Goal: Information Seeking & Learning: Learn about a topic

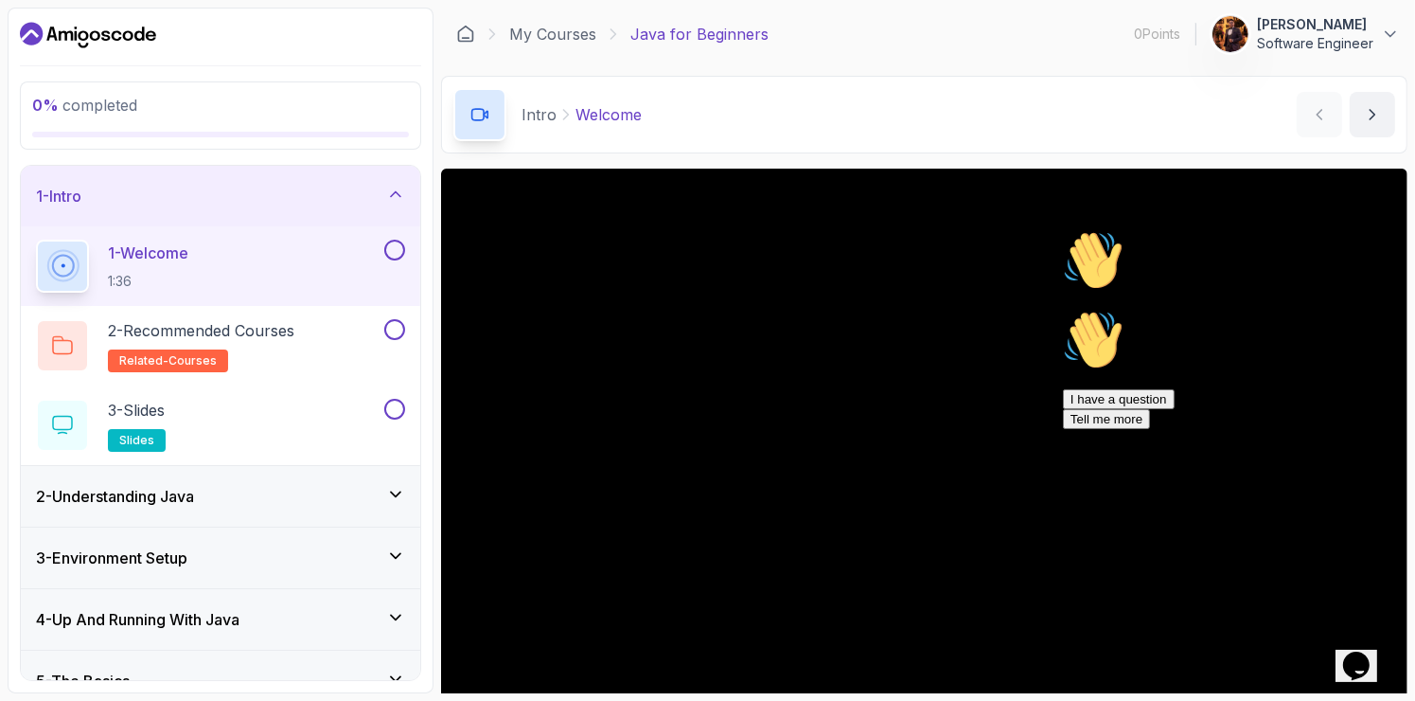
scroll to position [150, 0]
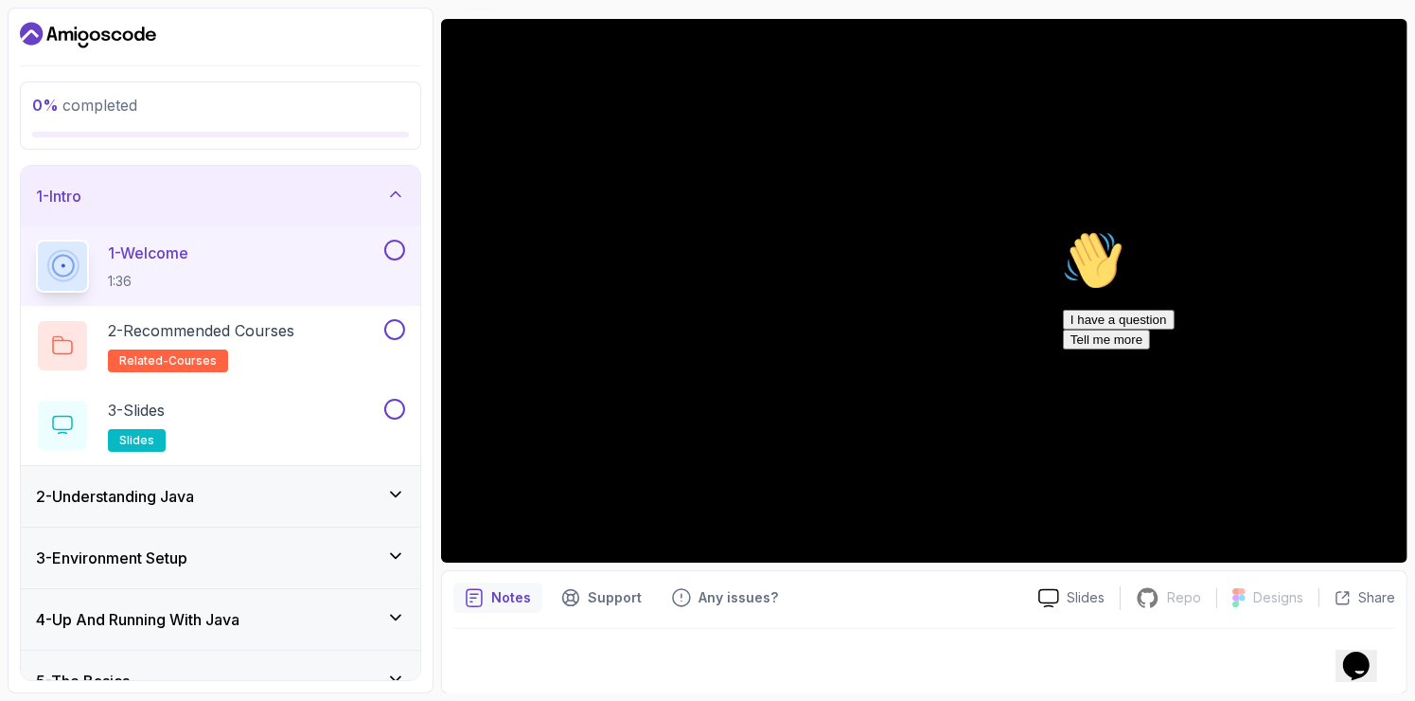
click at [1010, 595] on div "Notes Support Any issues?" at bounding box center [739, 597] width 570 height 30
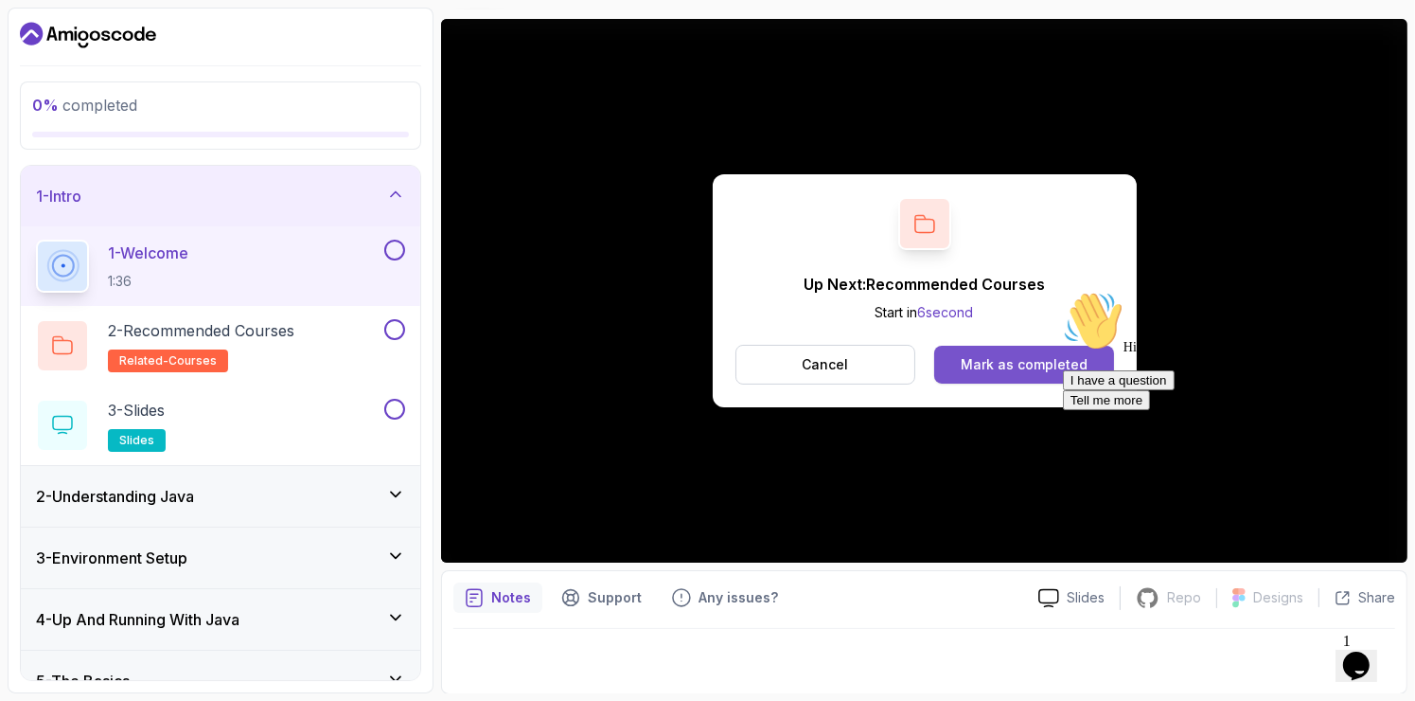
click at [1029, 365] on div "Mark as completed" at bounding box center [1024, 364] width 127 height 19
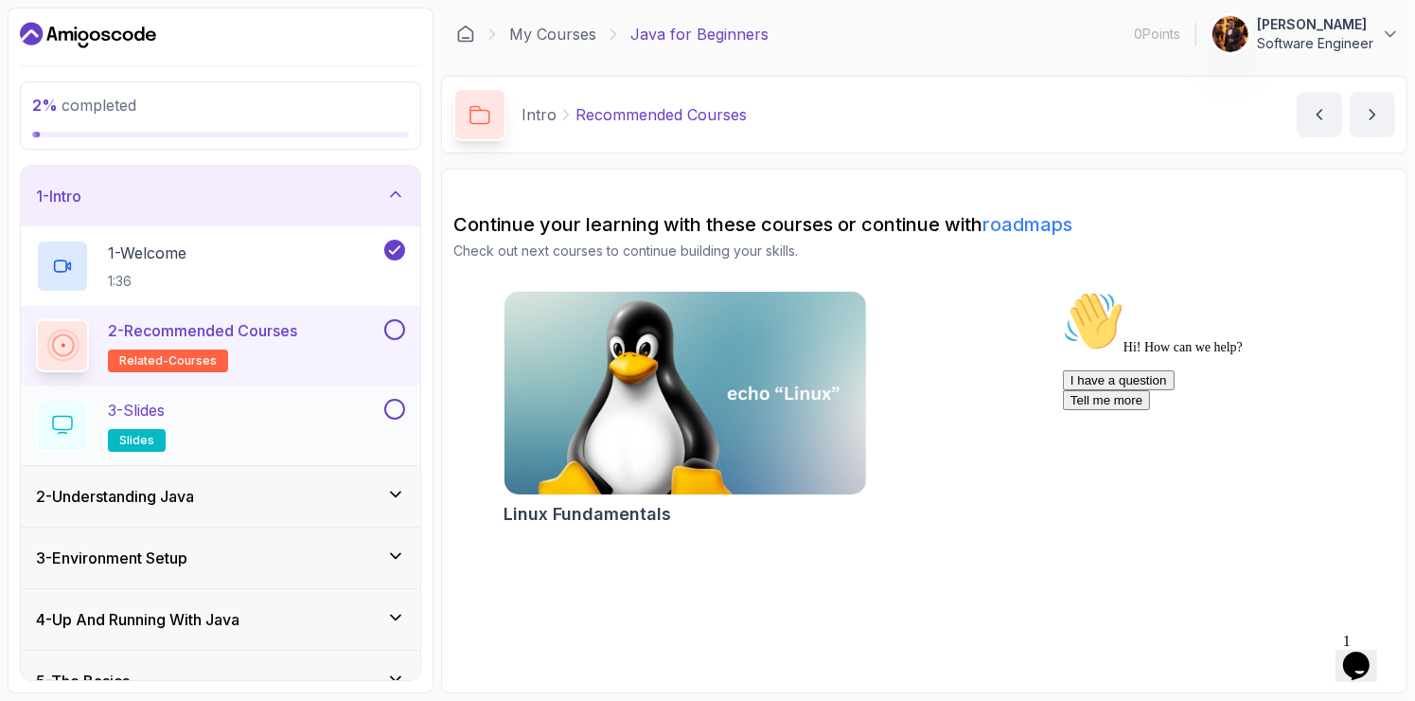
click at [239, 425] on div "3 - Slides slides" at bounding box center [208, 425] width 345 height 53
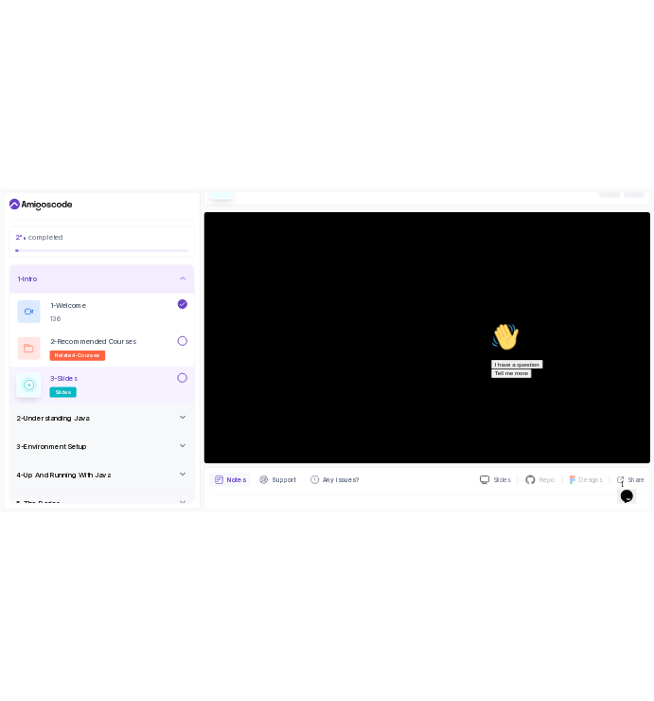
scroll to position [117, 0]
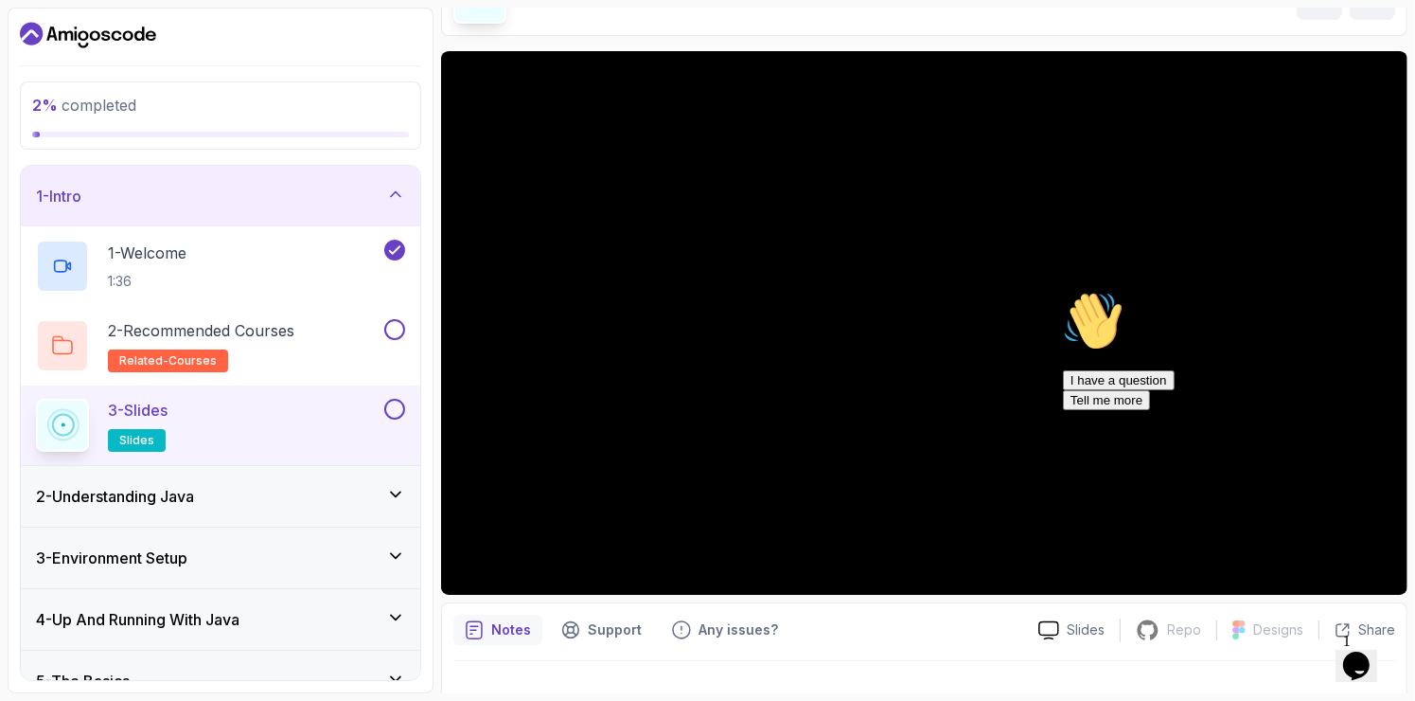
click at [1062, 290] on icon "Chat attention grabber" at bounding box center [1062, 290] width 0 height 0
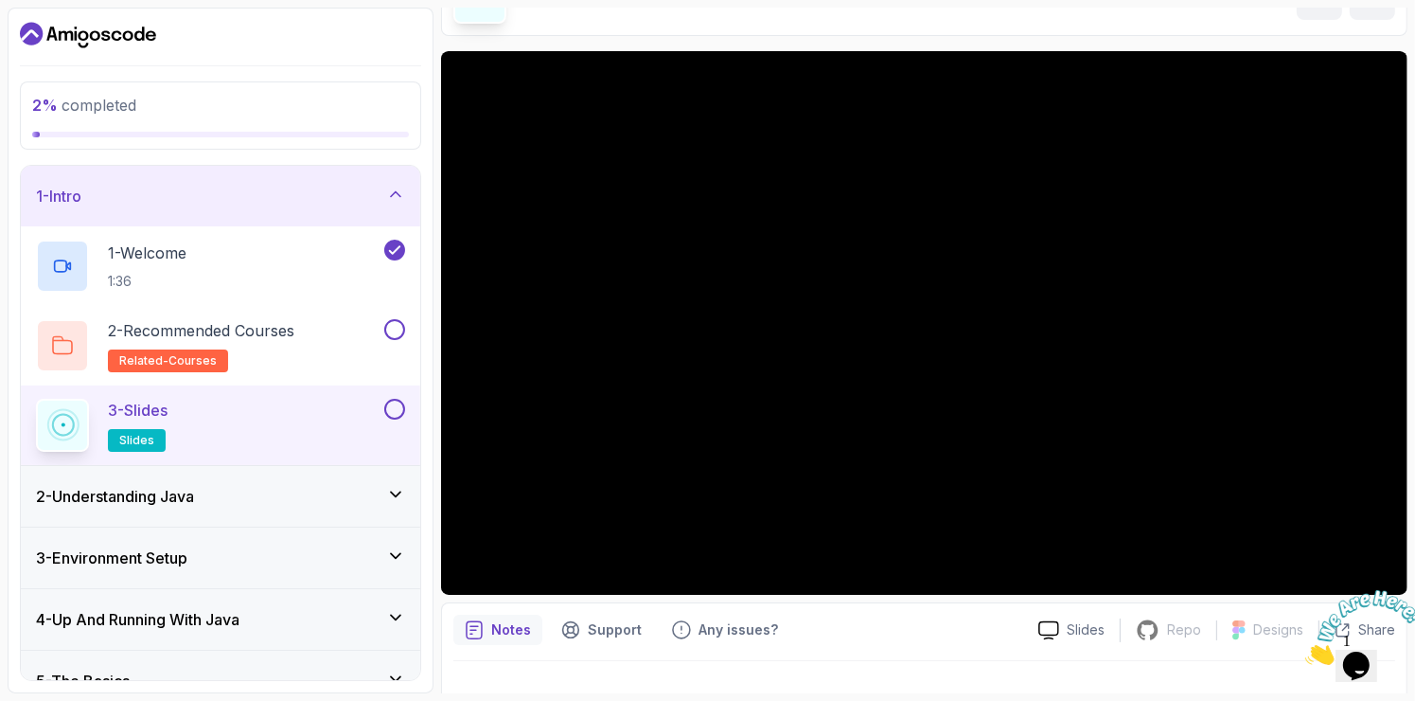
click at [1305, 650] on icon "Close" at bounding box center [1305, 658] width 0 height 16
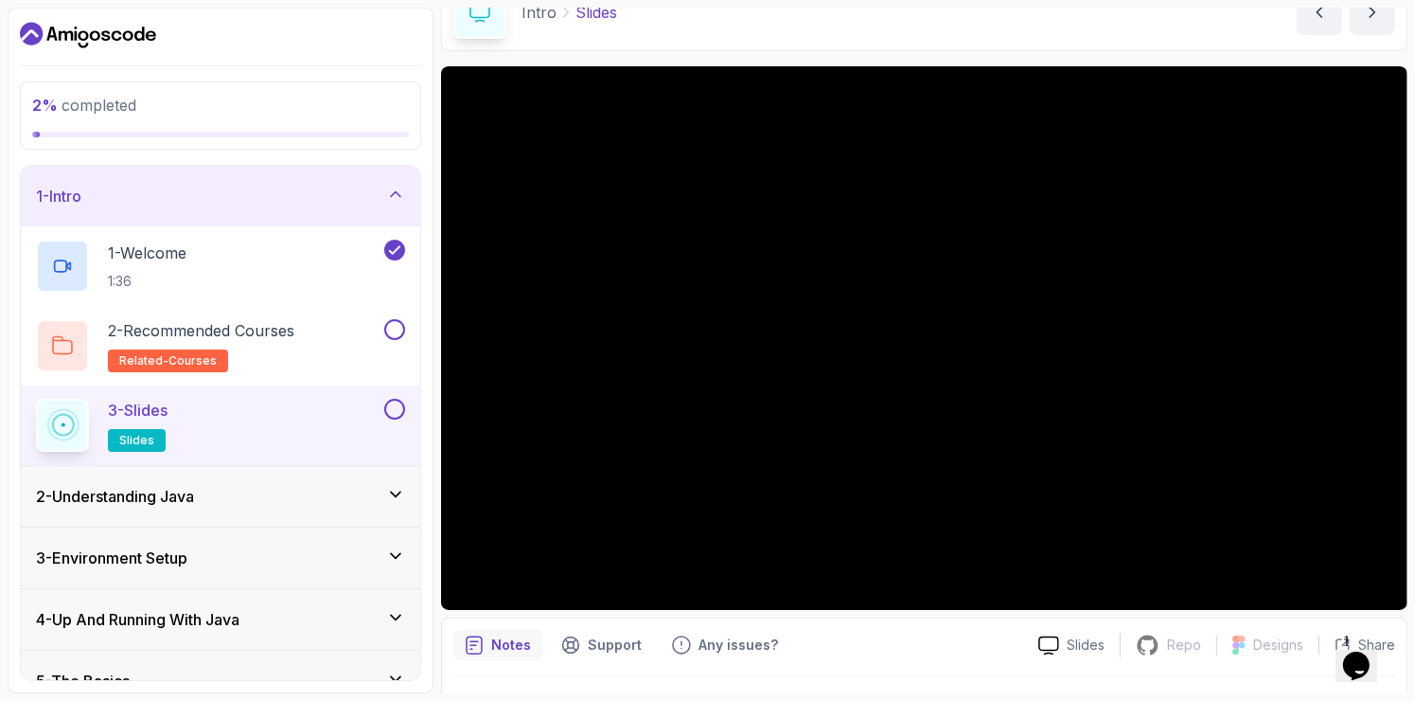
scroll to position [150, 0]
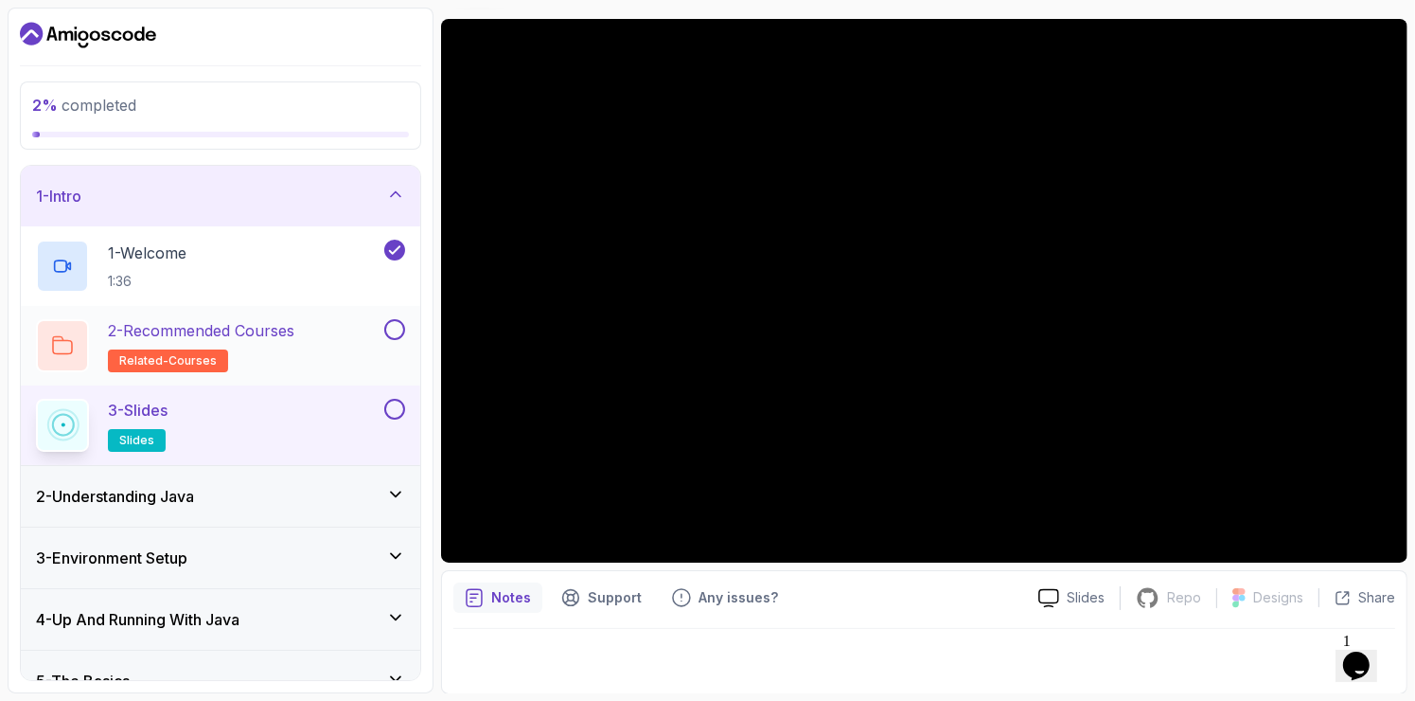
click at [266, 340] on p "2 - Recommended Courses" at bounding box center [201, 330] width 187 height 23
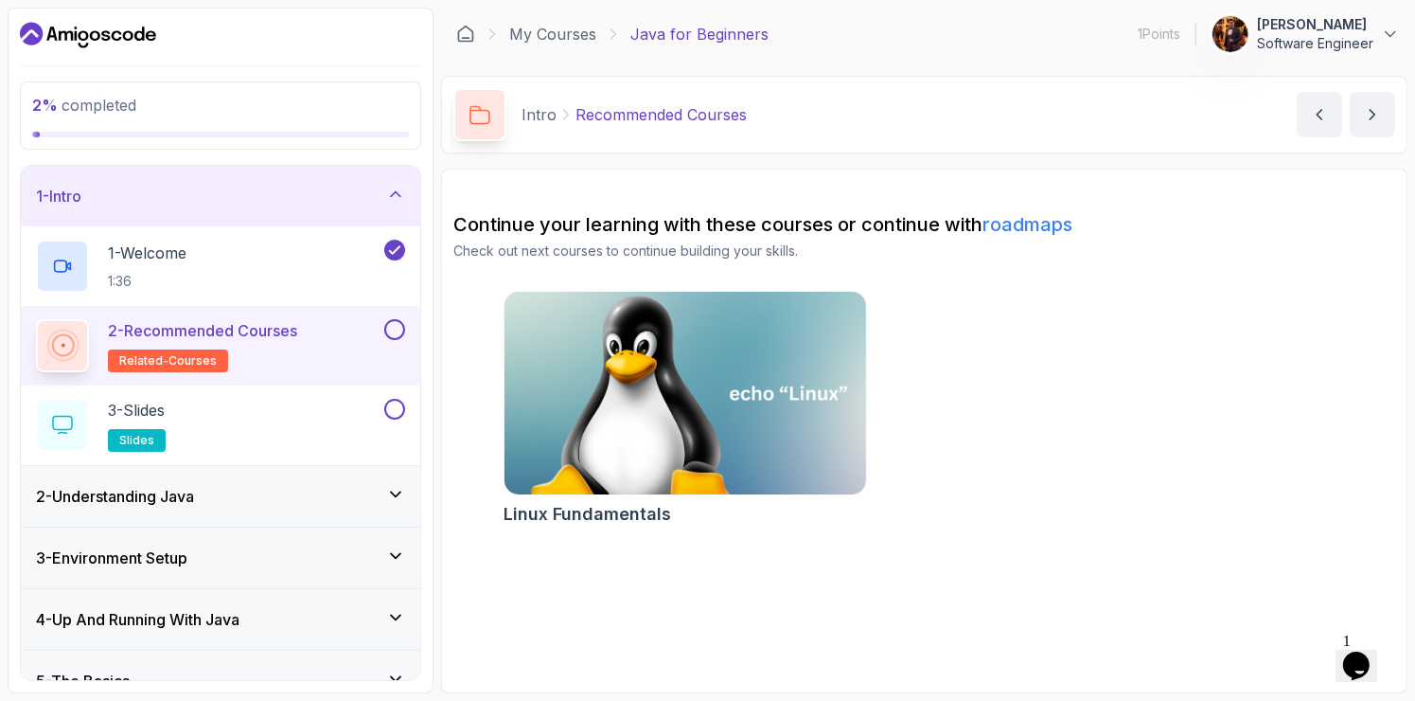
click at [710, 373] on img at bounding box center [685, 393] width 380 height 213
click at [244, 409] on div "3 - Slides slides" at bounding box center [208, 425] width 345 height 53
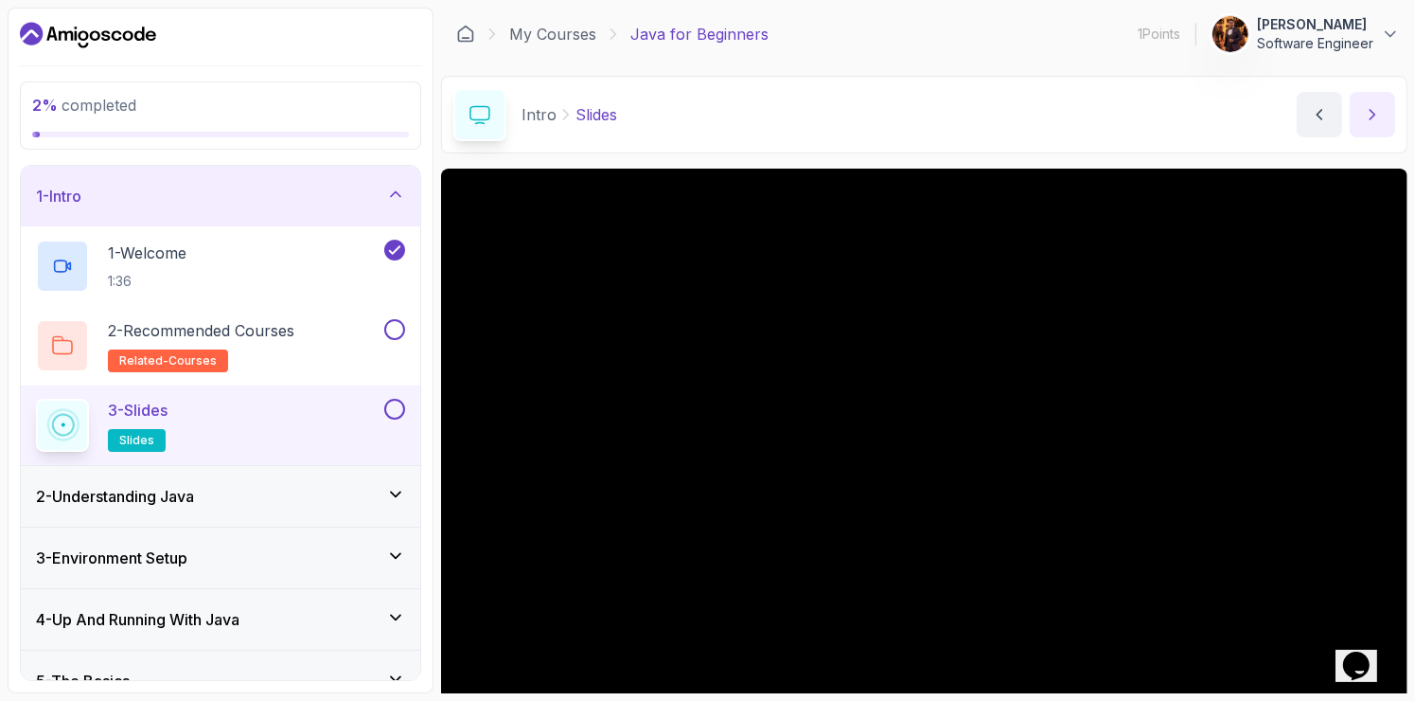
click at [1377, 109] on icon "next content" at bounding box center [1372, 114] width 19 height 19
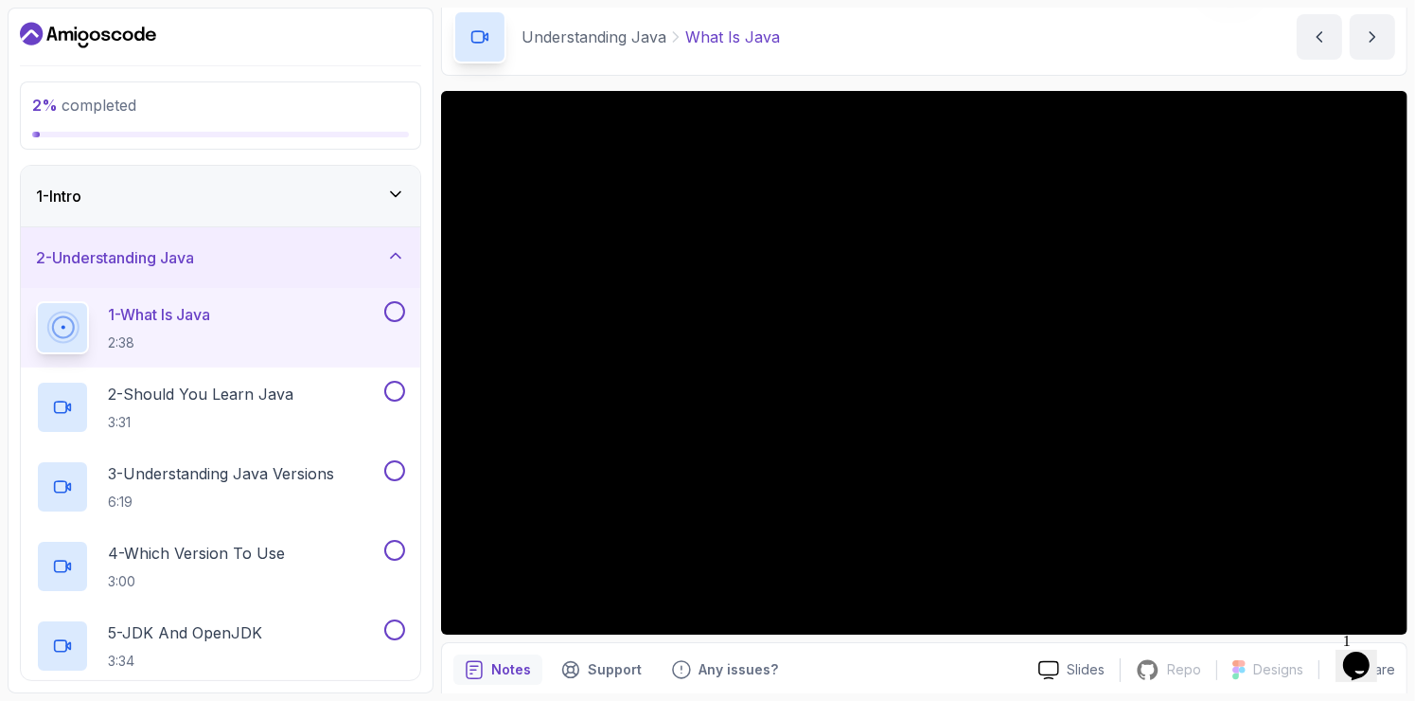
scroll to position [82, 0]
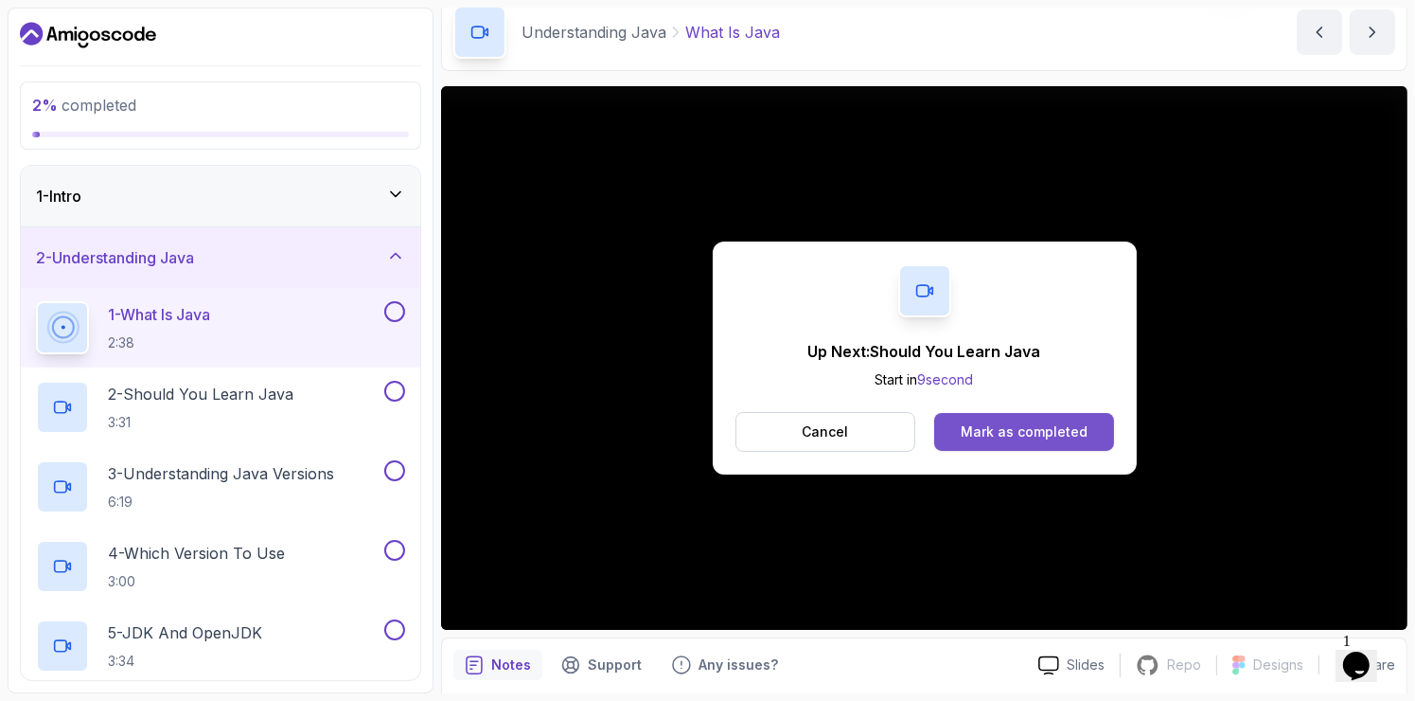
click at [1056, 420] on button "Mark as completed" at bounding box center [1024, 432] width 179 height 38
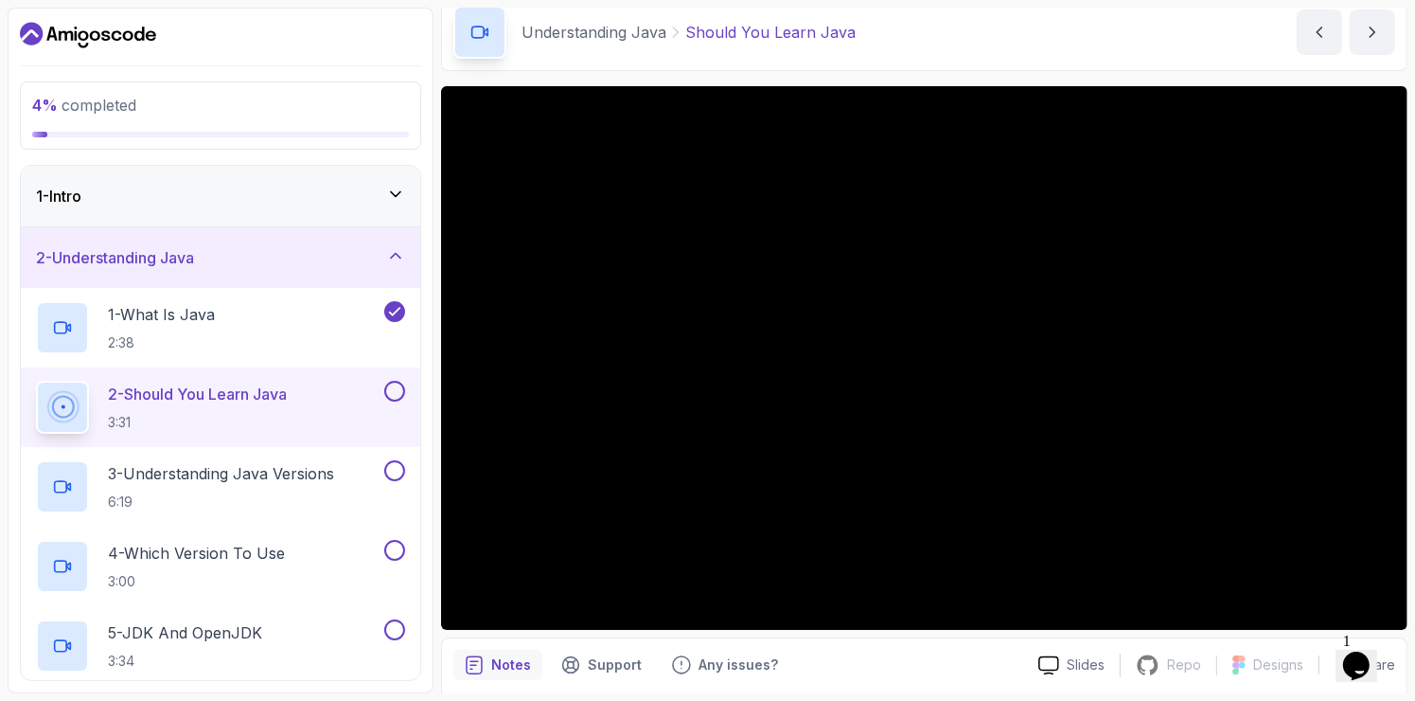
scroll to position [150, 0]
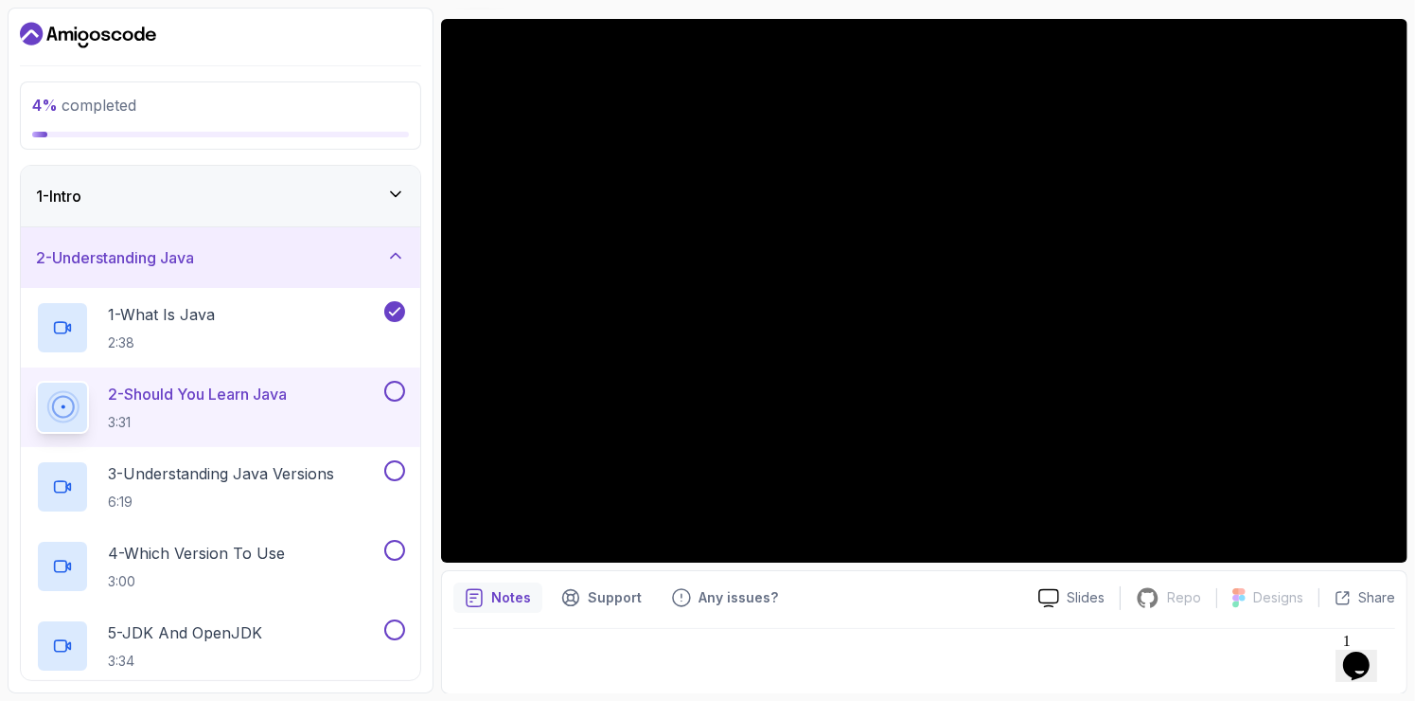
click at [502, 607] on div "Notes" at bounding box center [498, 597] width 89 height 30
click at [514, 600] on p "Notes" at bounding box center [511, 597] width 40 height 19
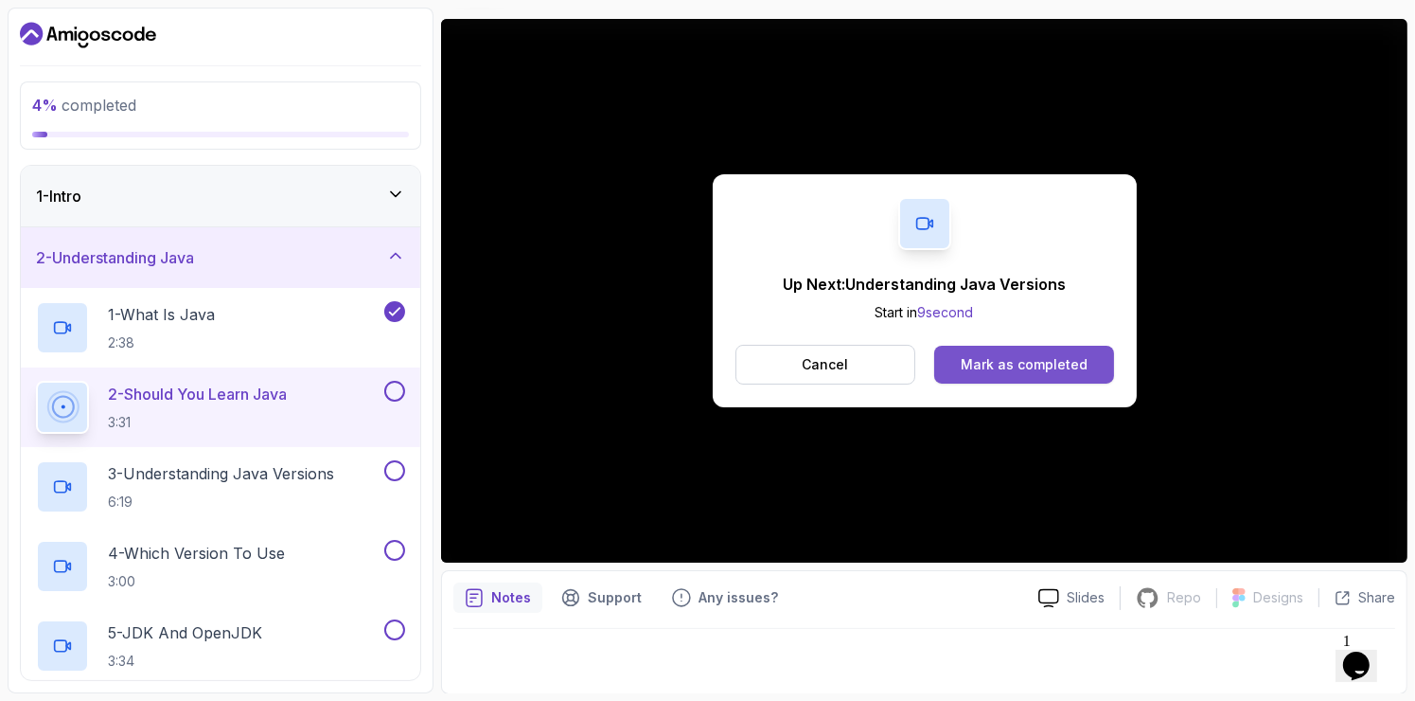
click at [990, 367] on div "Mark as completed" at bounding box center [1024, 364] width 127 height 19
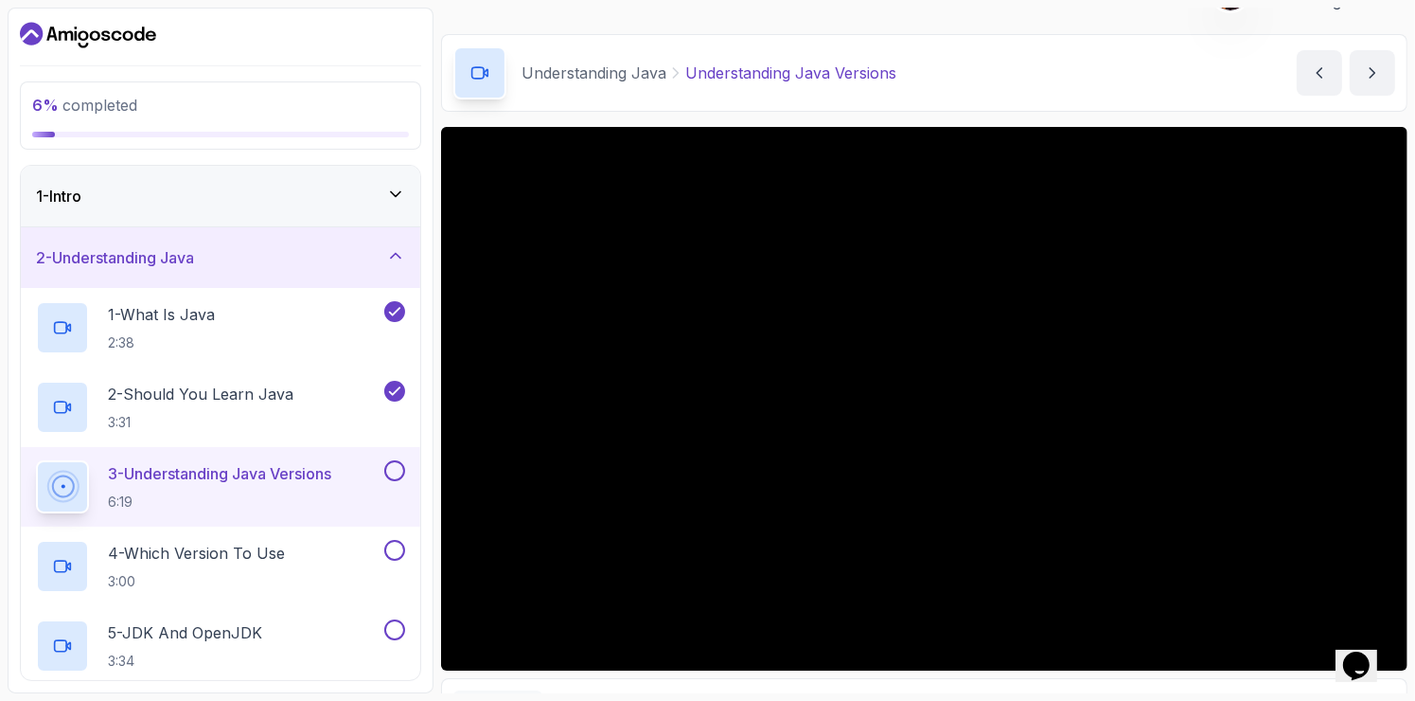
scroll to position [44, 0]
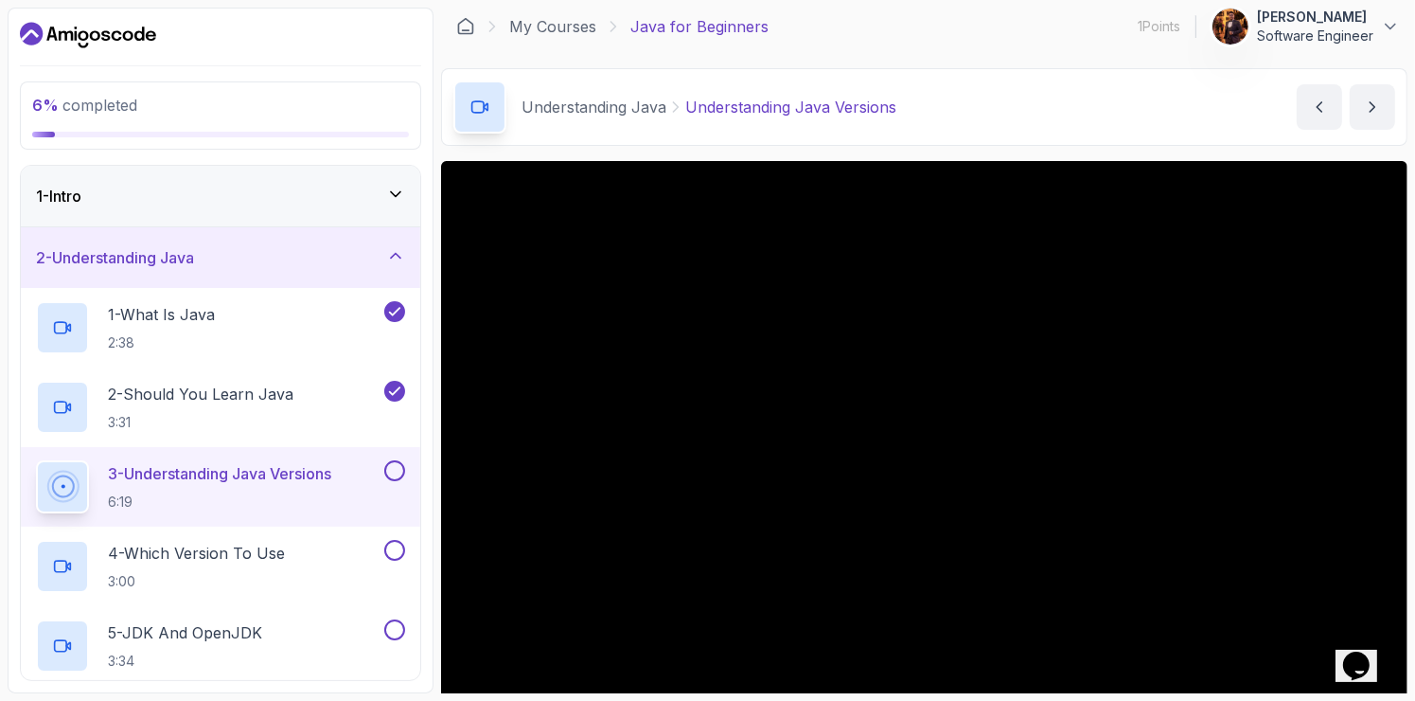
scroll to position [0, 0]
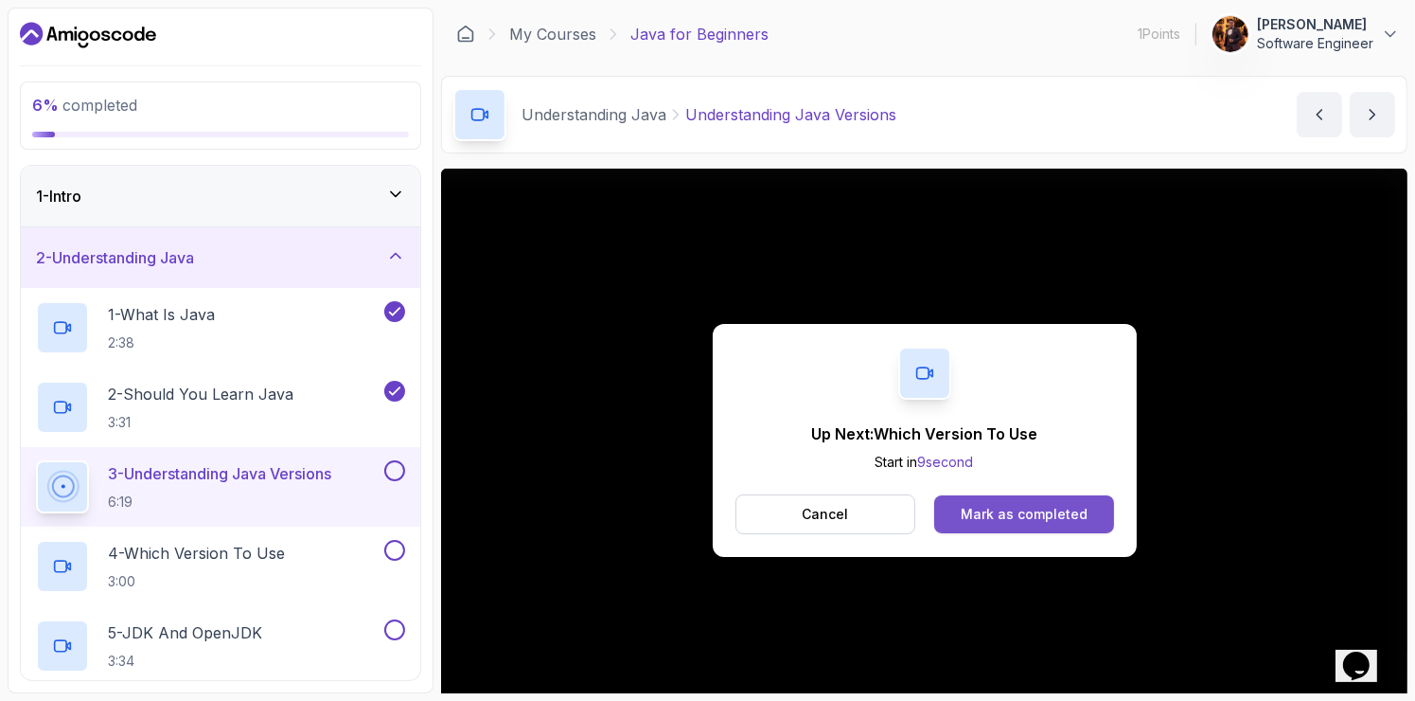
click at [1002, 514] on div "Mark as completed" at bounding box center [1024, 514] width 127 height 19
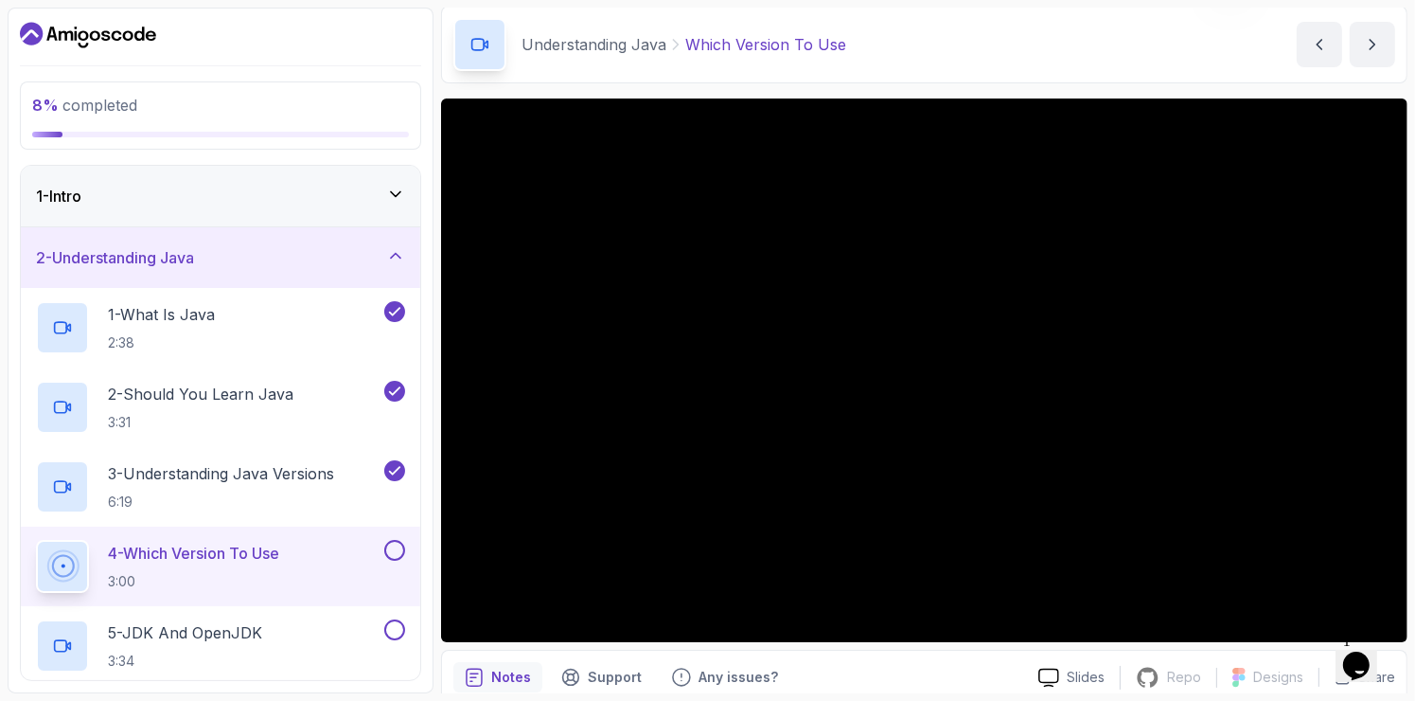
scroll to position [68, 0]
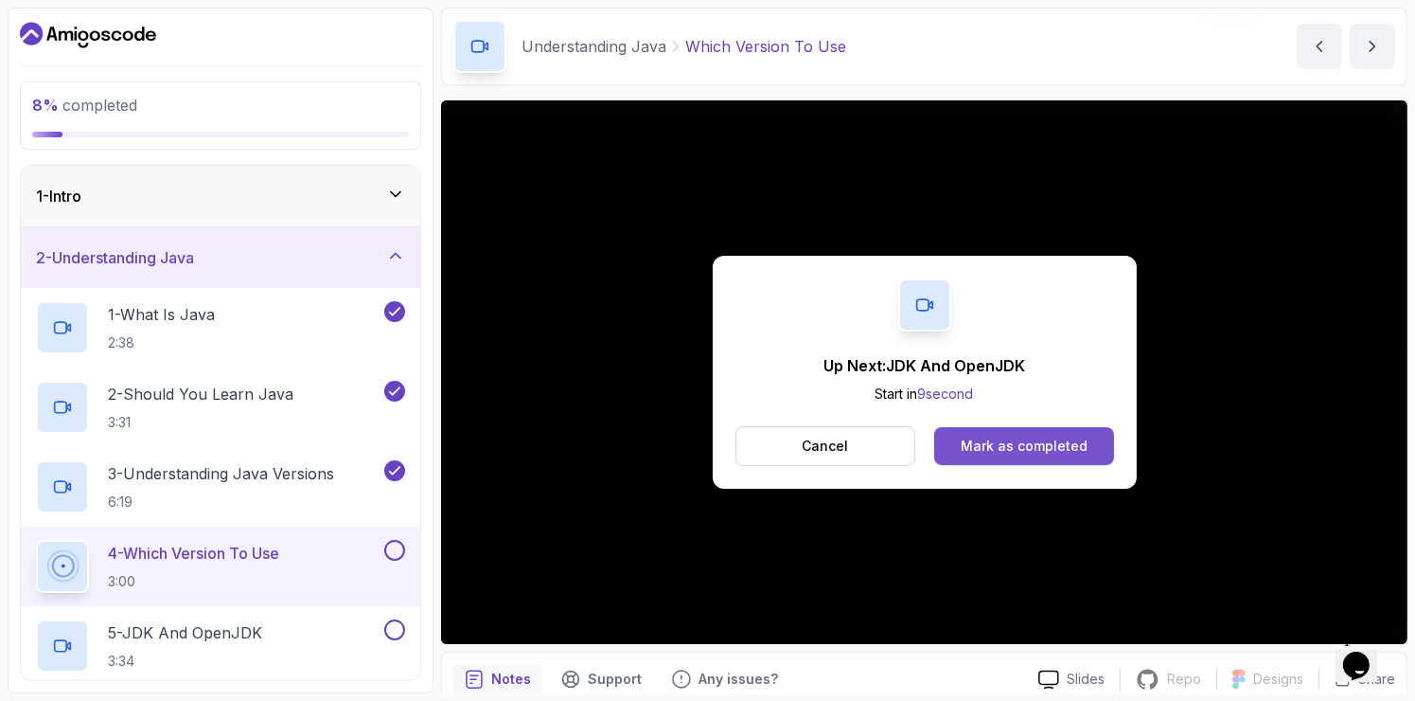
click at [995, 447] on div "Mark as completed" at bounding box center [1024, 445] width 127 height 19
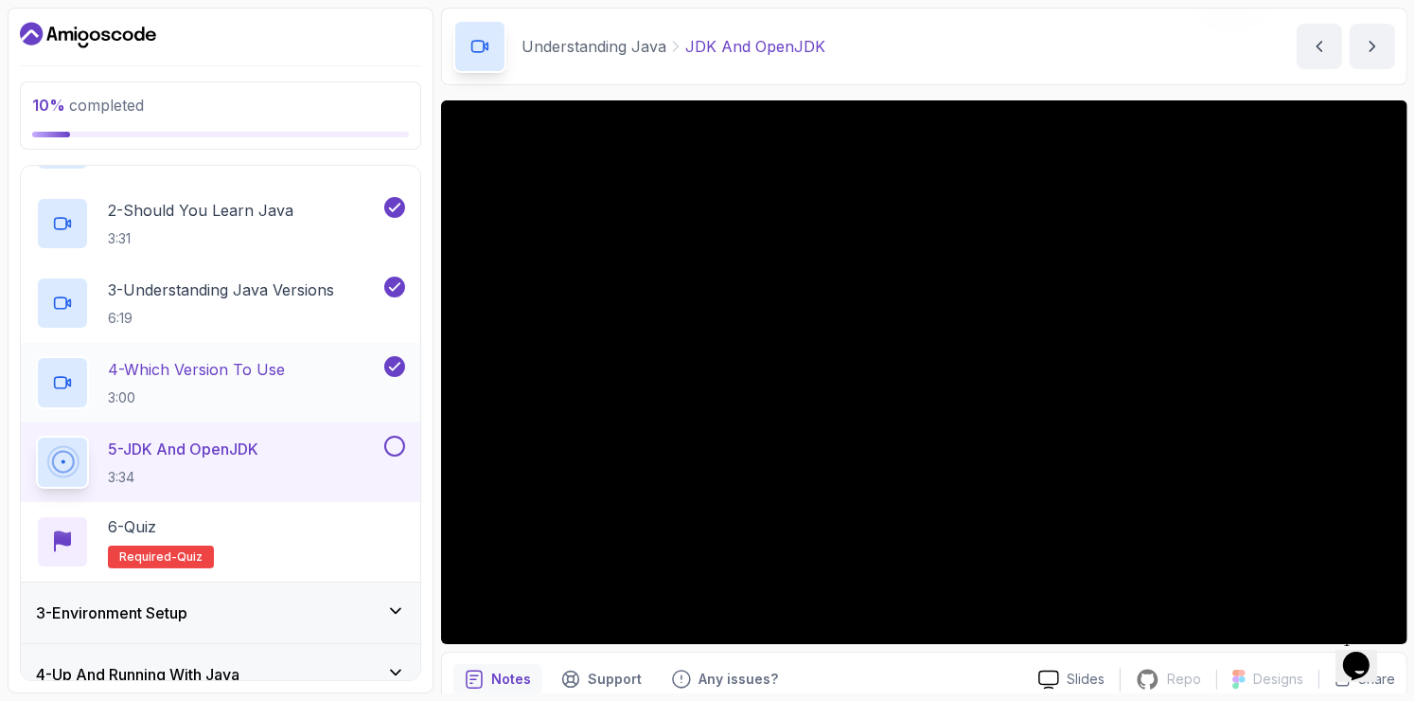
scroll to position [197, 0]
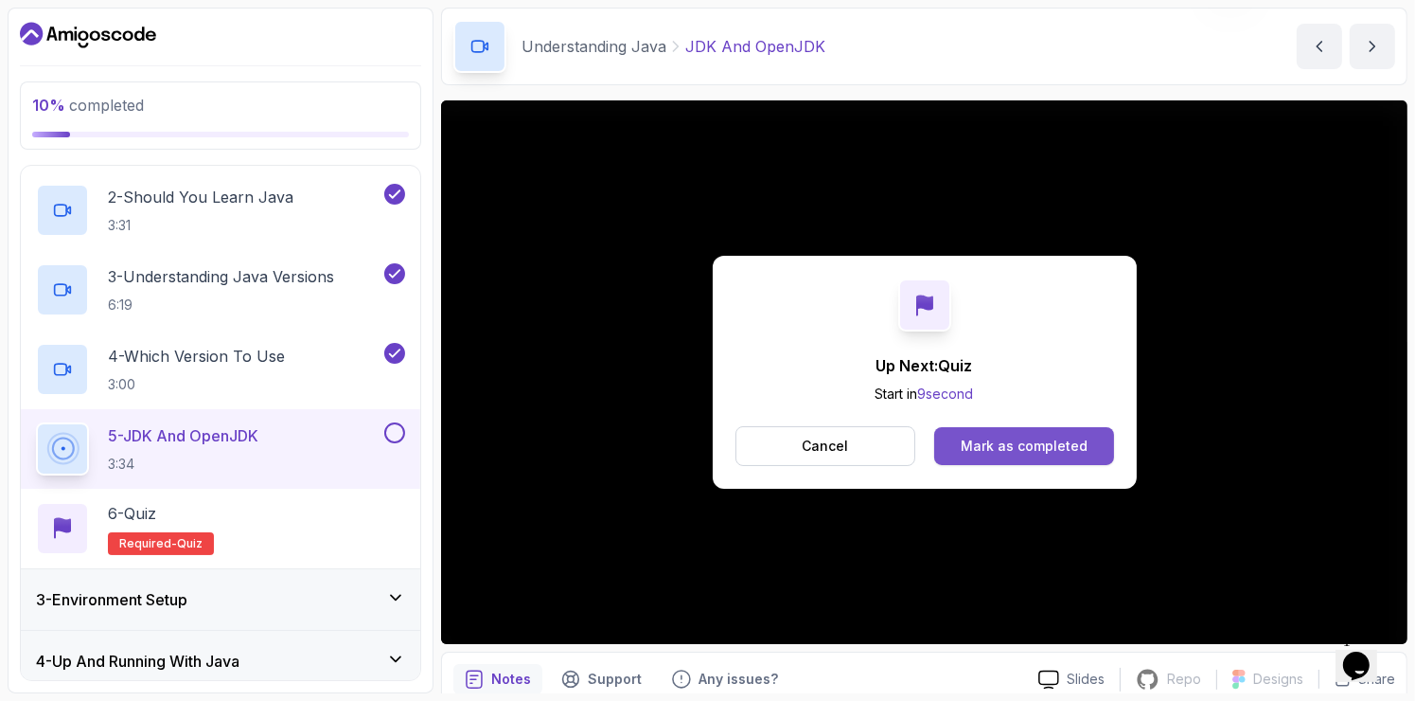
click at [1048, 446] on div "Mark as completed" at bounding box center [1024, 445] width 127 height 19
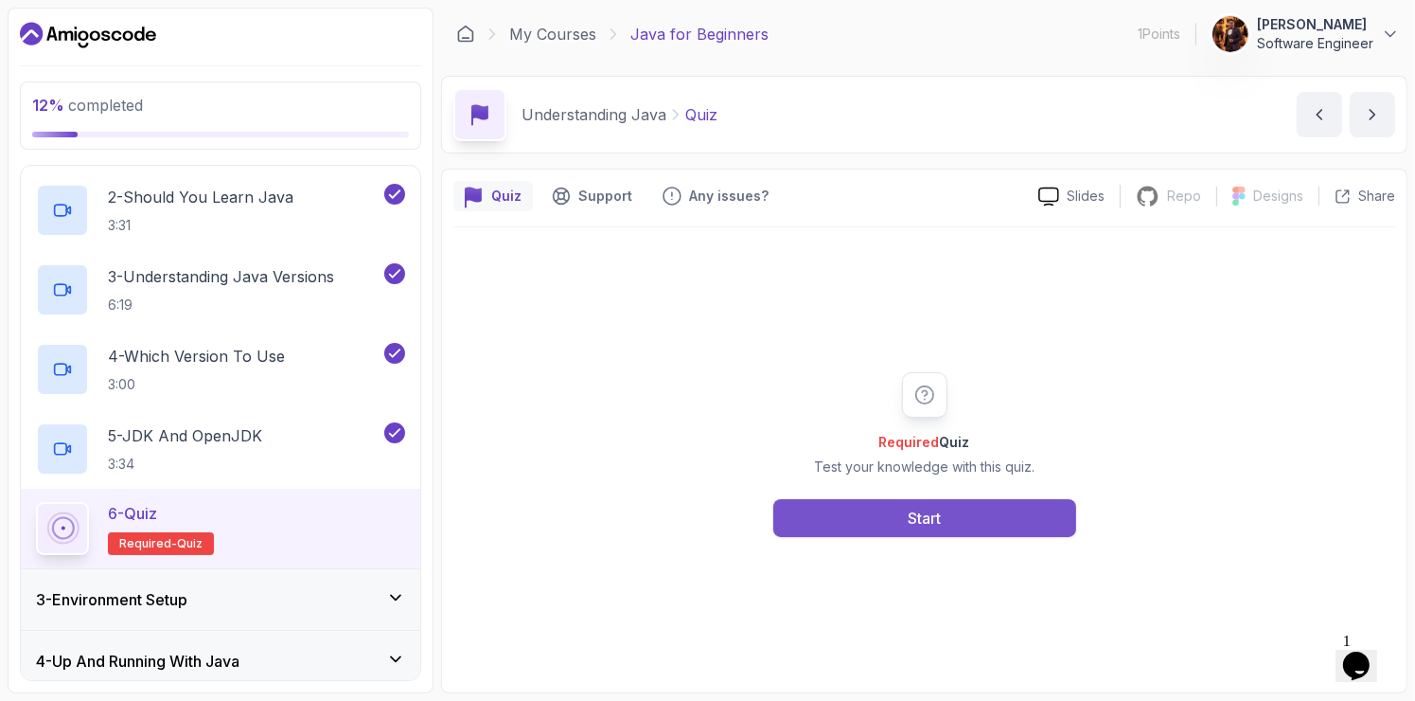
click at [972, 528] on button "Start" at bounding box center [925, 518] width 303 height 38
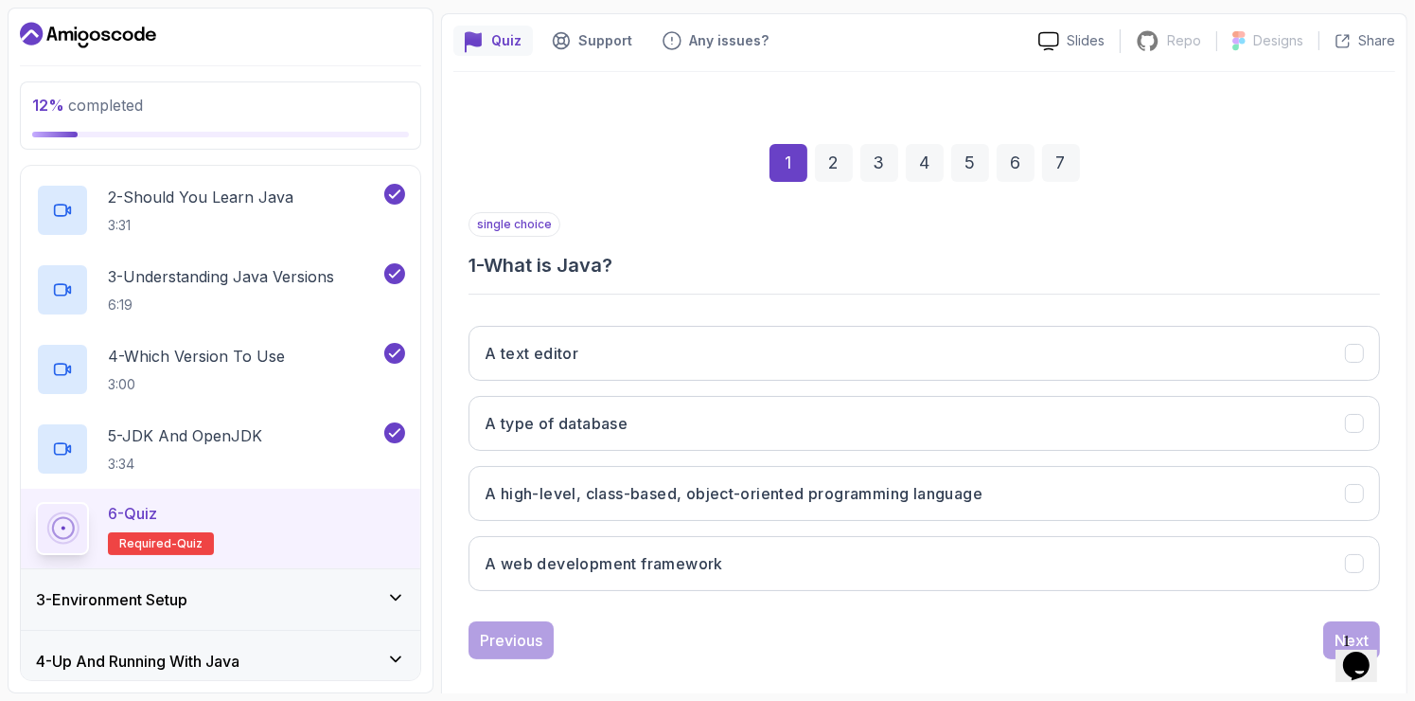
scroll to position [162, 0]
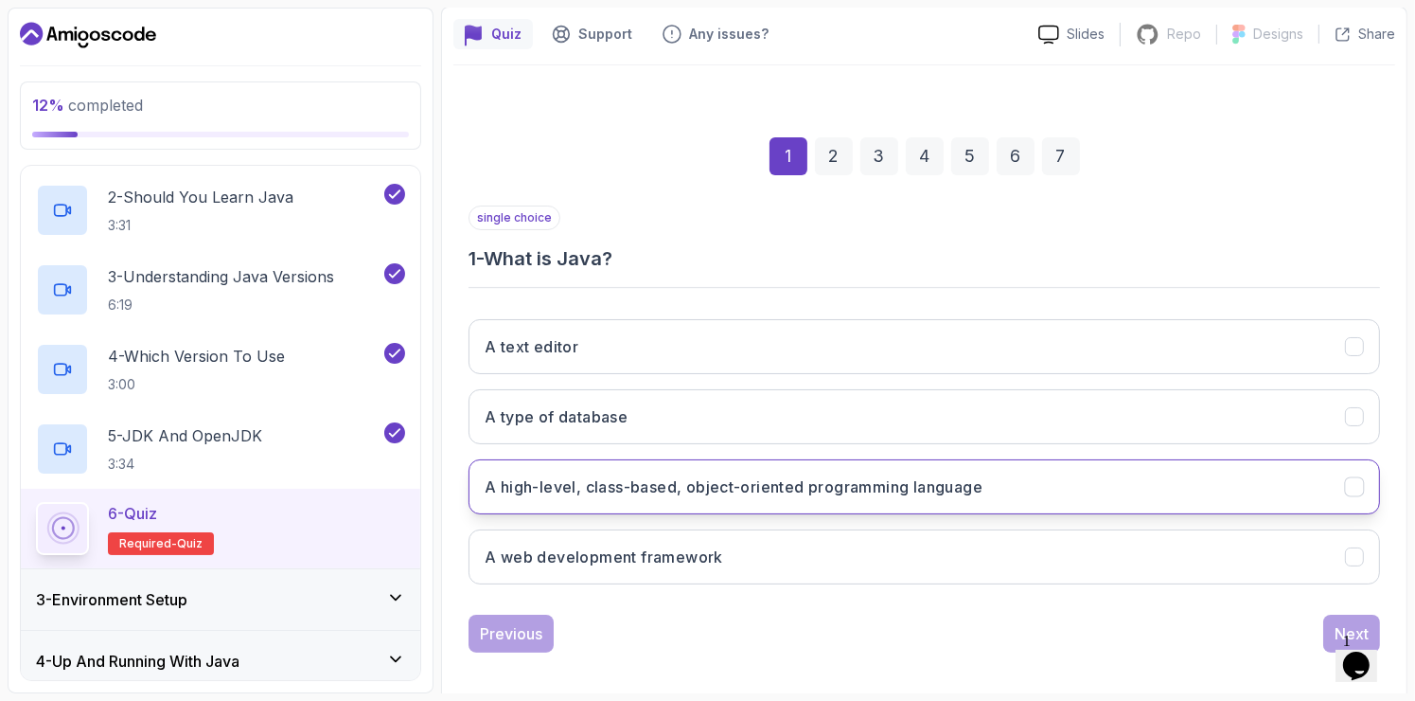
click at [886, 503] on button "A high-level, class-based, object-oriented programming language" at bounding box center [925, 486] width 912 height 55
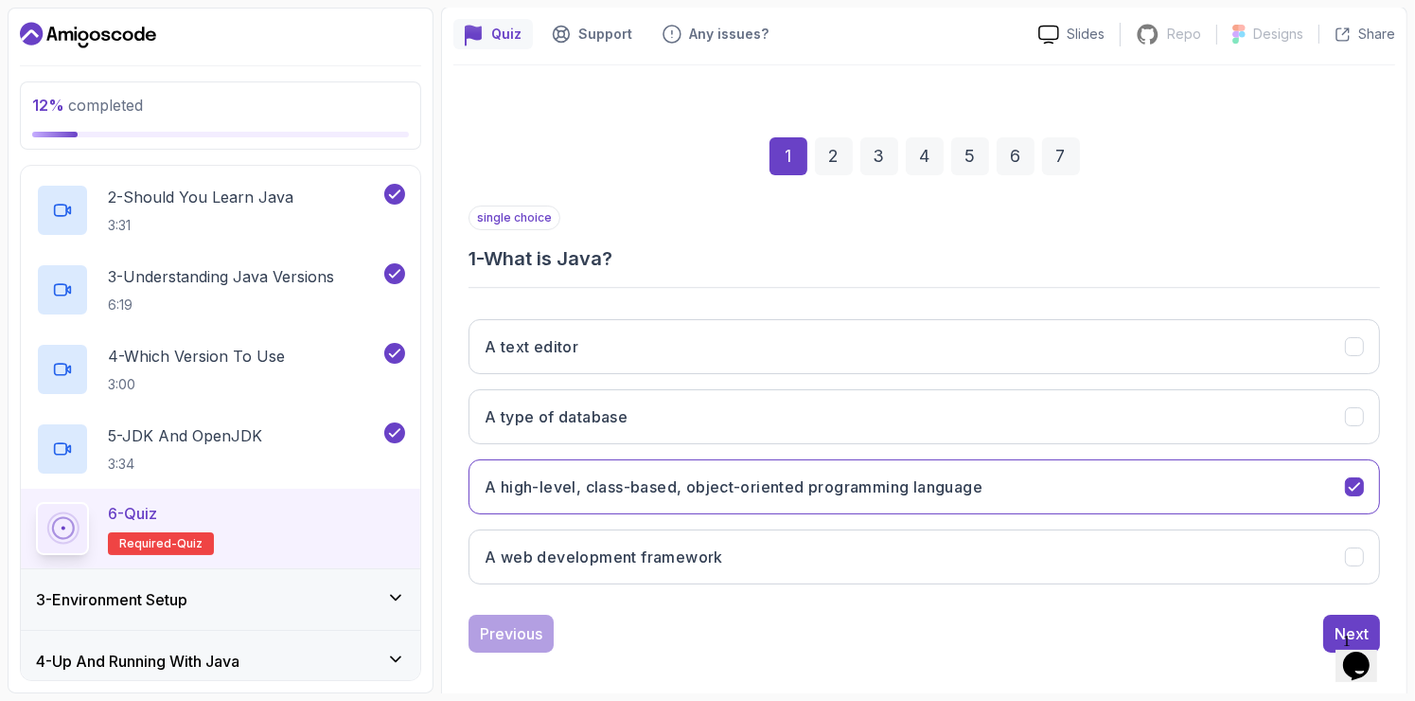
scroll to position [172, 0]
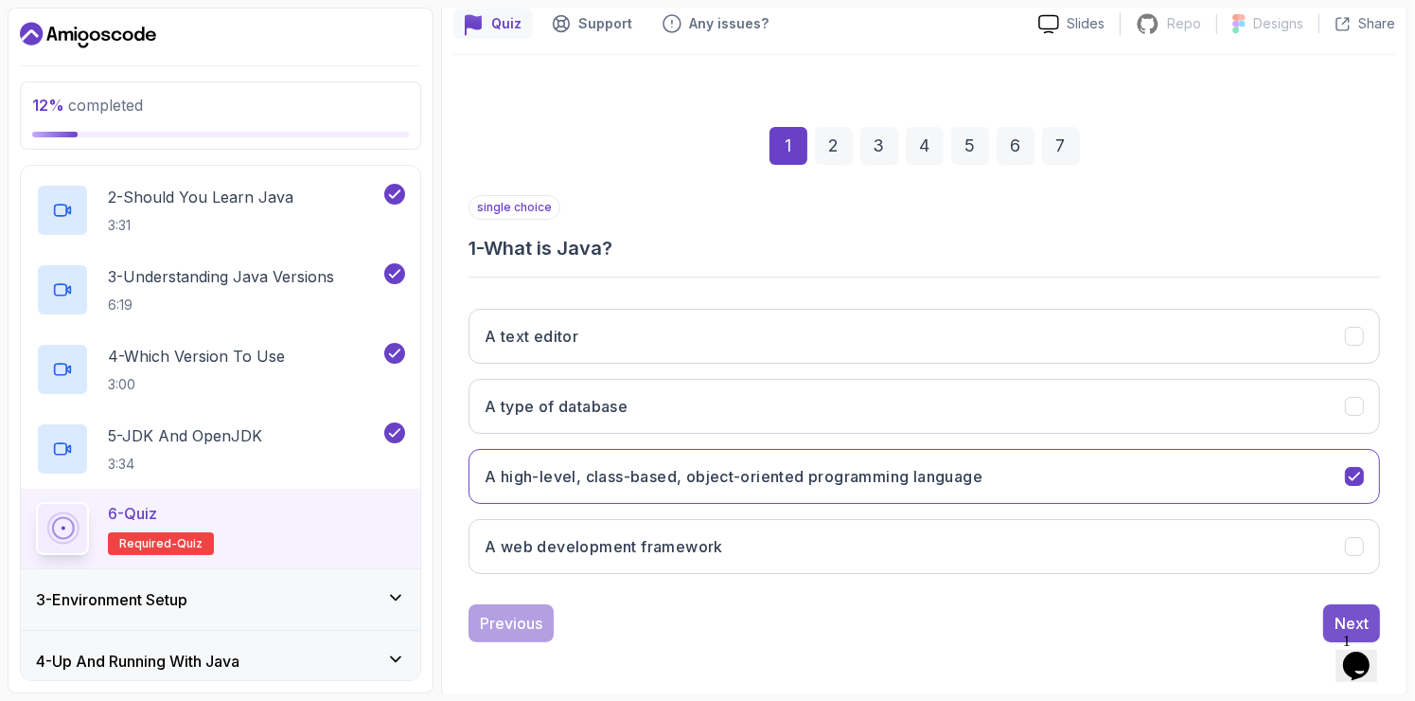
click at [1346, 612] on div "Next" at bounding box center [1352, 623] width 34 height 23
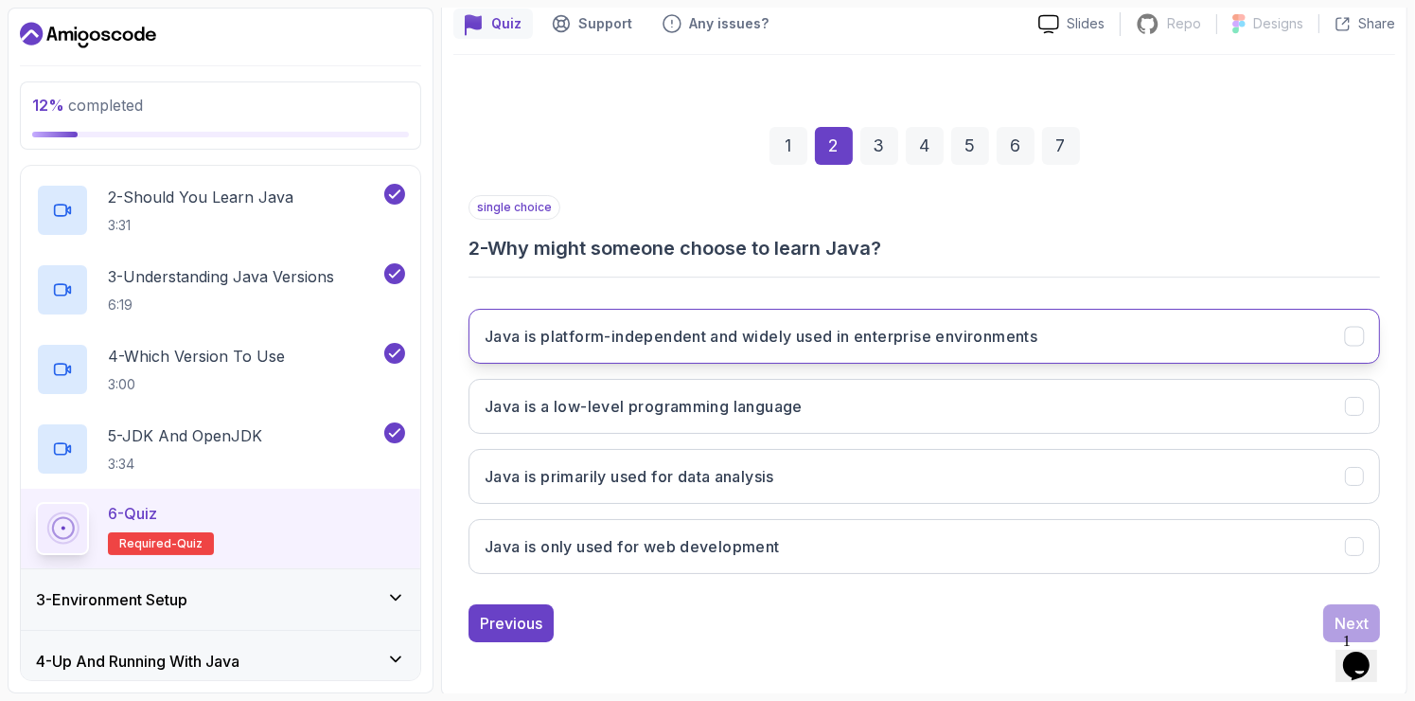
click at [820, 341] on h3 "Java is platform-independent and widely used in enterprise environments" at bounding box center [761, 336] width 553 height 23
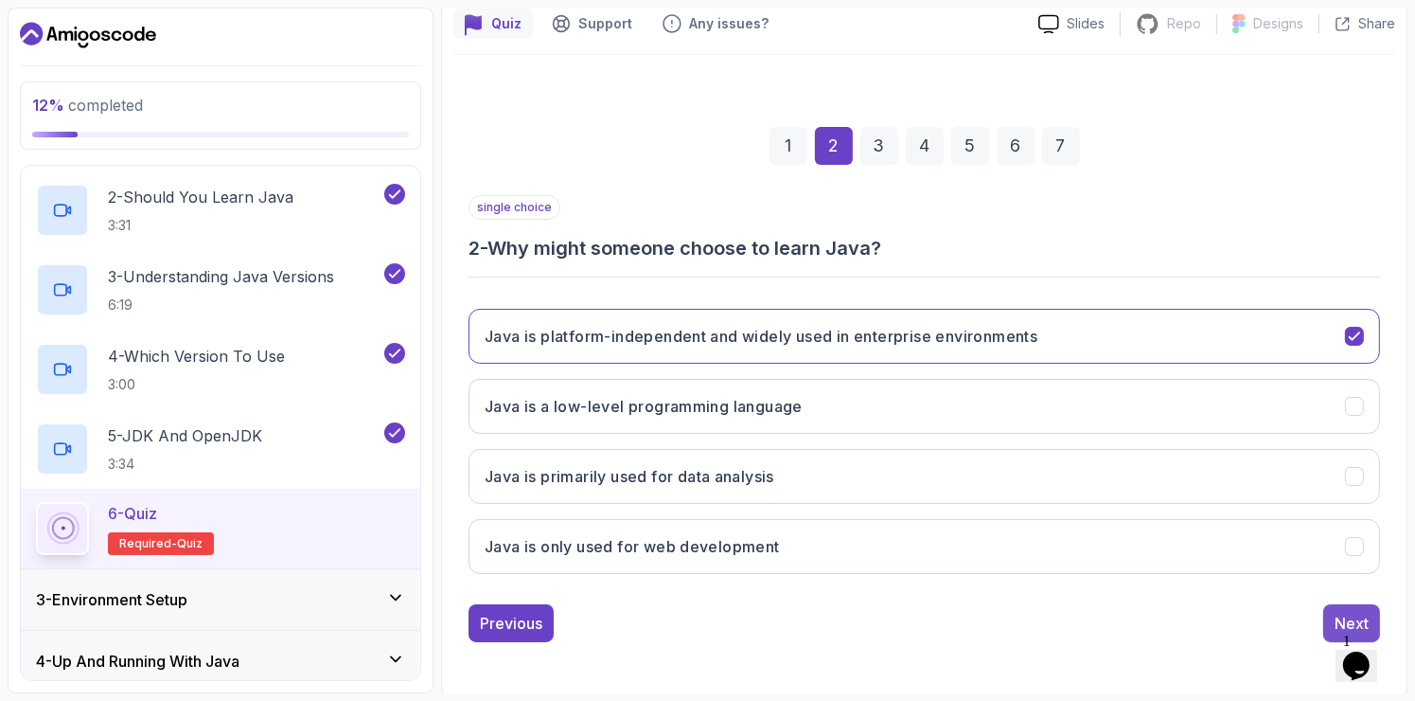
click at [1329, 610] on button "Next" at bounding box center [1352, 623] width 57 height 38
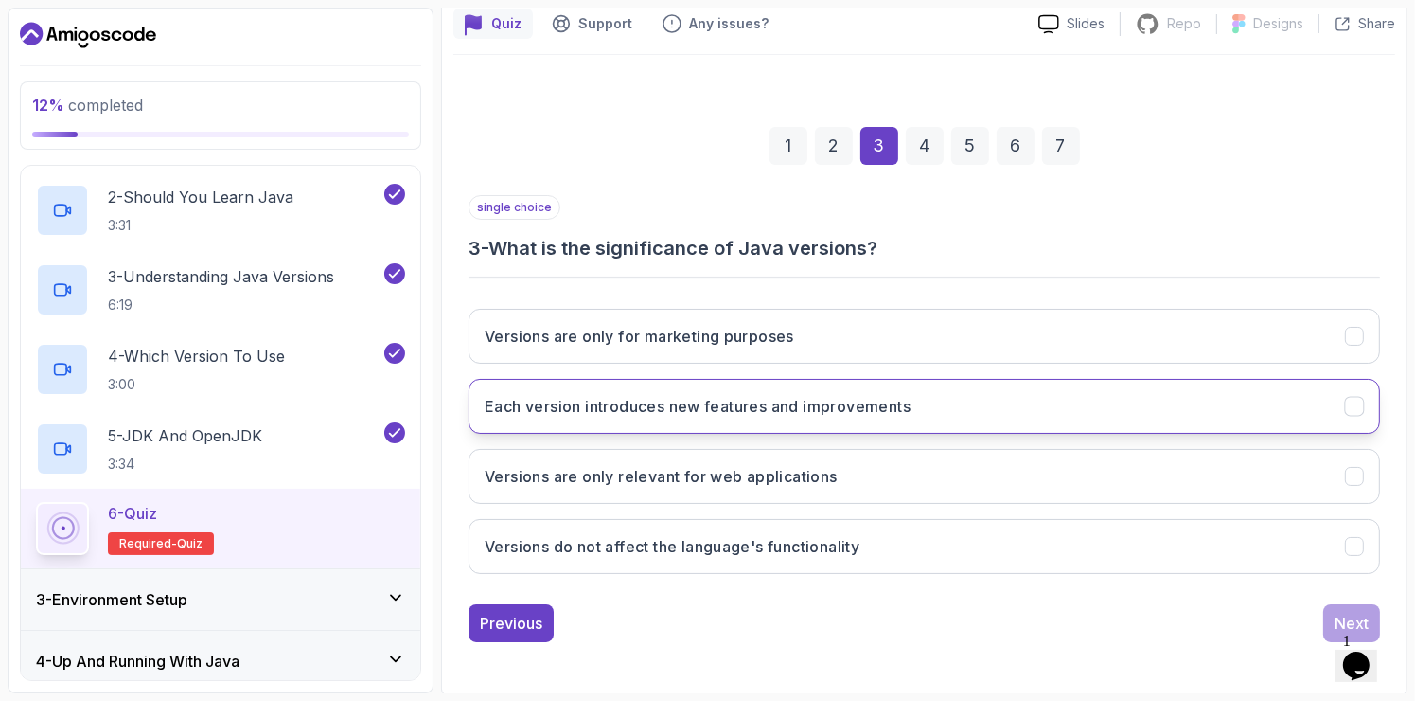
click at [845, 417] on button "Each version introduces new features and improvements" at bounding box center [925, 406] width 912 height 55
click at [1332, 610] on button "Next" at bounding box center [1352, 623] width 57 height 38
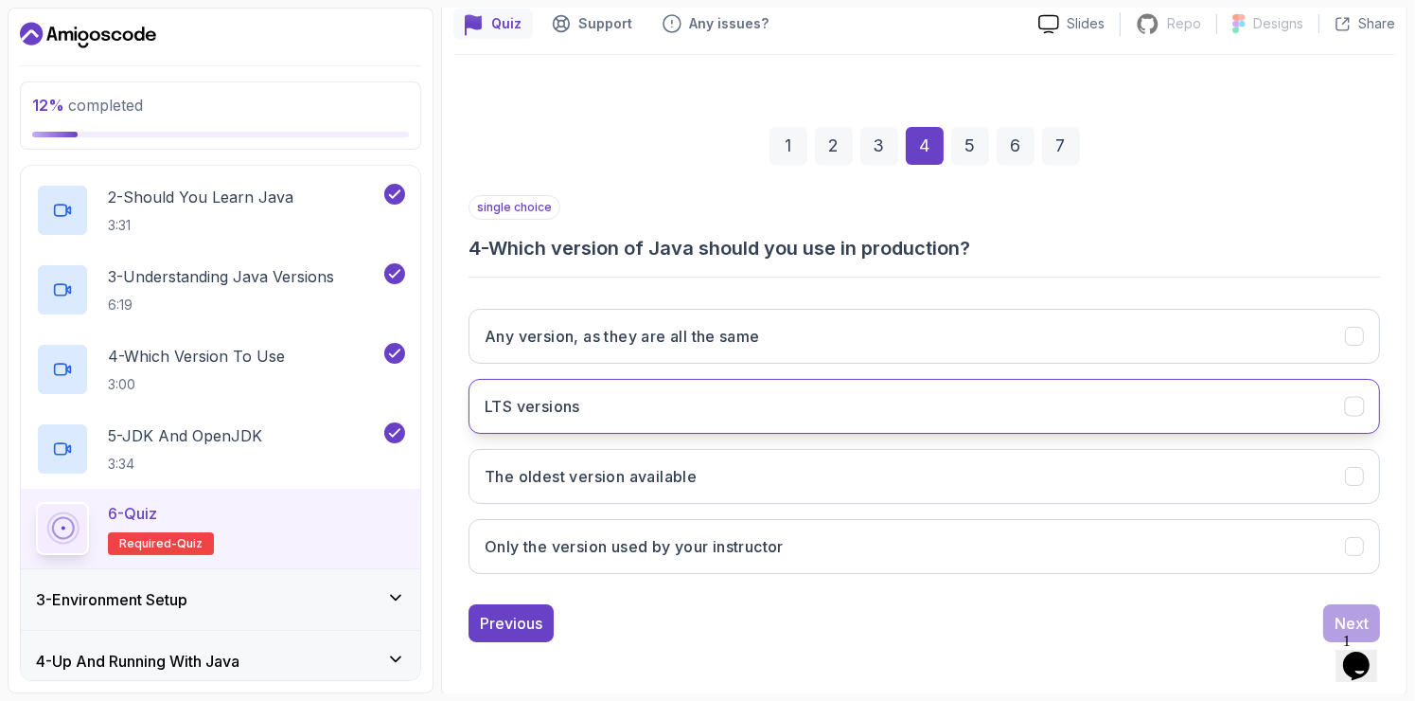
click at [842, 420] on button "LTS versions" at bounding box center [925, 406] width 912 height 55
click at [1340, 614] on div "Next" at bounding box center [1352, 623] width 34 height 23
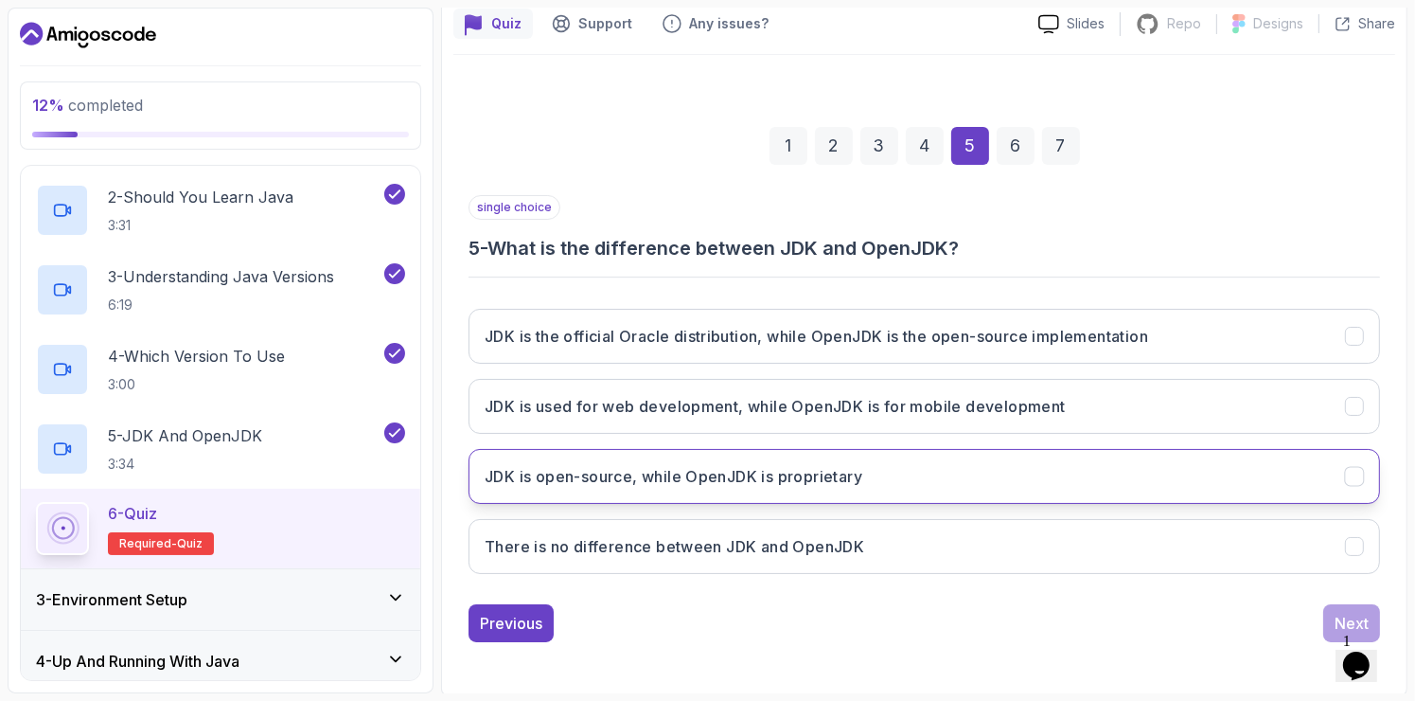
click at [965, 478] on button "JDK is open-source, while OpenJDK is proprietary" at bounding box center [925, 476] width 912 height 55
click at [1344, 612] on div "Next" at bounding box center [1352, 623] width 34 height 23
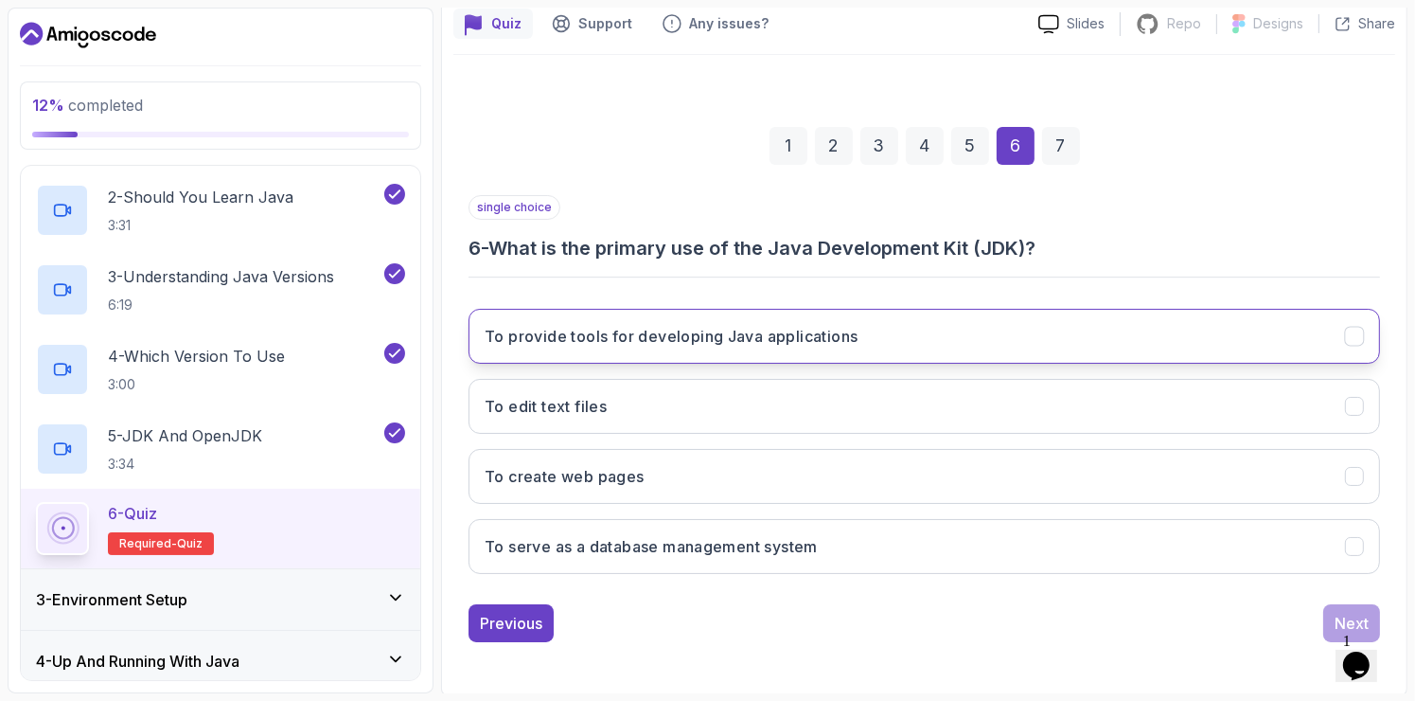
click at [1009, 337] on button "To provide tools for developing Java applications" at bounding box center [925, 336] width 912 height 55
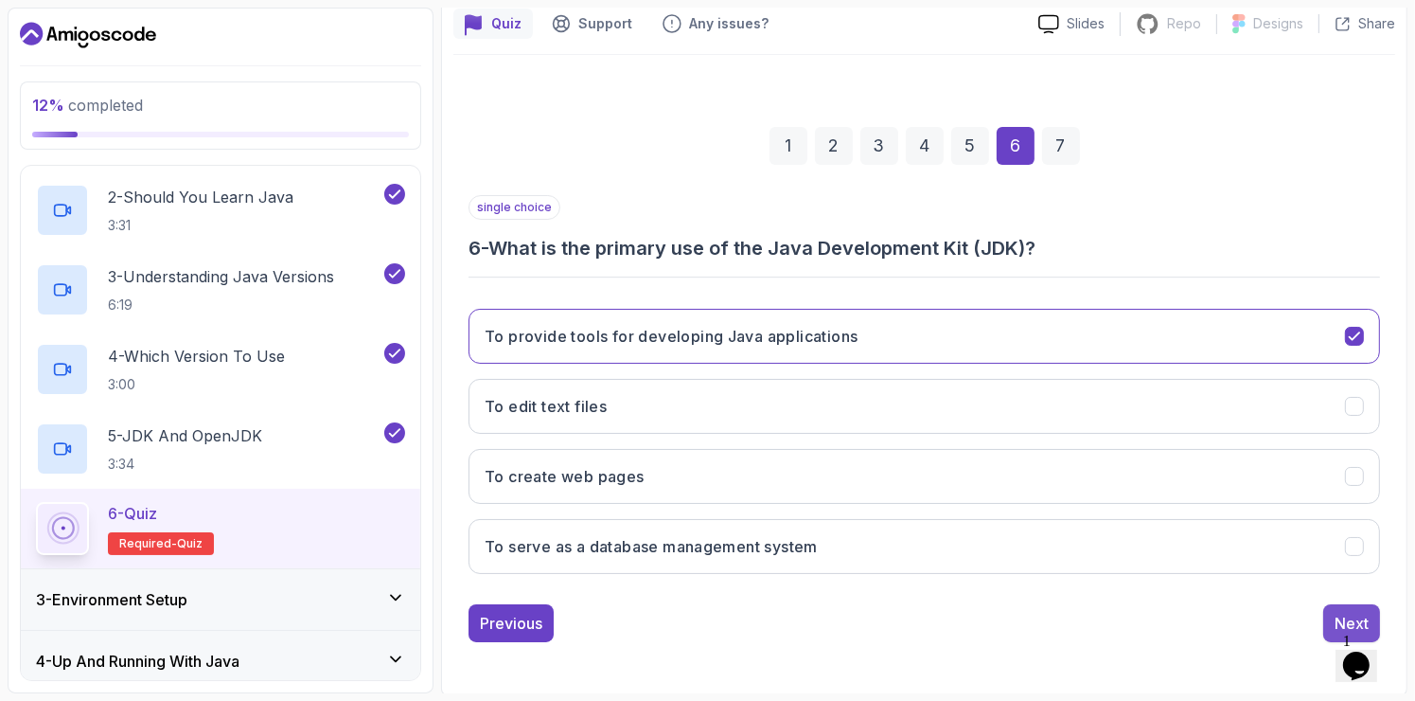
click at [1336, 604] on button "Next" at bounding box center [1352, 623] width 57 height 38
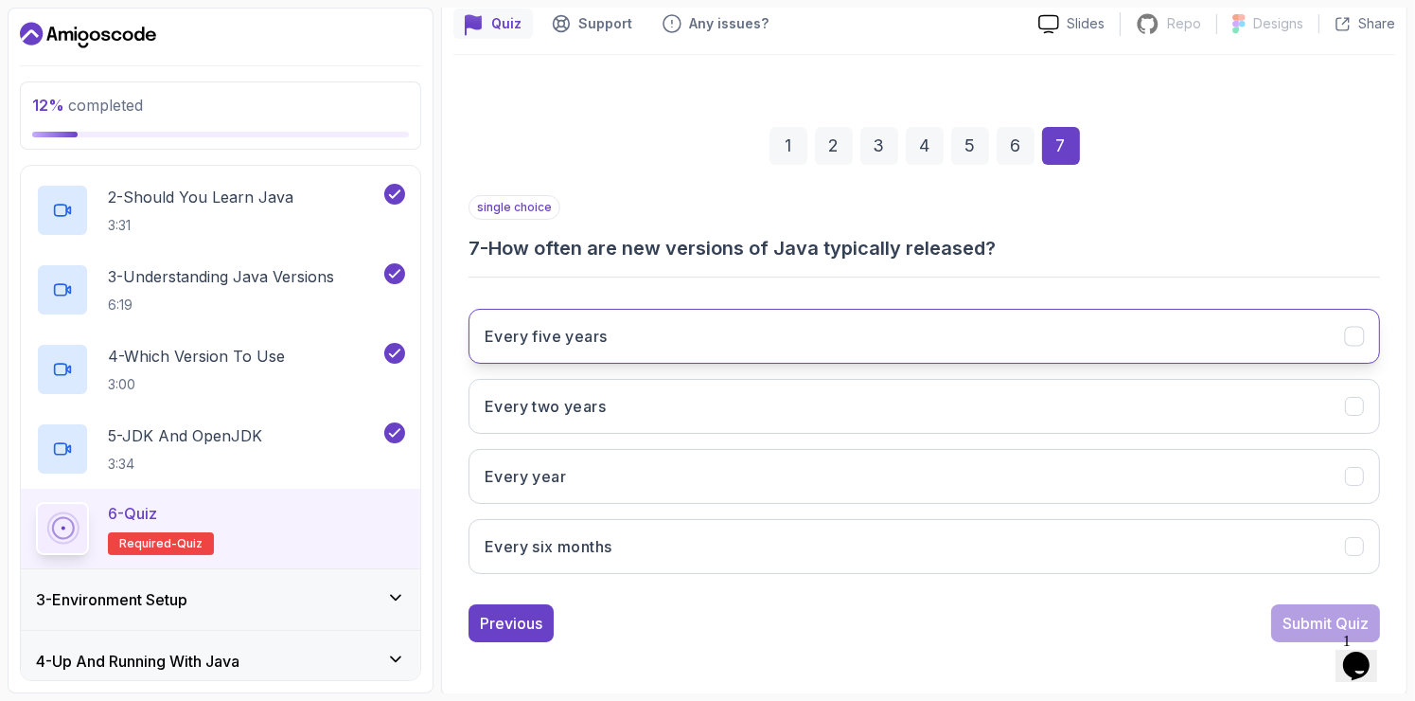
click at [855, 355] on button "Every five years" at bounding box center [925, 336] width 912 height 55
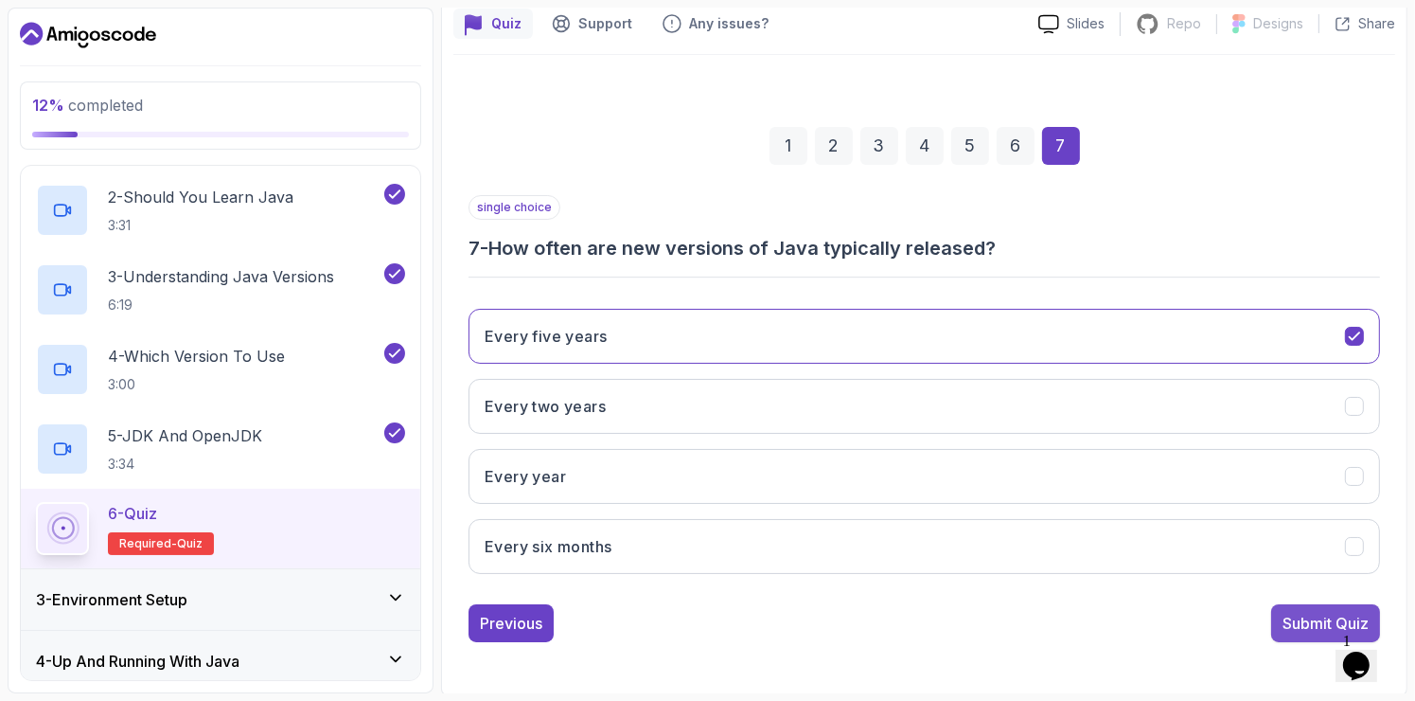
click at [1303, 615] on div "Submit Quiz" at bounding box center [1326, 623] width 86 height 23
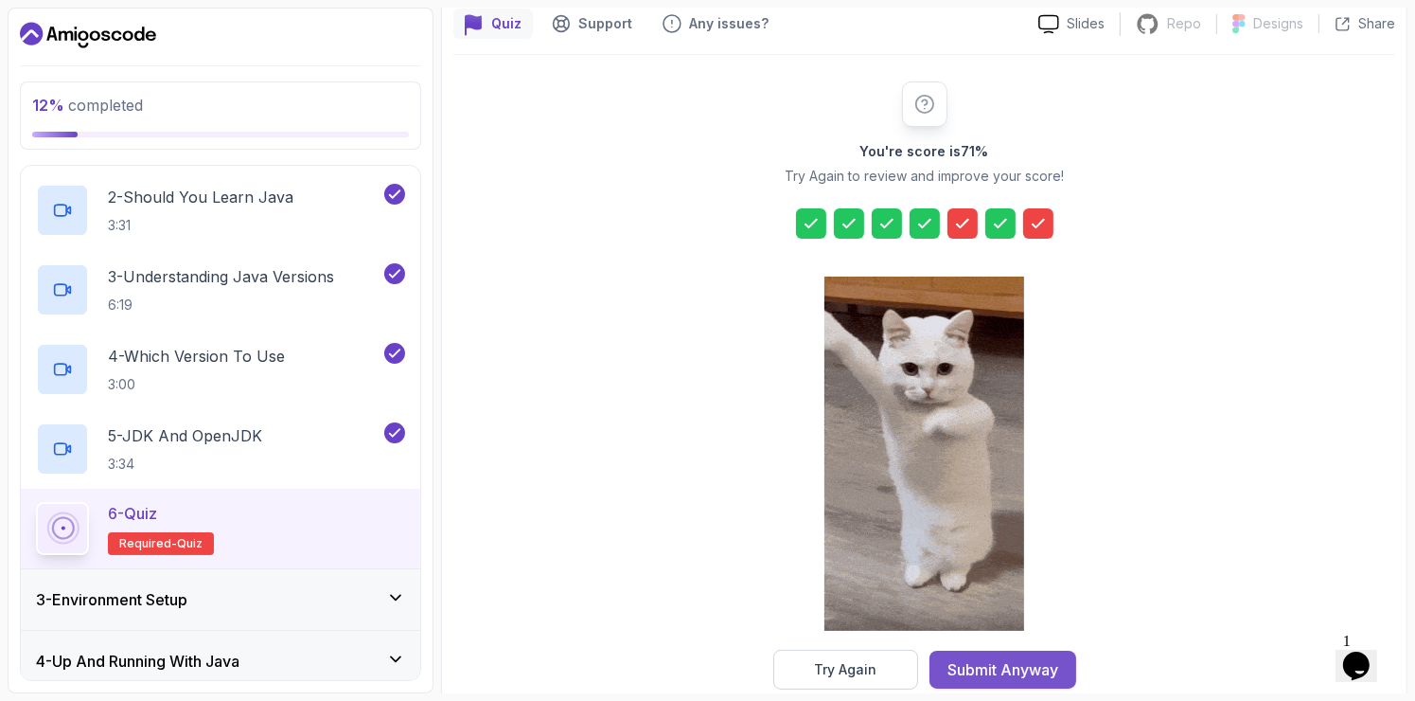
click at [1024, 663] on div "Submit Anyway" at bounding box center [1003, 669] width 111 height 23
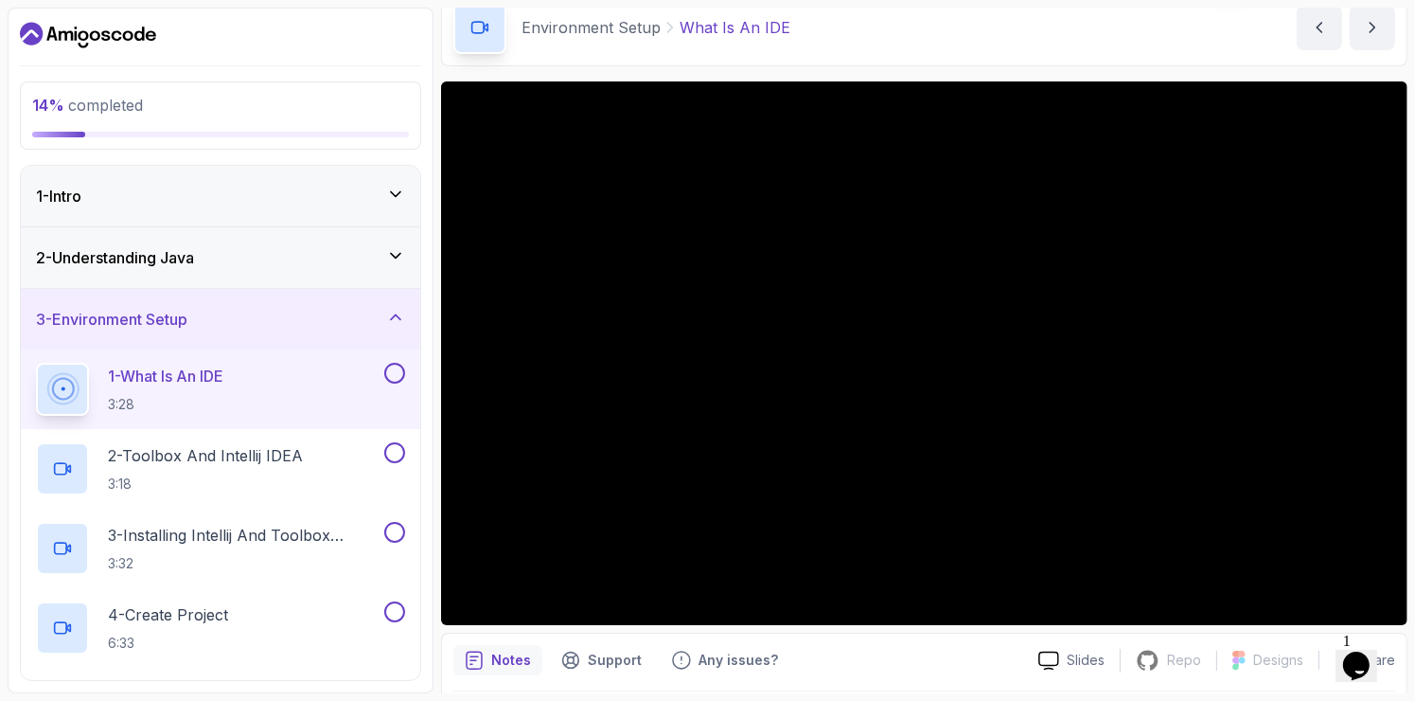
scroll to position [114, 0]
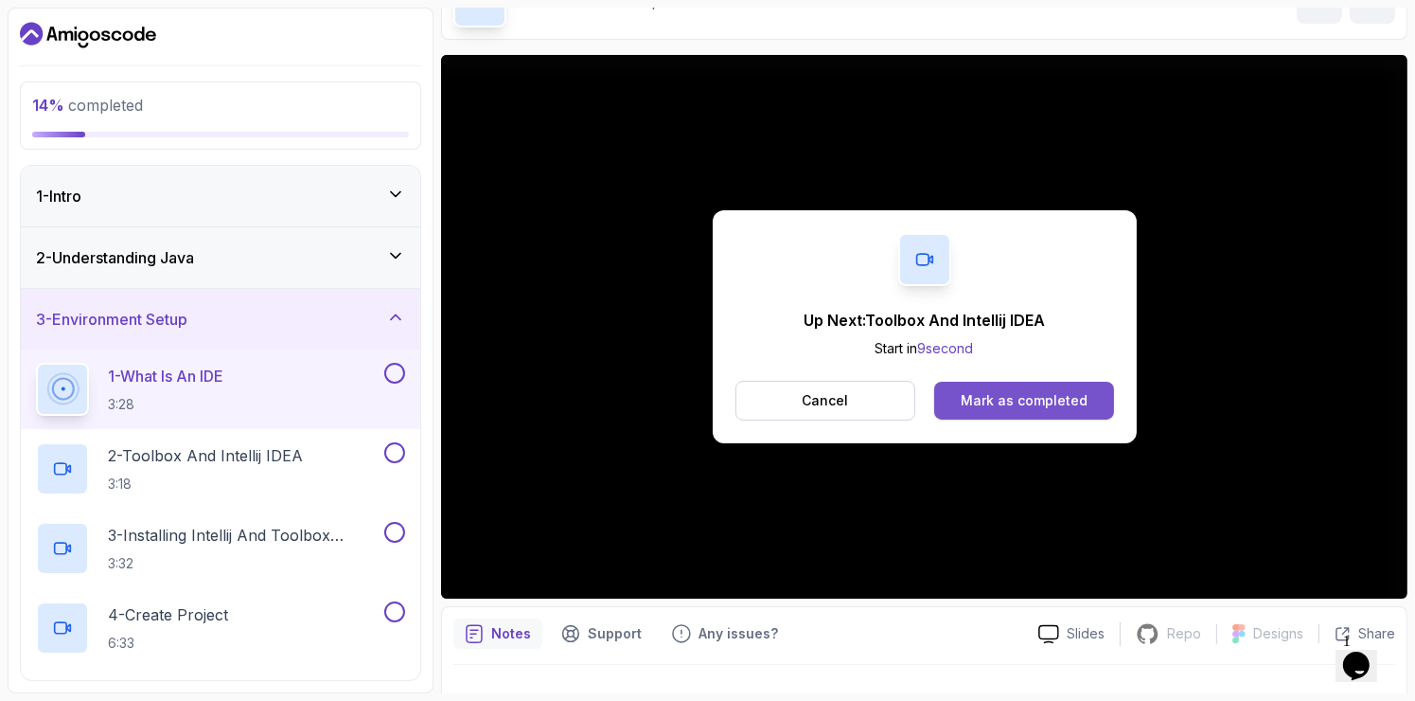
click at [1027, 405] on div "Mark as completed" at bounding box center [1024, 400] width 127 height 19
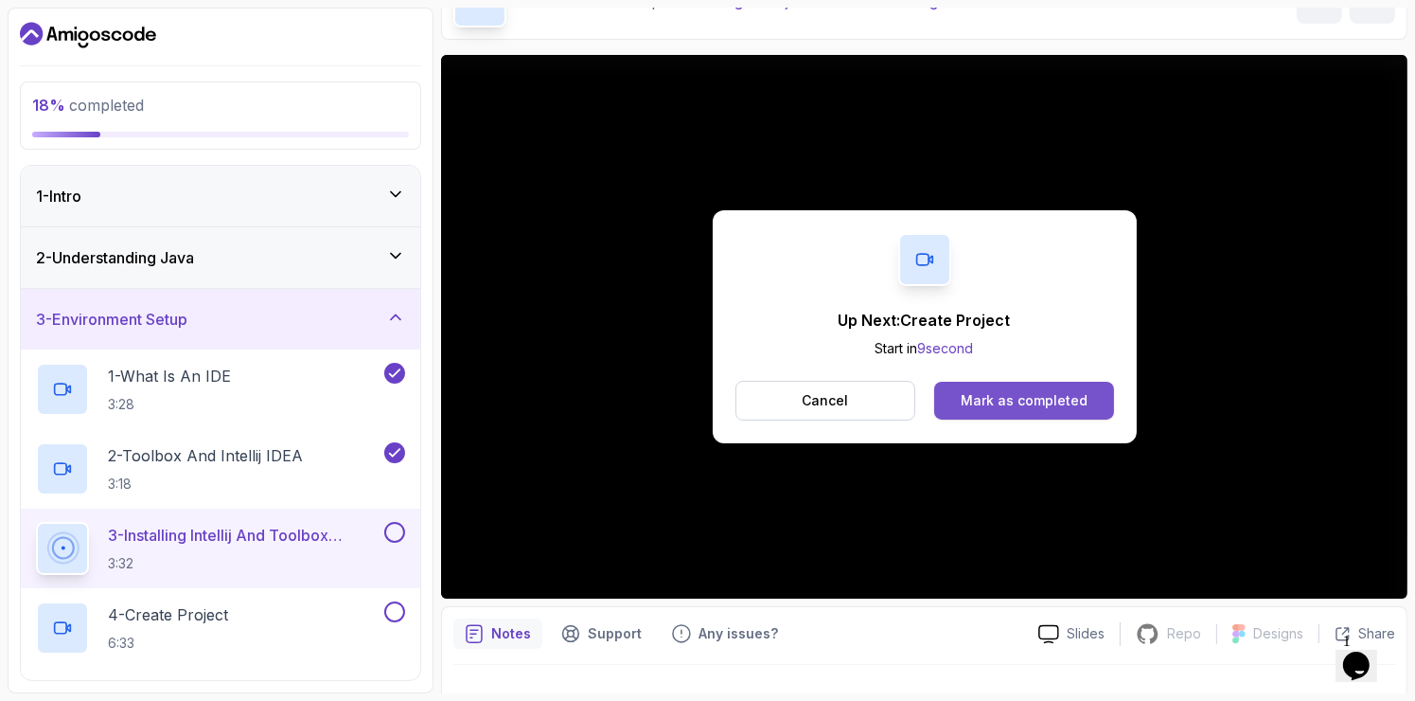
click at [997, 409] on div "Mark as completed" at bounding box center [1024, 400] width 127 height 19
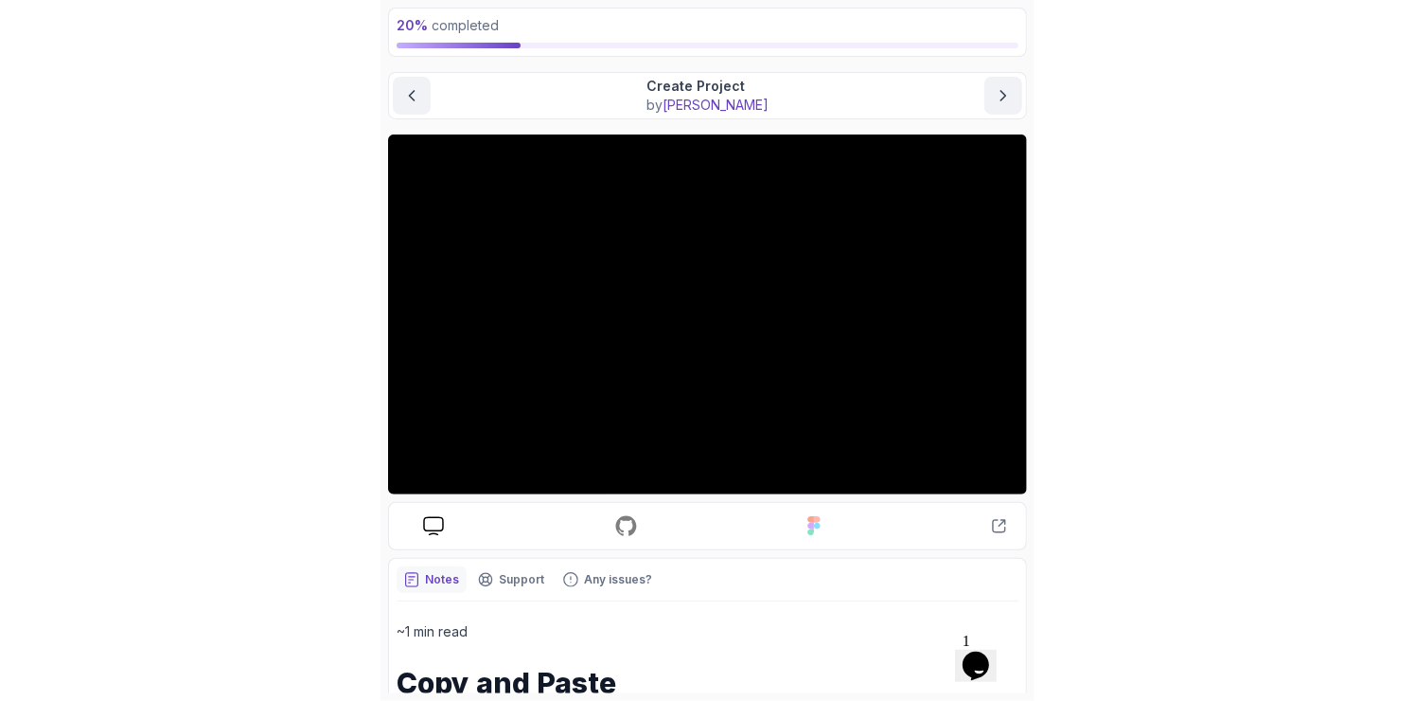
scroll to position [106, 0]
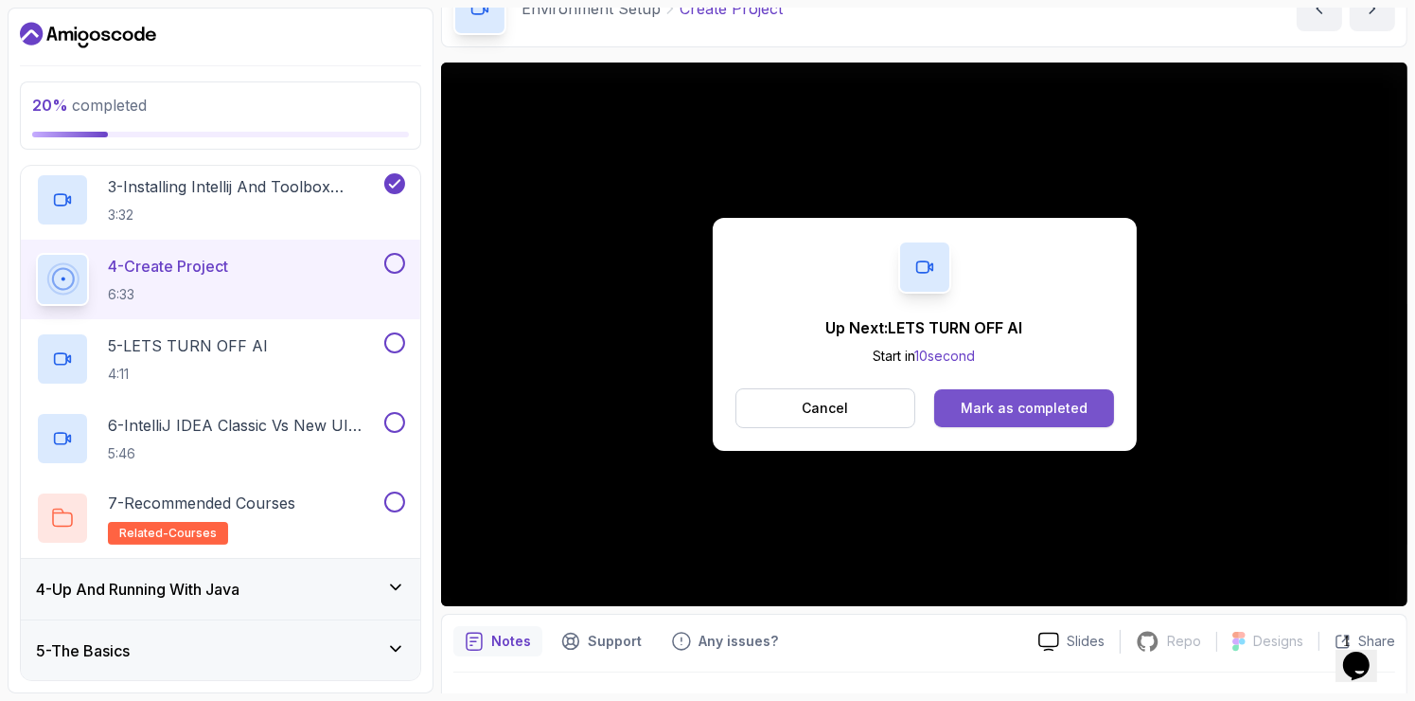
click at [1038, 420] on button "Mark as completed" at bounding box center [1024, 408] width 179 height 38
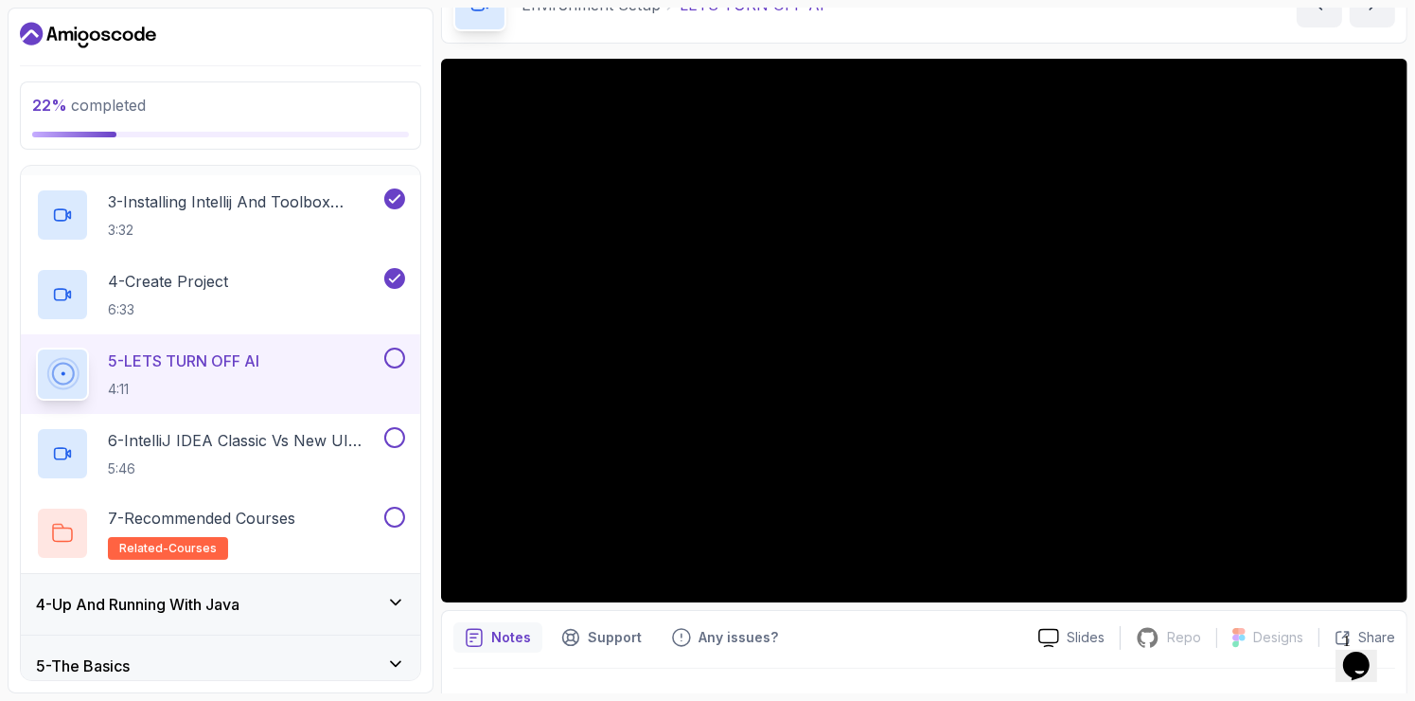
scroll to position [337, 0]
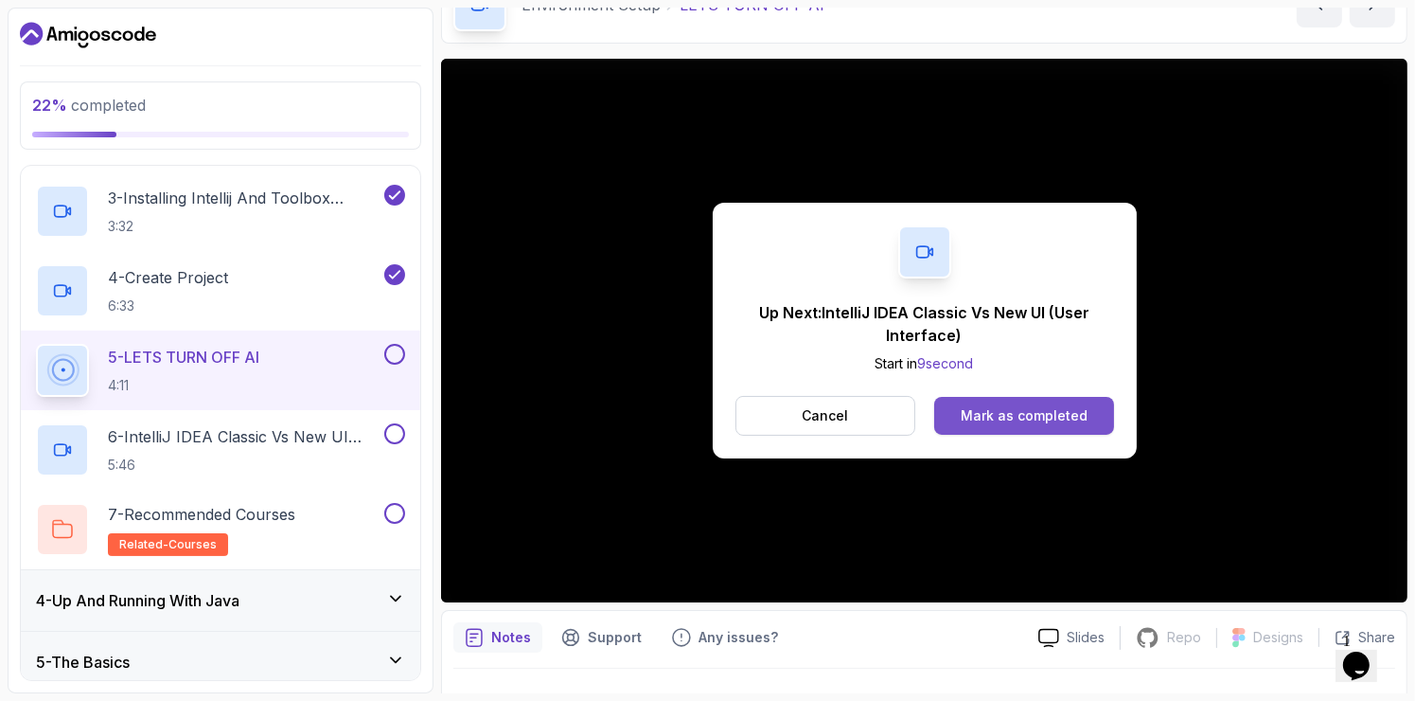
click at [1000, 411] on div "Mark as completed" at bounding box center [1024, 415] width 127 height 19
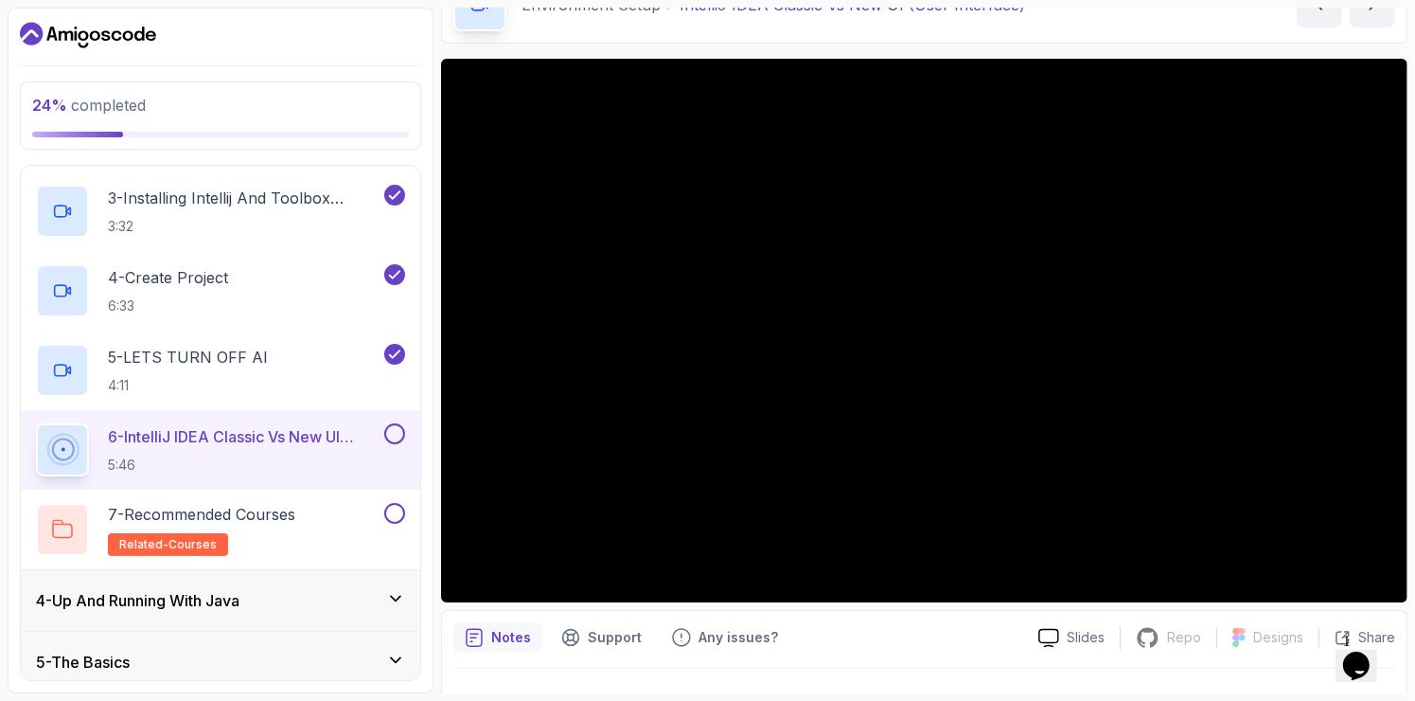
scroll to position [470, 0]
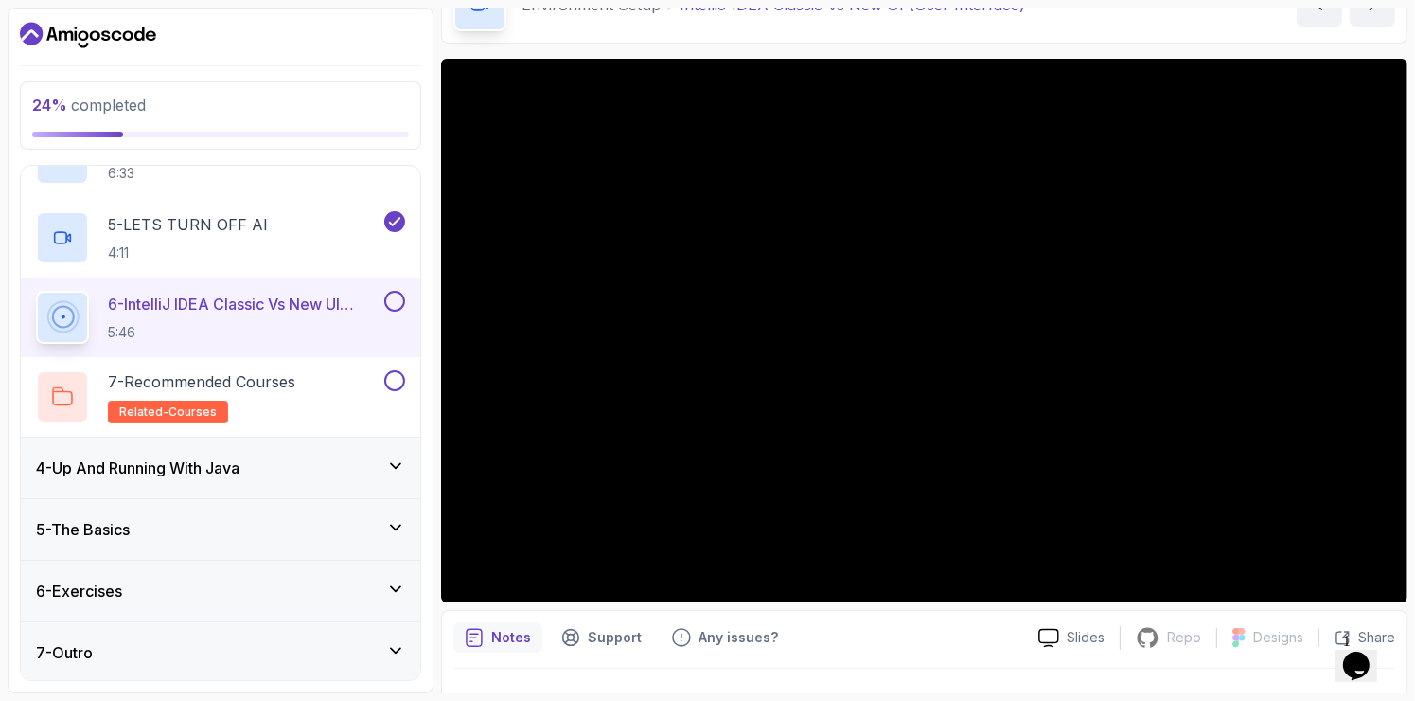
click at [392, 525] on icon at bounding box center [395, 527] width 9 height 5
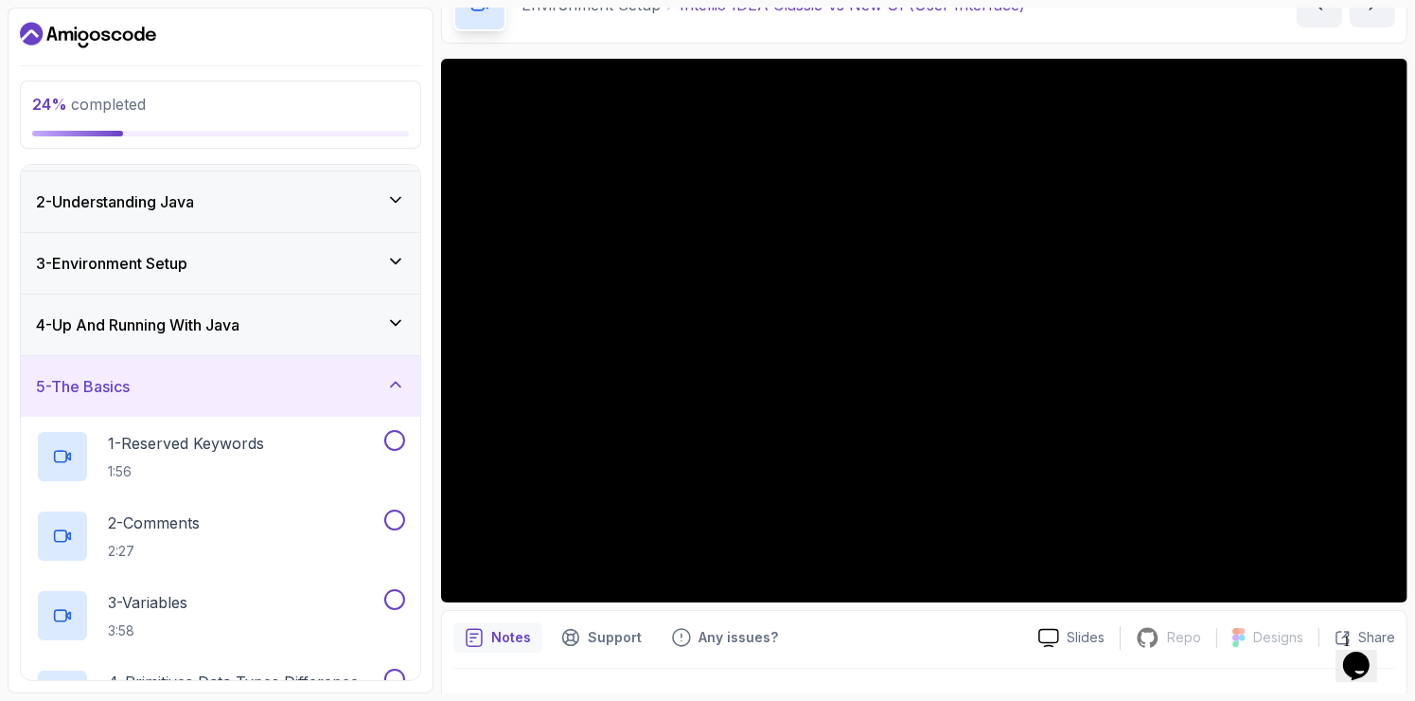
scroll to position [0, 0]
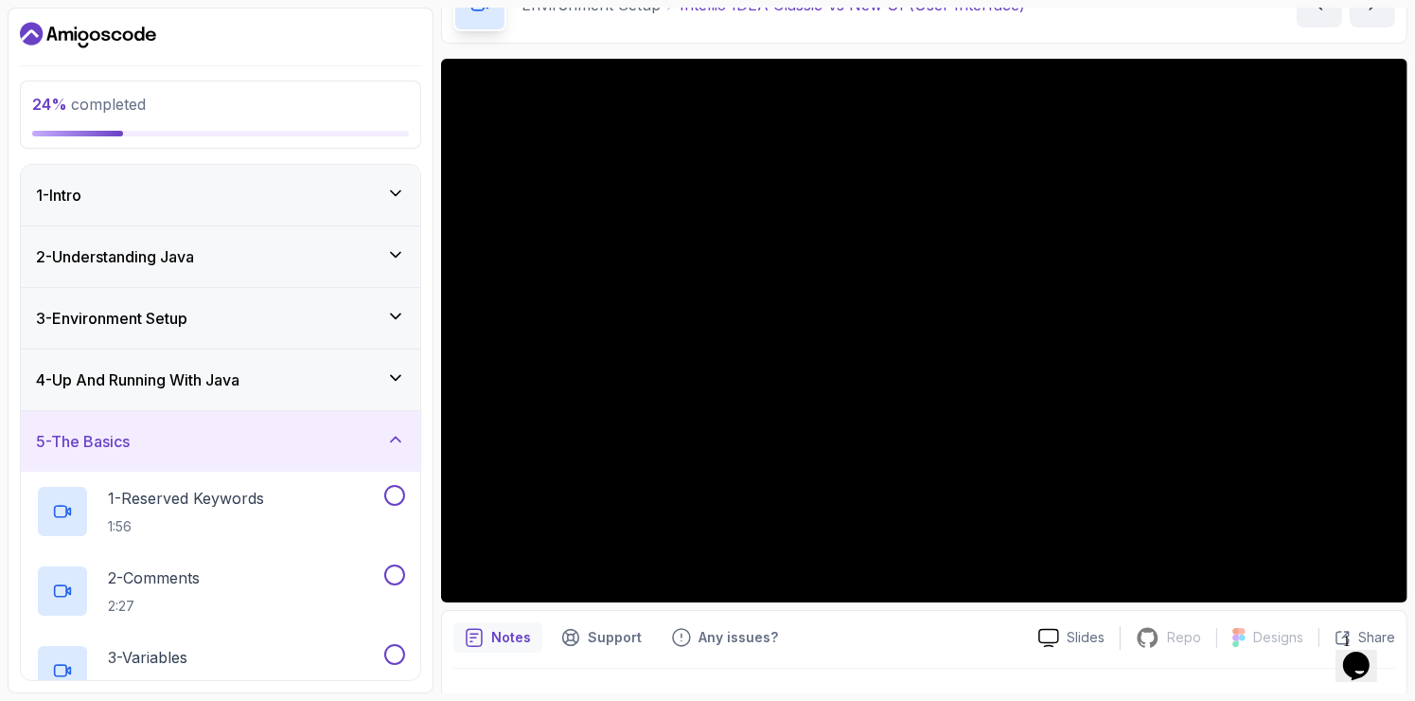
click at [402, 328] on div "3 - Environment Setup" at bounding box center [220, 318] width 369 height 23
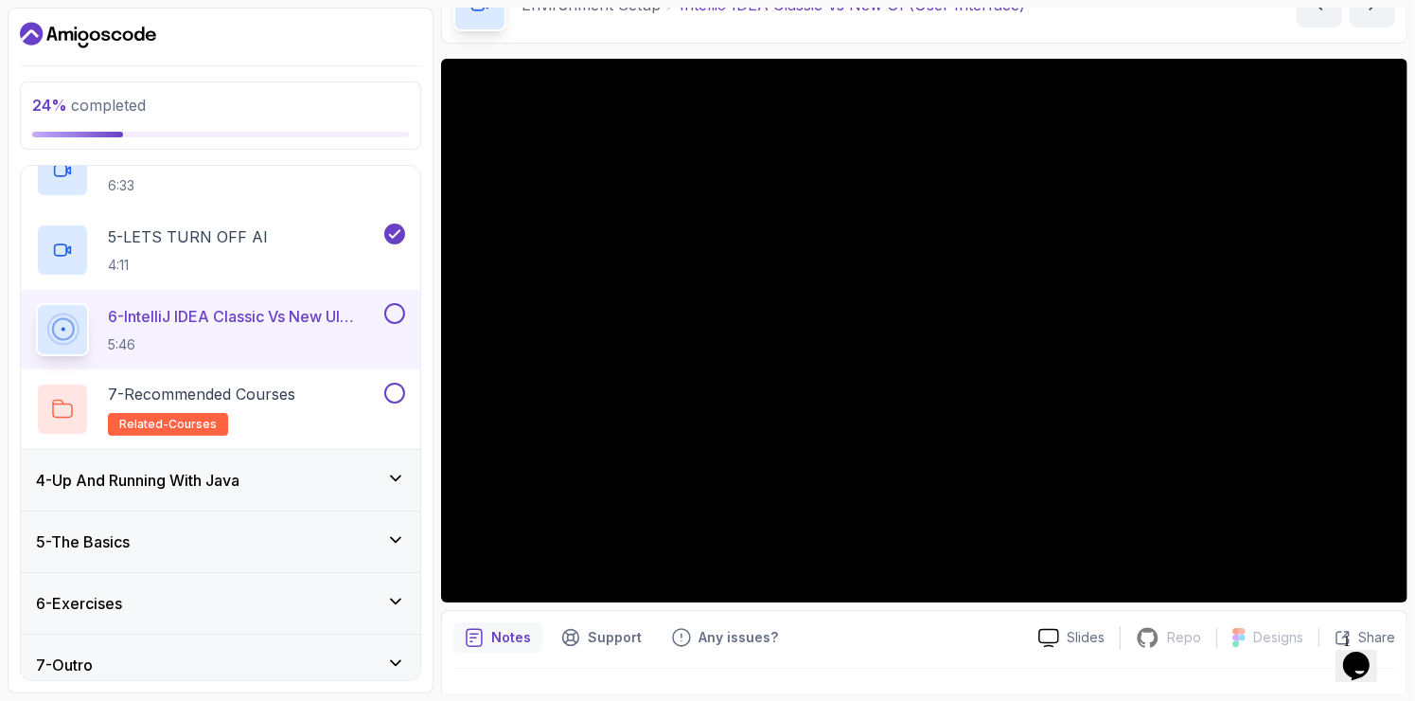
scroll to position [470, 0]
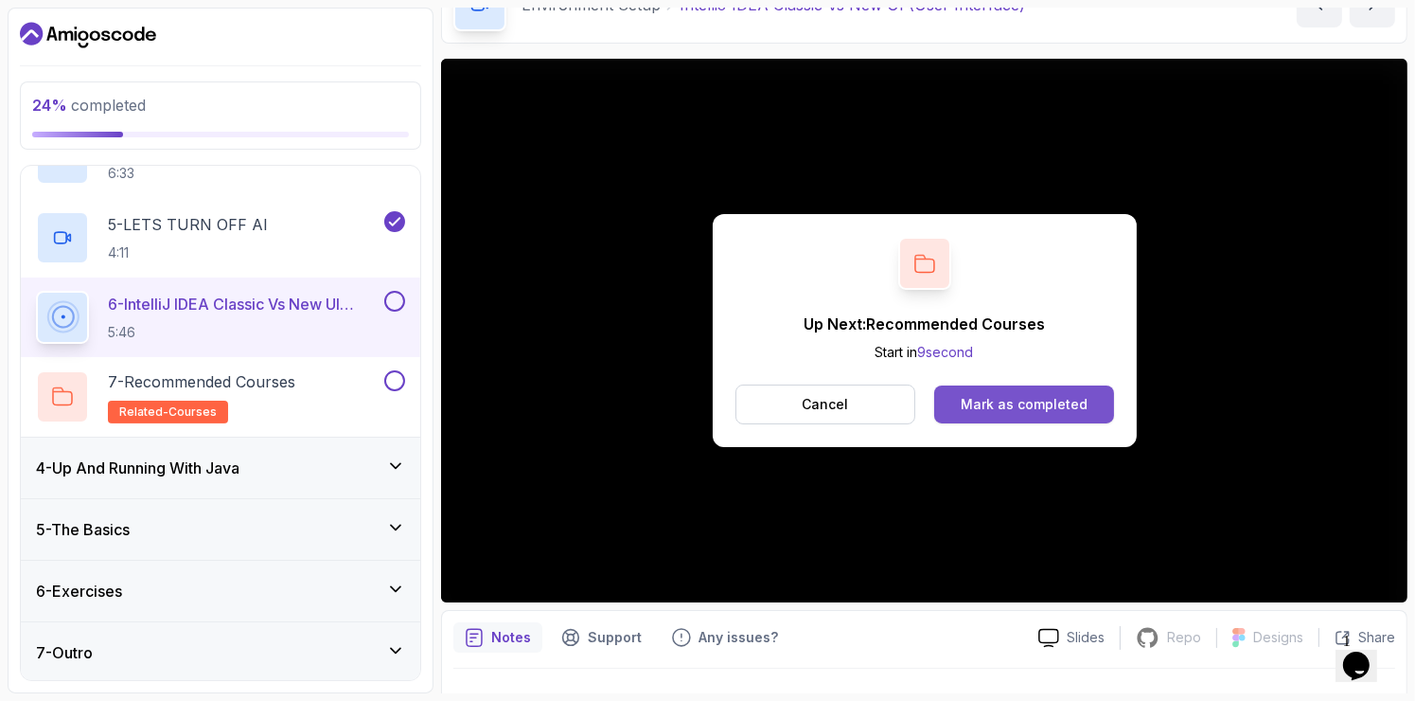
click at [1058, 400] on div "Mark as completed" at bounding box center [1024, 404] width 127 height 19
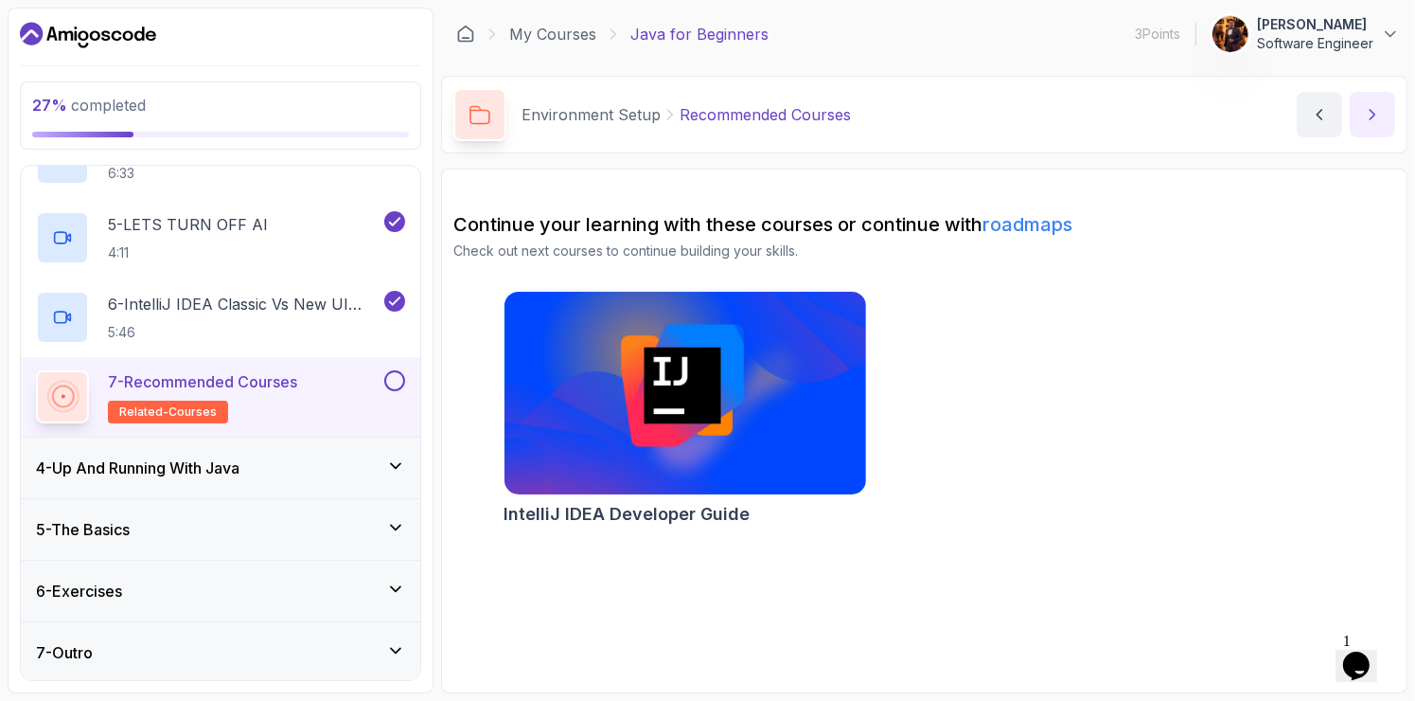
click at [1366, 116] on icon "next content" at bounding box center [1372, 114] width 19 height 19
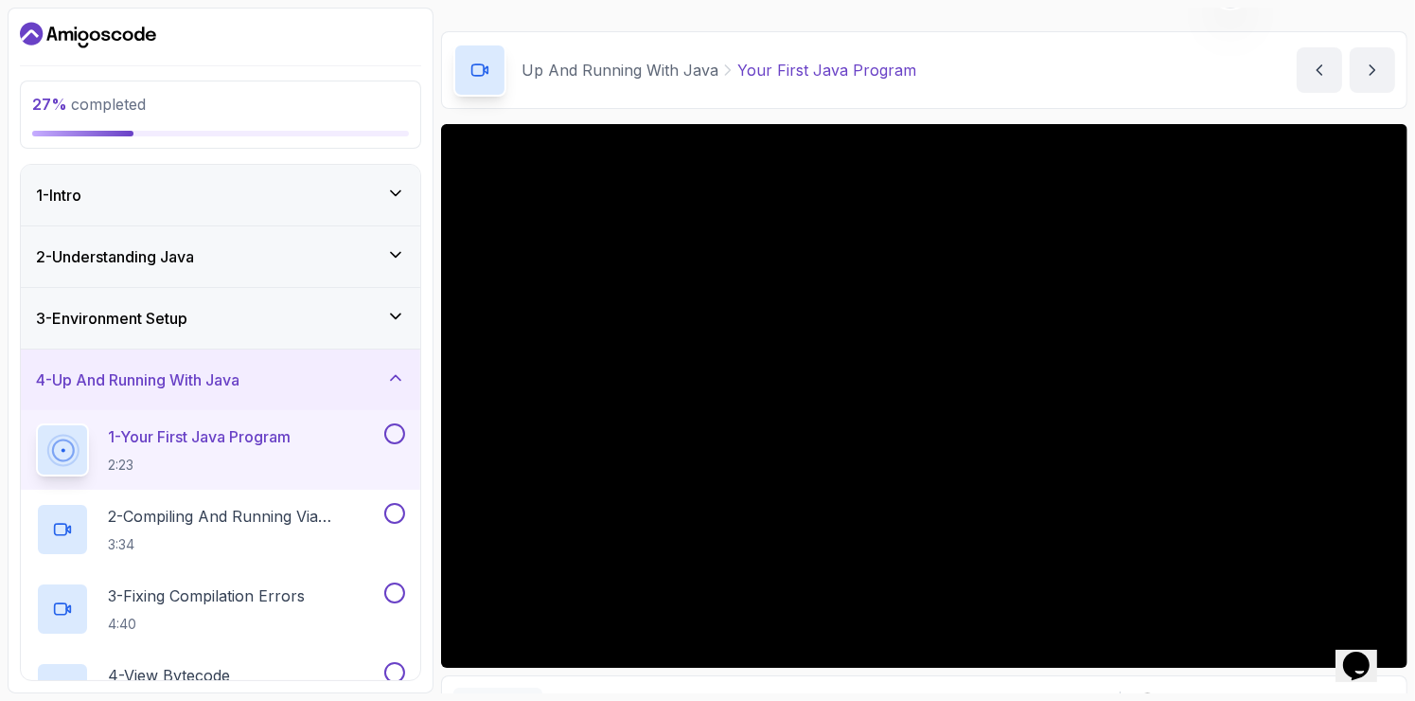
scroll to position [68, 0]
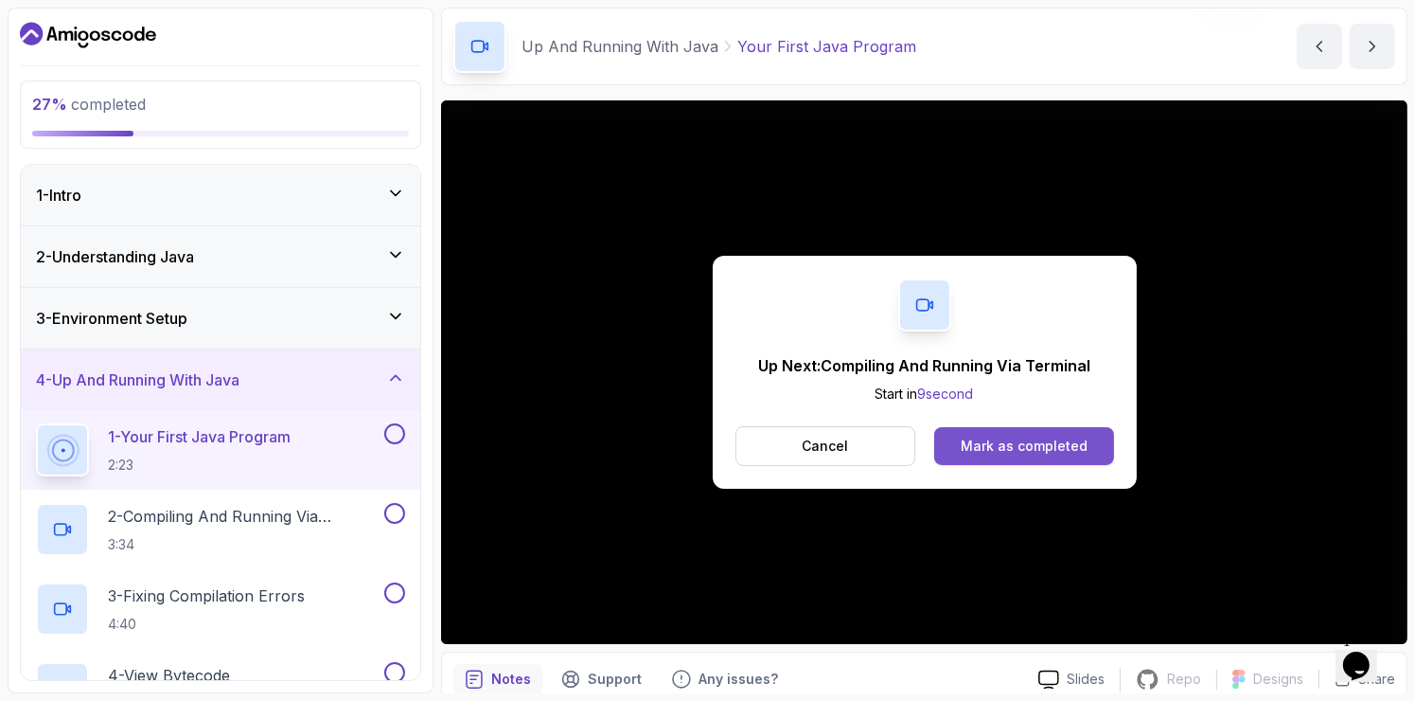
click at [1006, 436] on div "Mark as completed" at bounding box center [1024, 445] width 127 height 19
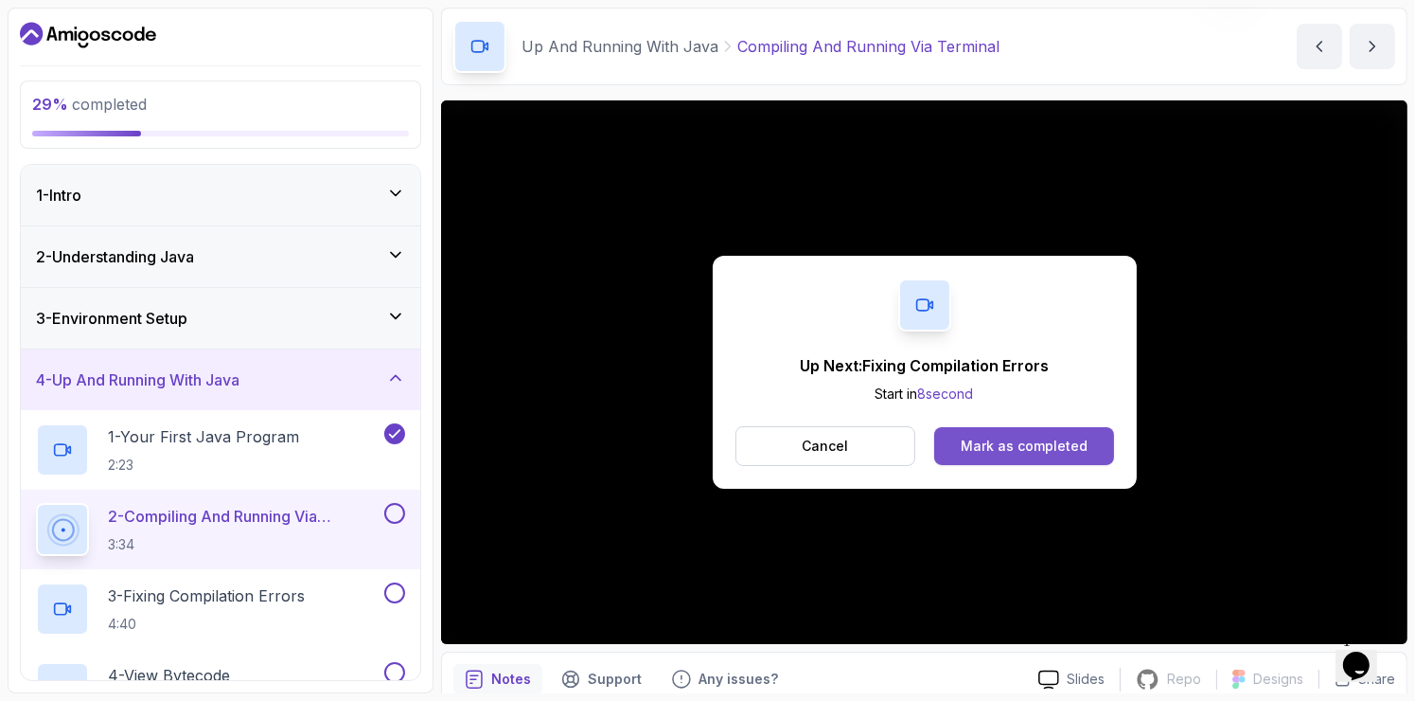
click at [1026, 436] on div "Mark as completed" at bounding box center [1024, 445] width 127 height 19
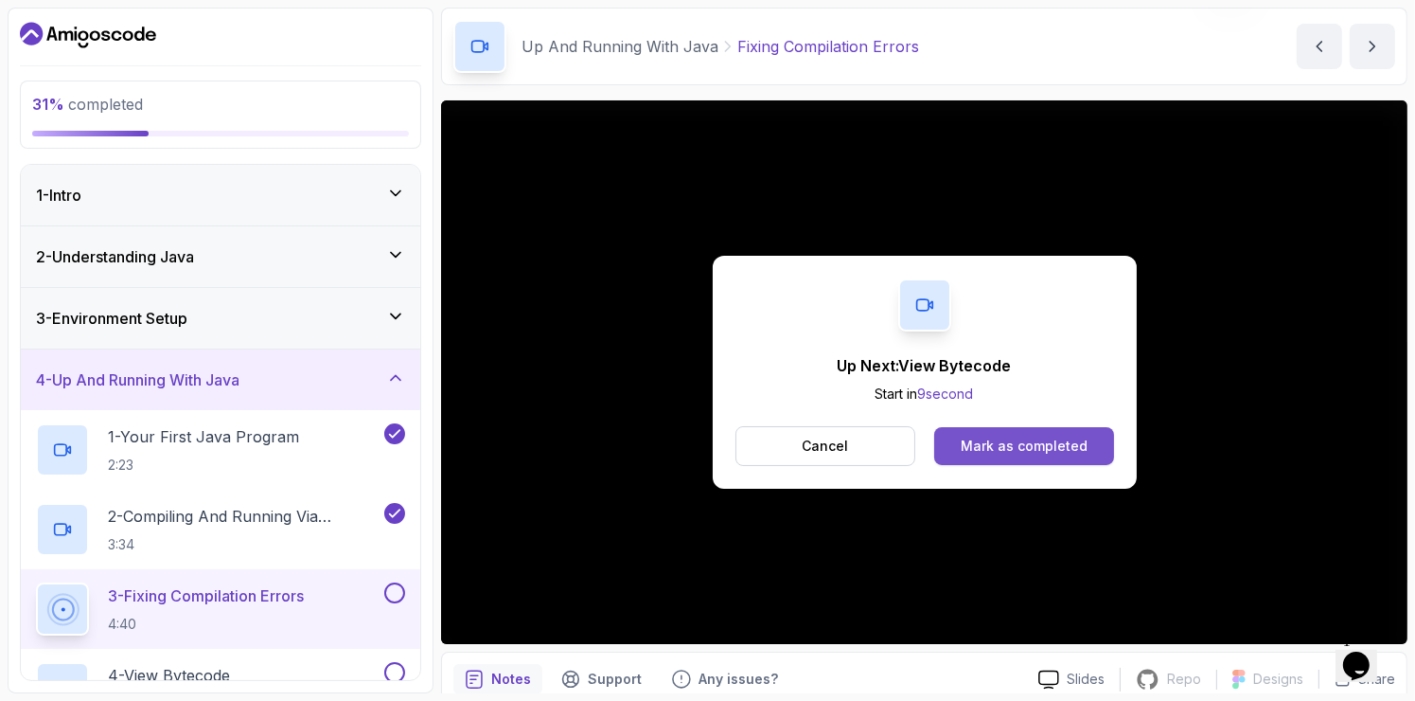
click at [1004, 447] on div "Mark as completed" at bounding box center [1024, 445] width 127 height 19
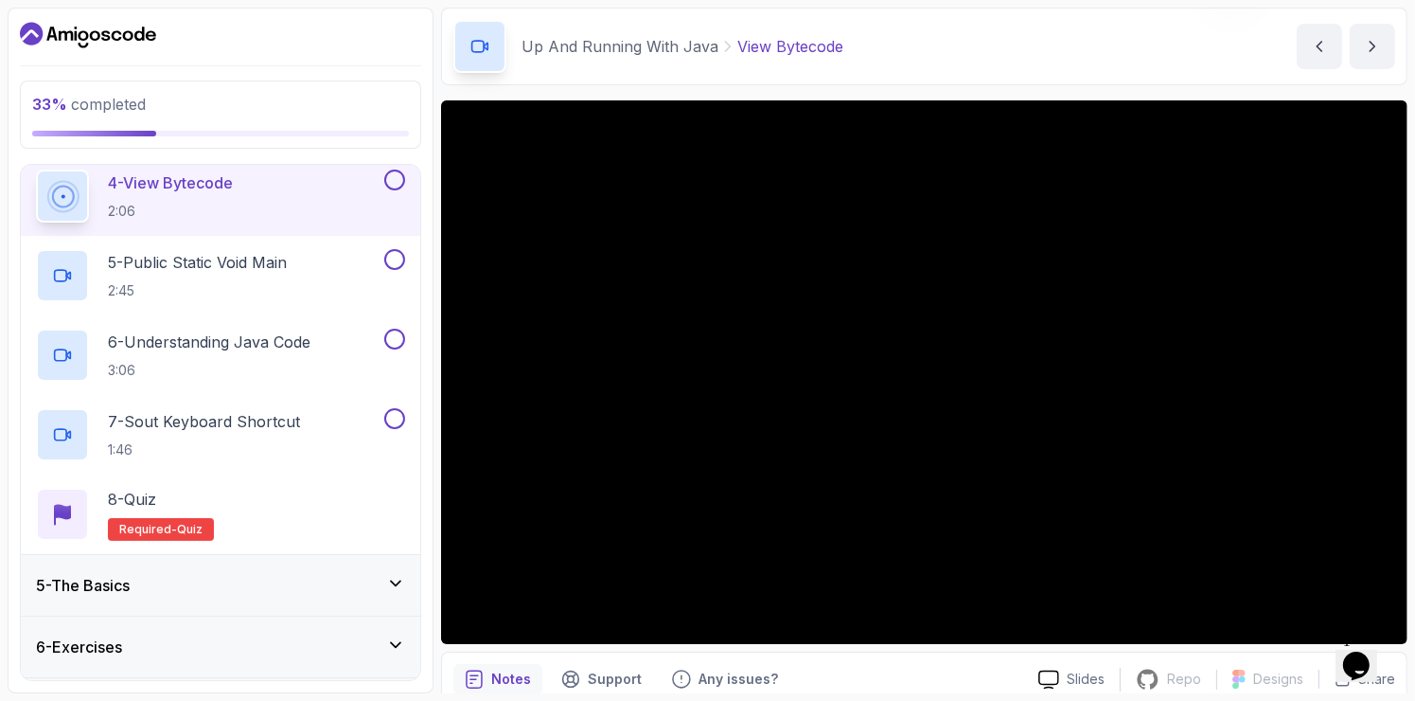
scroll to position [494, 0]
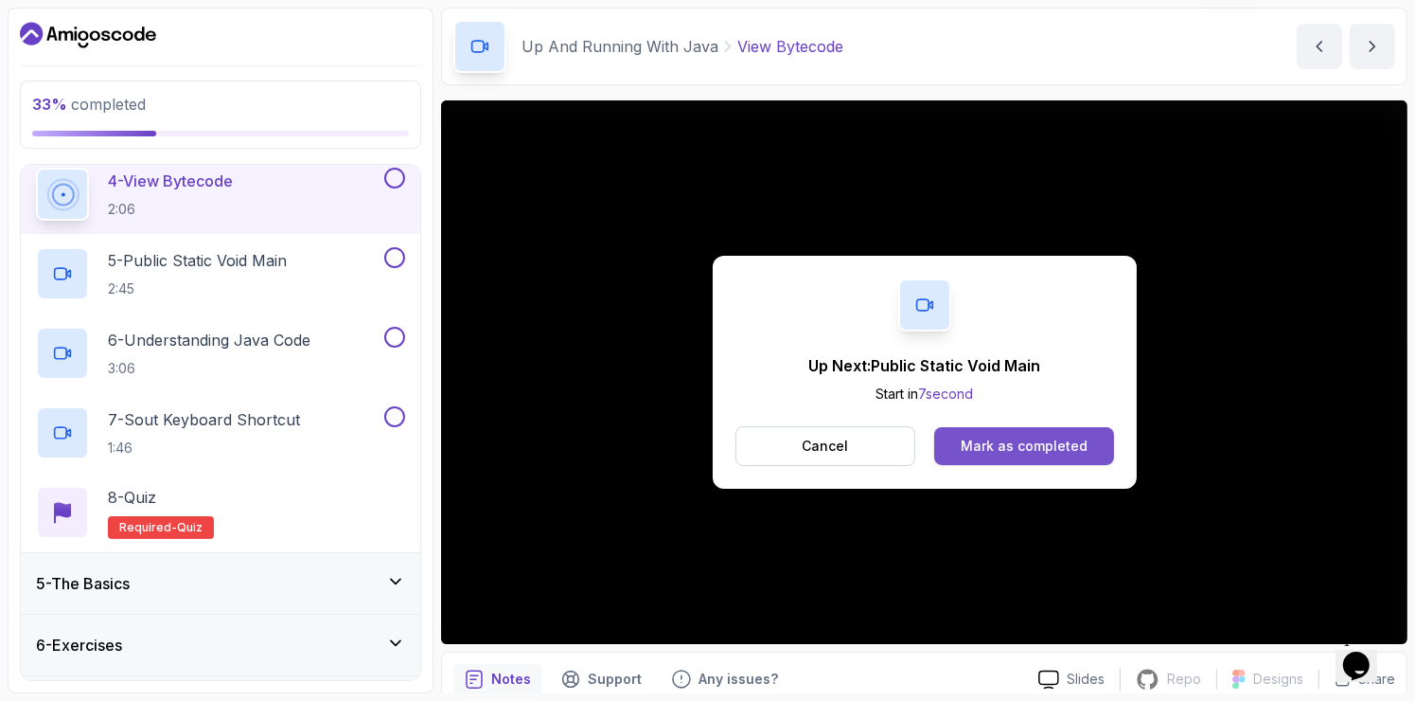
click at [1024, 441] on div "Mark as completed" at bounding box center [1024, 445] width 127 height 19
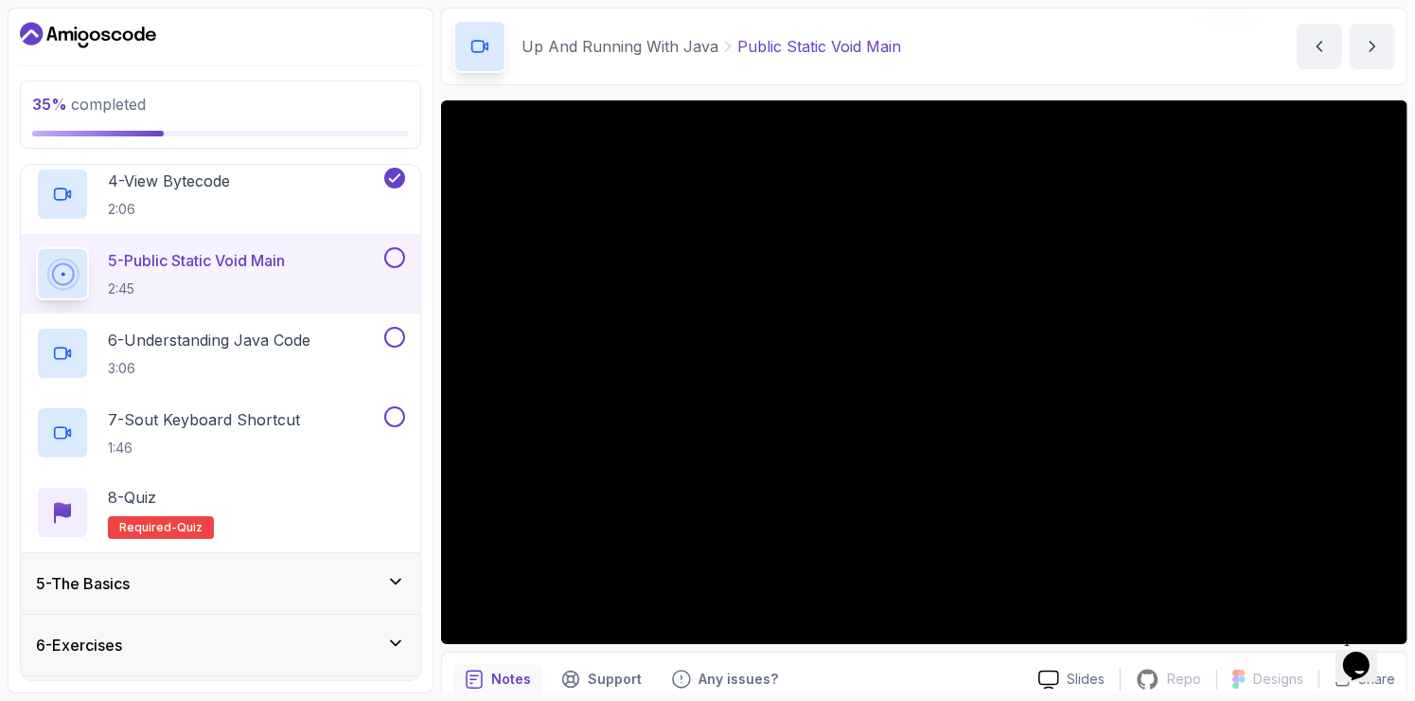
click at [955, 676] on div "Notes Support Any issues?" at bounding box center [739, 679] width 570 height 30
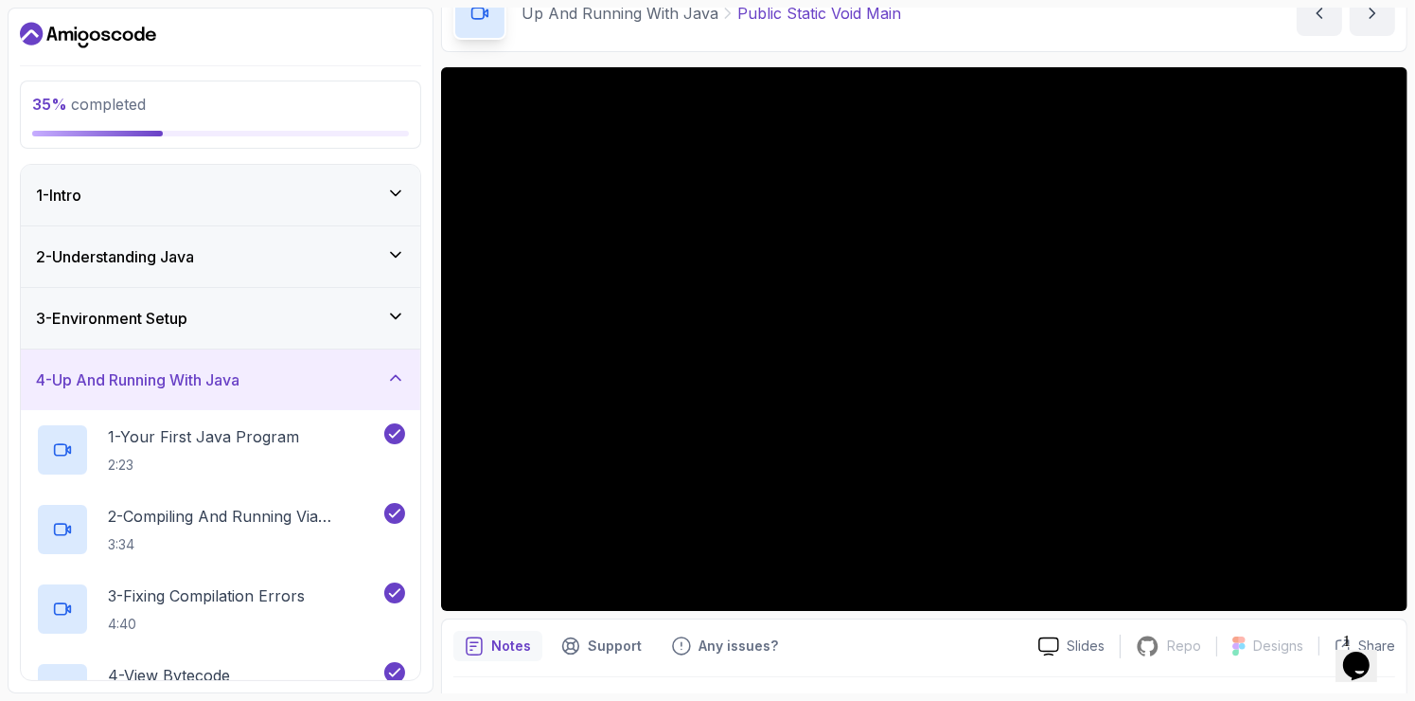
scroll to position [102, 0]
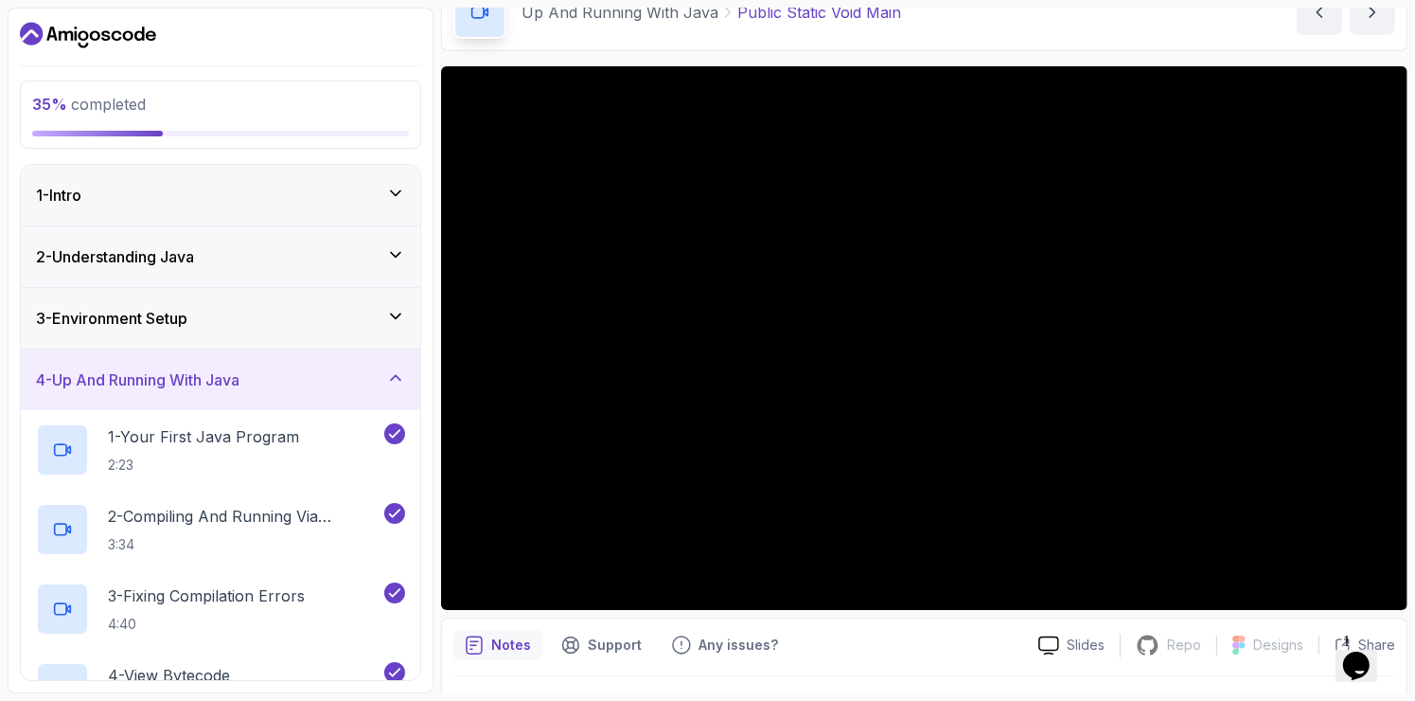
click at [994, 655] on div "Notes Support Any issues?" at bounding box center [739, 645] width 570 height 30
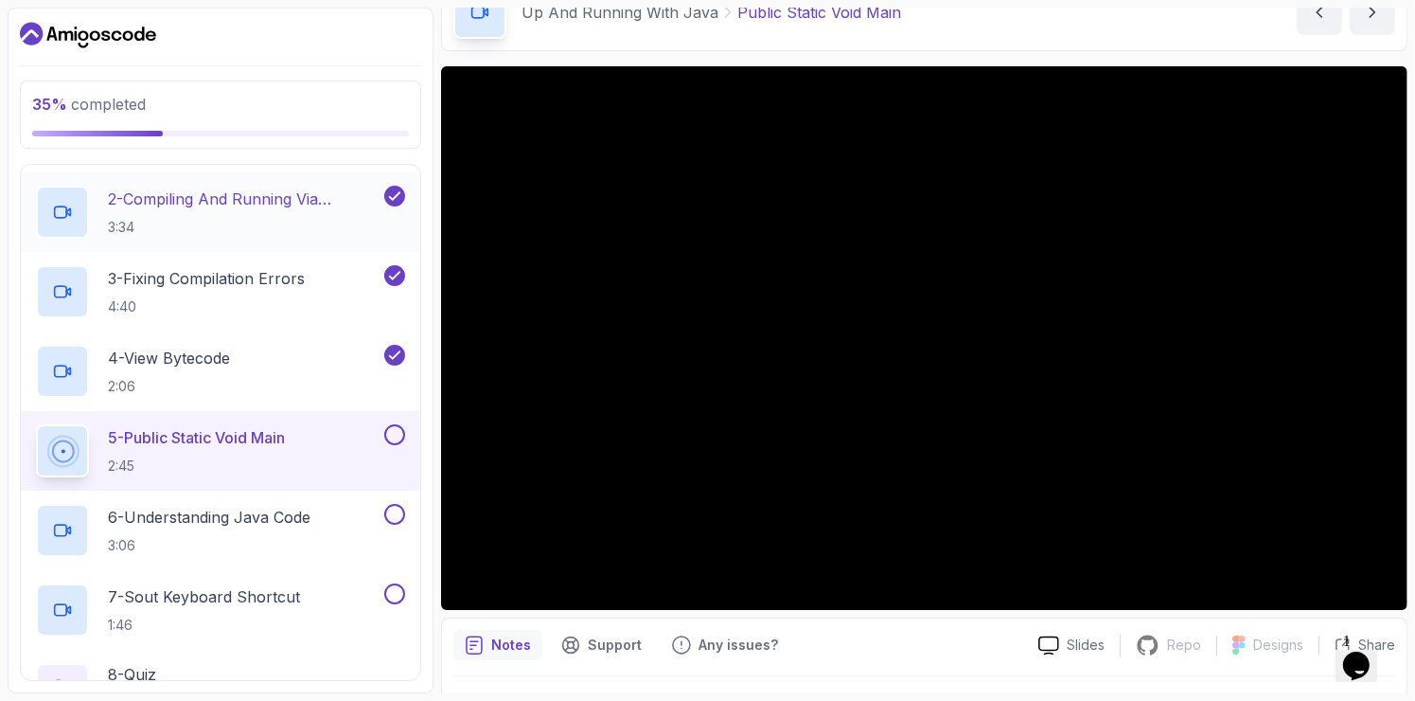
scroll to position [318, 0]
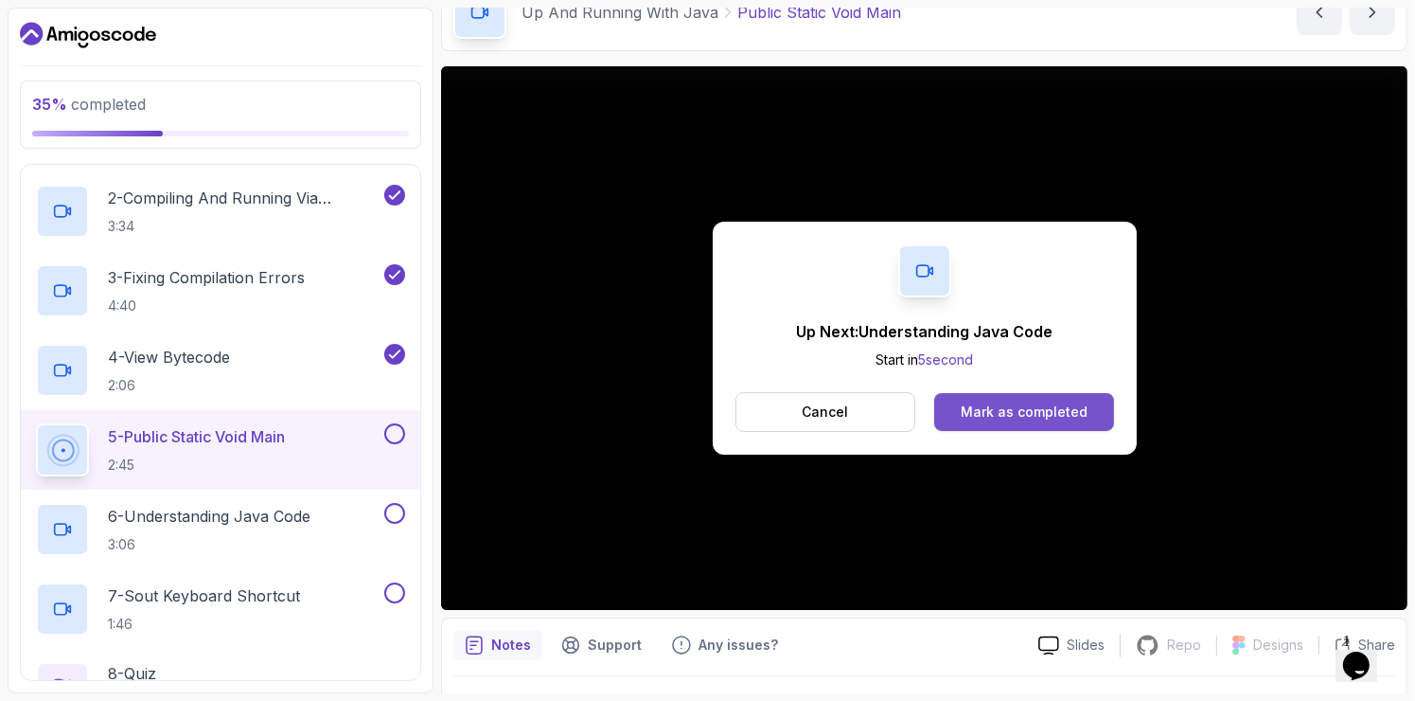
click at [1054, 405] on div "Mark as completed" at bounding box center [1024, 411] width 127 height 19
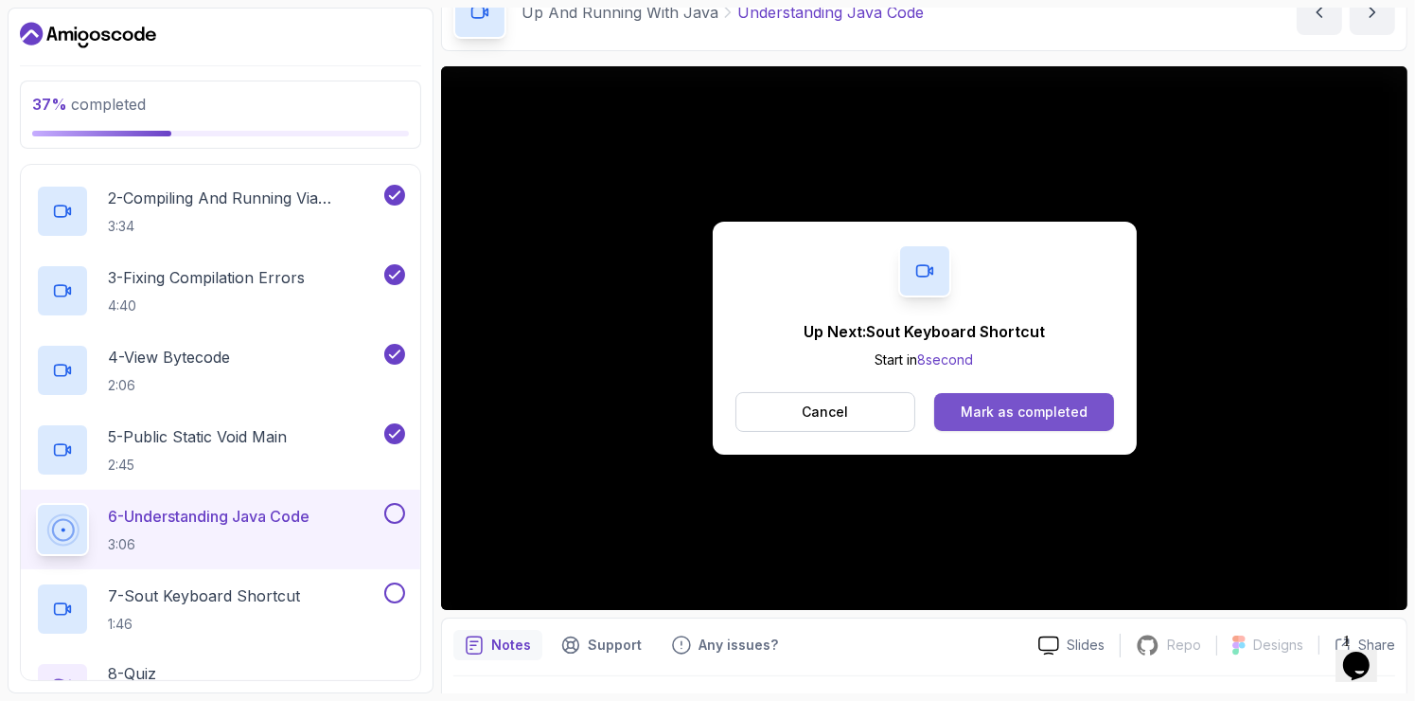
click at [1048, 418] on div "Mark as completed" at bounding box center [1024, 411] width 127 height 19
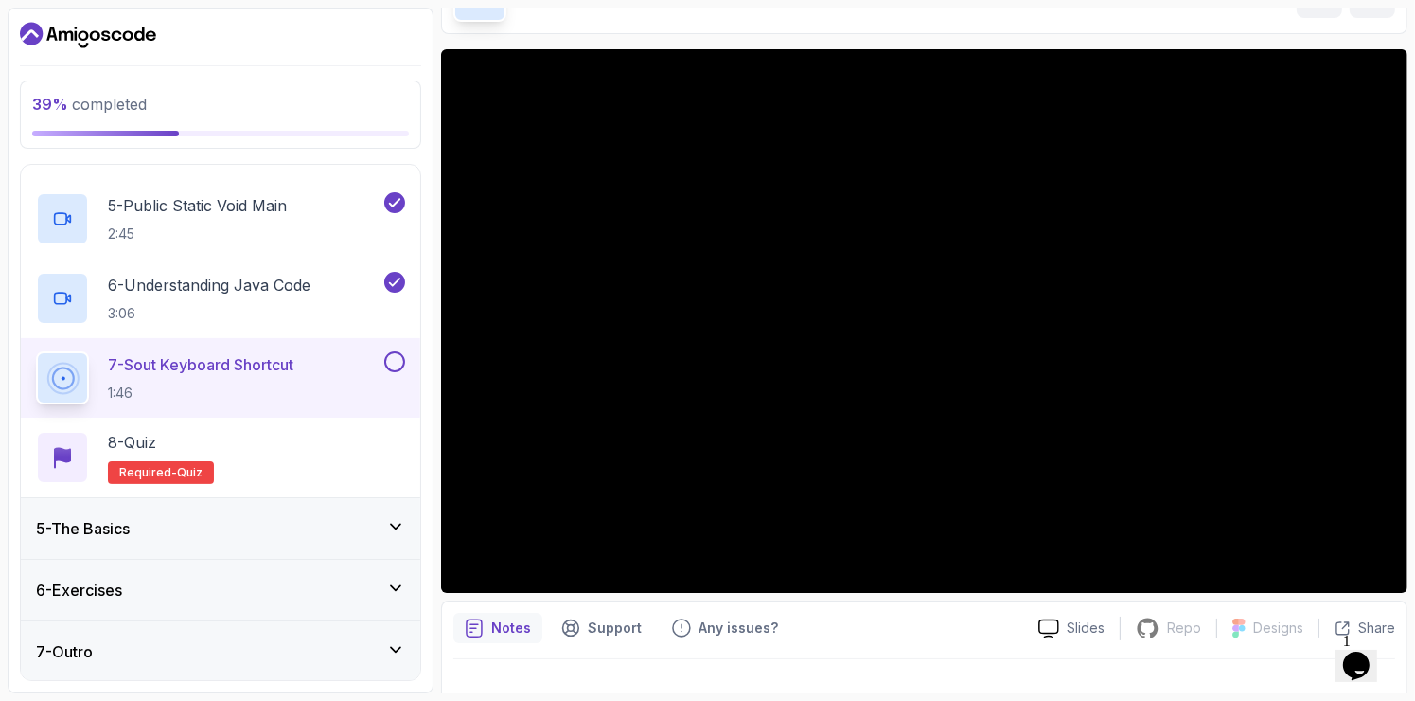
scroll to position [120, 0]
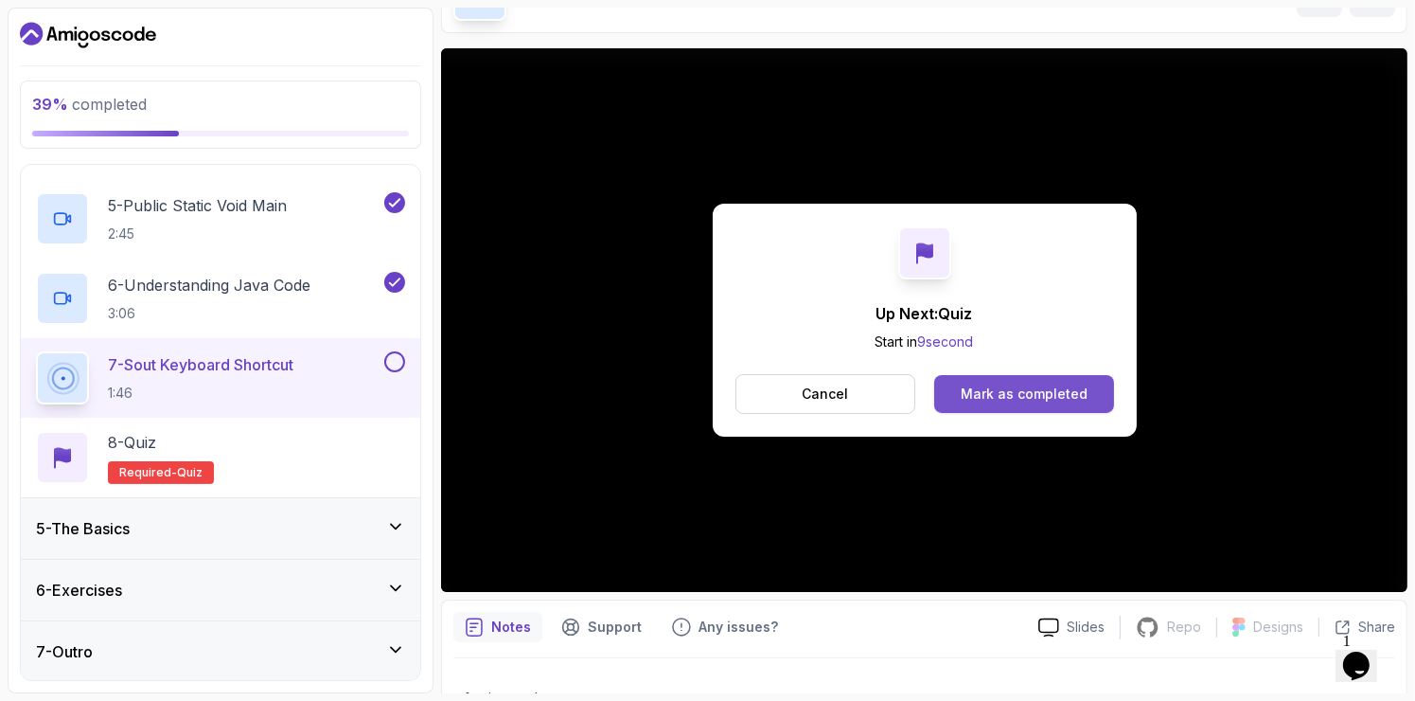
click at [1048, 391] on div "Mark as completed" at bounding box center [1024, 393] width 127 height 19
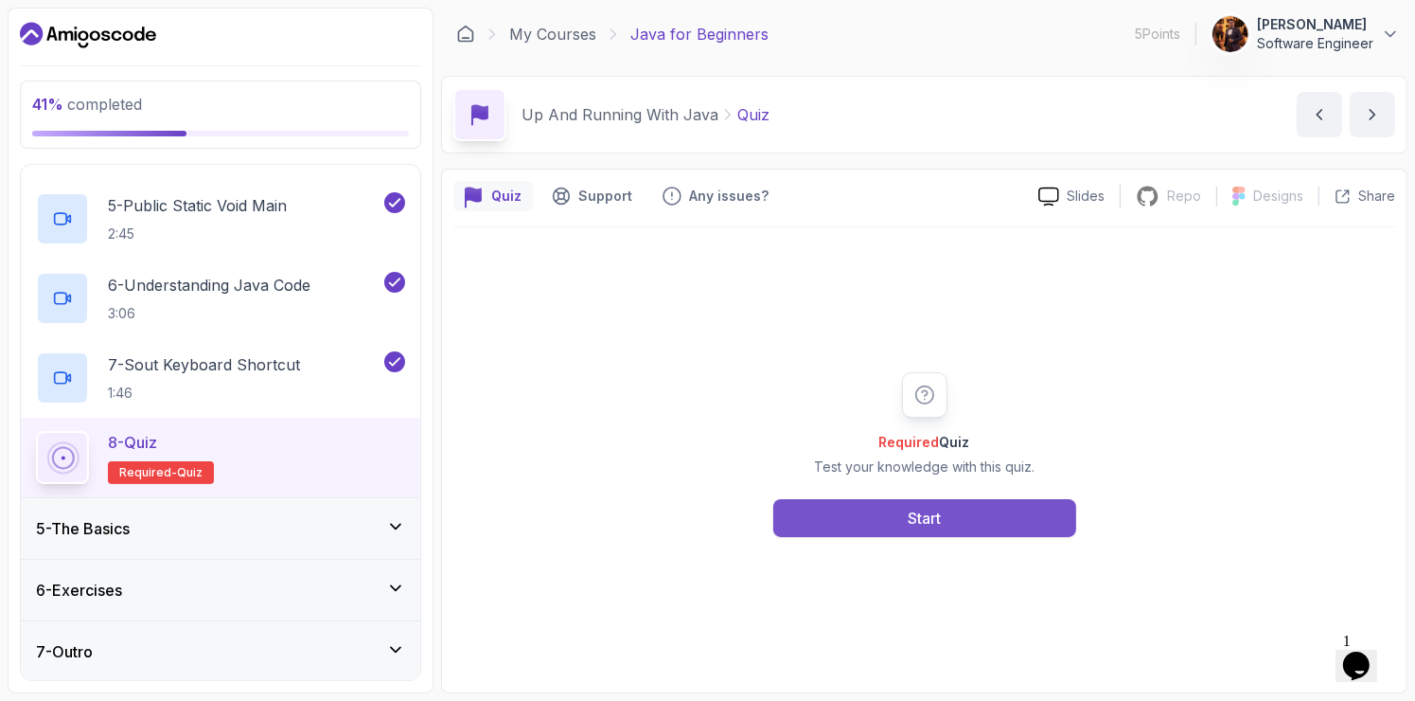
click at [982, 523] on button "Start" at bounding box center [925, 518] width 303 height 38
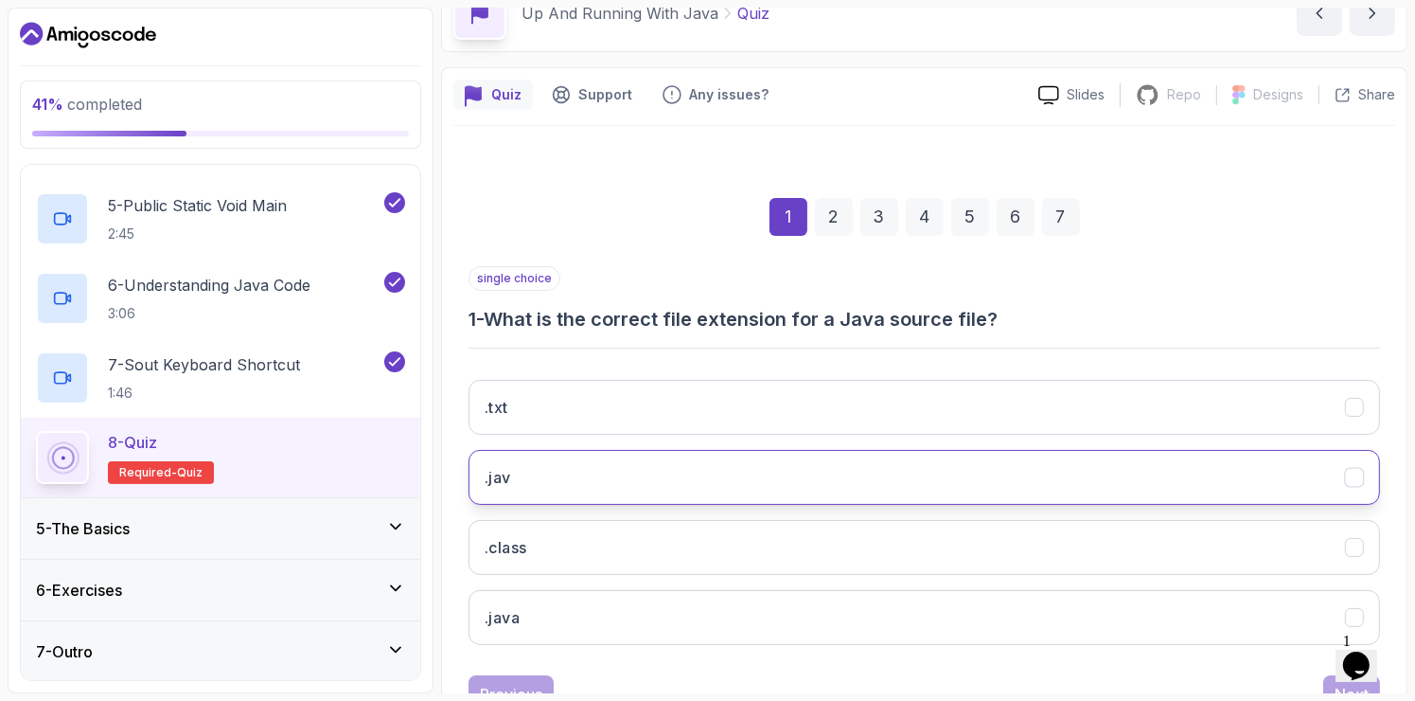
scroll to position [102, 0]
click at [999, 469] on button ".jav" at bounding box center [925, 476] width 912 height 55
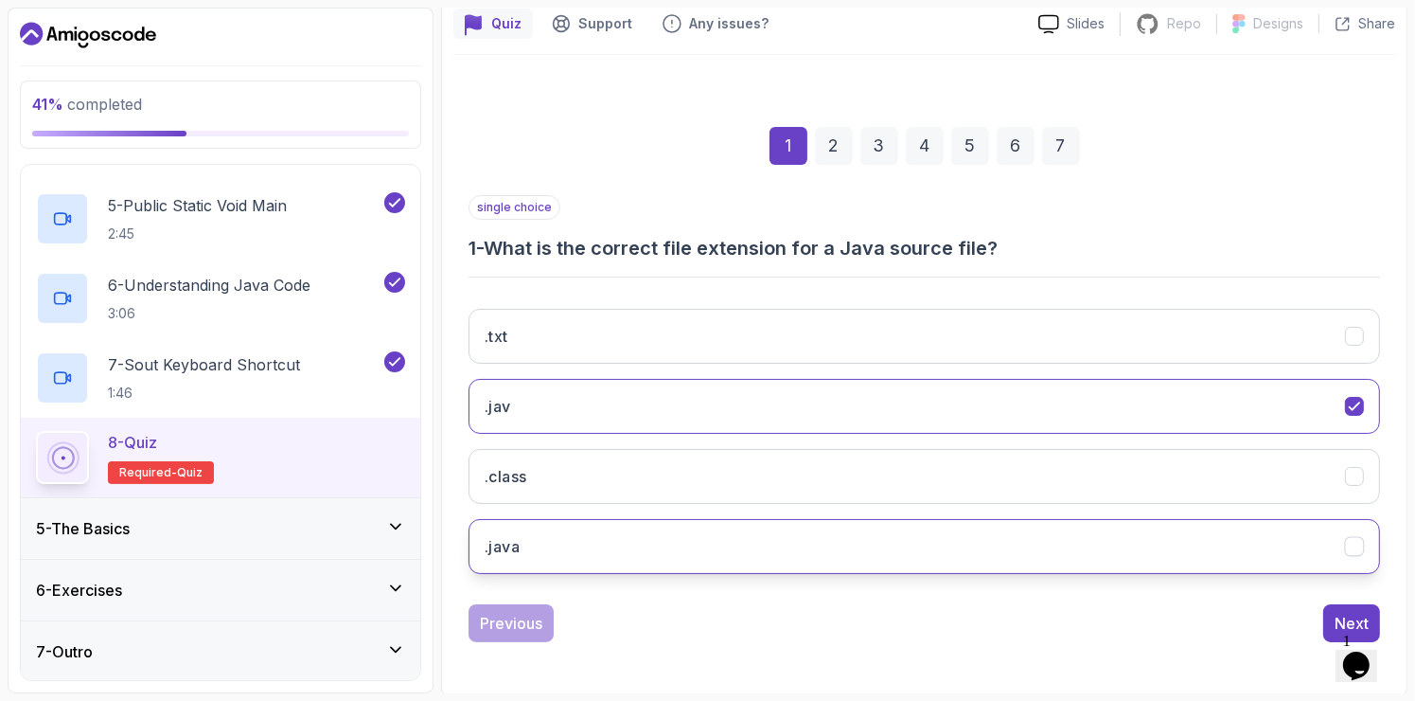
click at [889, 528] on button ".java" at bounding box center [925, 546] width 912 height 55
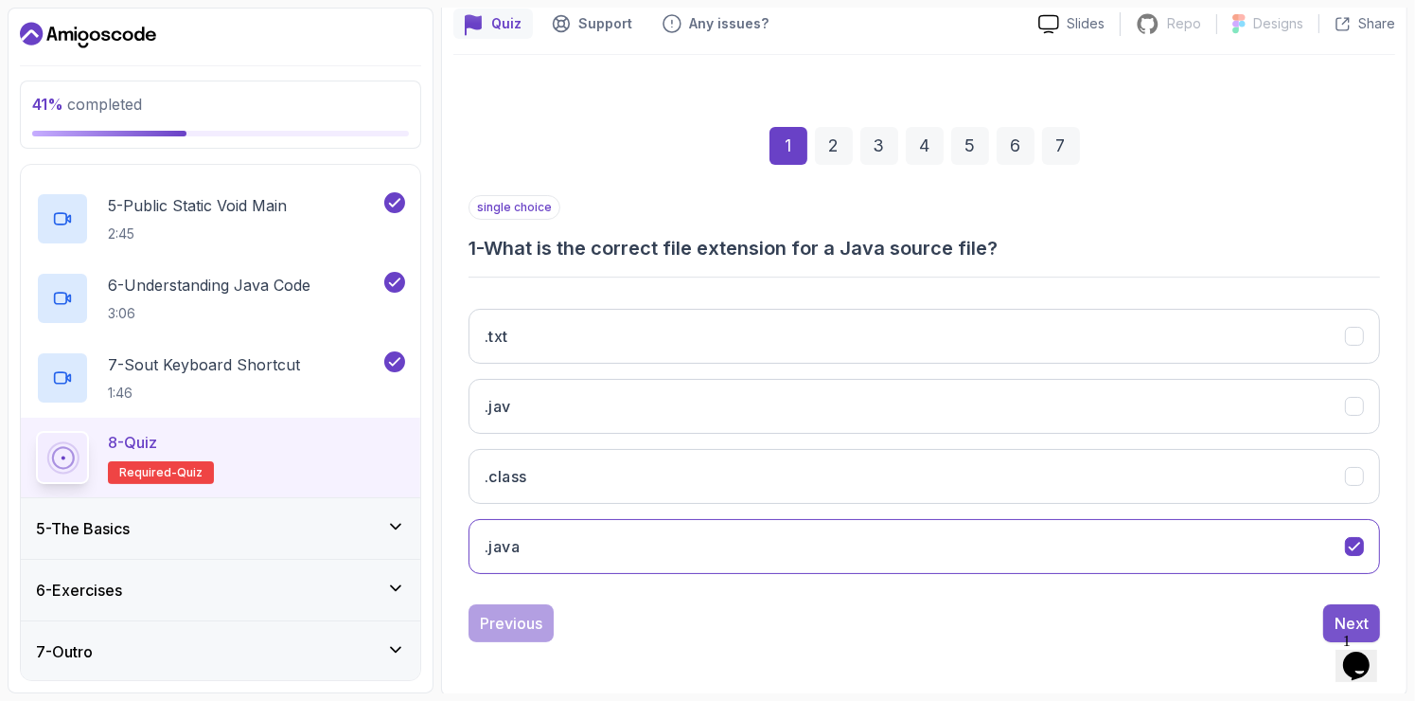
click at [1344, 604] on button "Next" at bounding box center [1352, 623] width 57 height 38
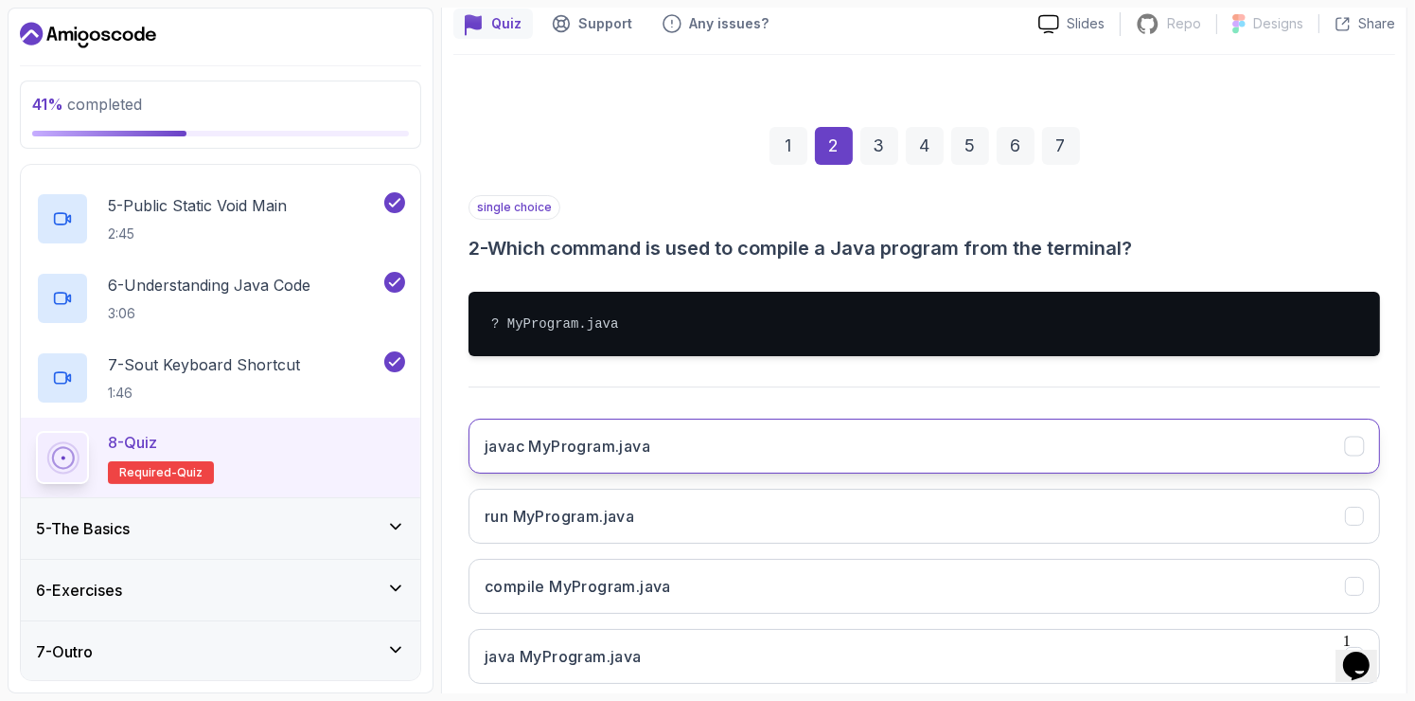
click at [873, 466] on button "javac MyProgram.java" at bounding box center [925, 445] width 912 height 55
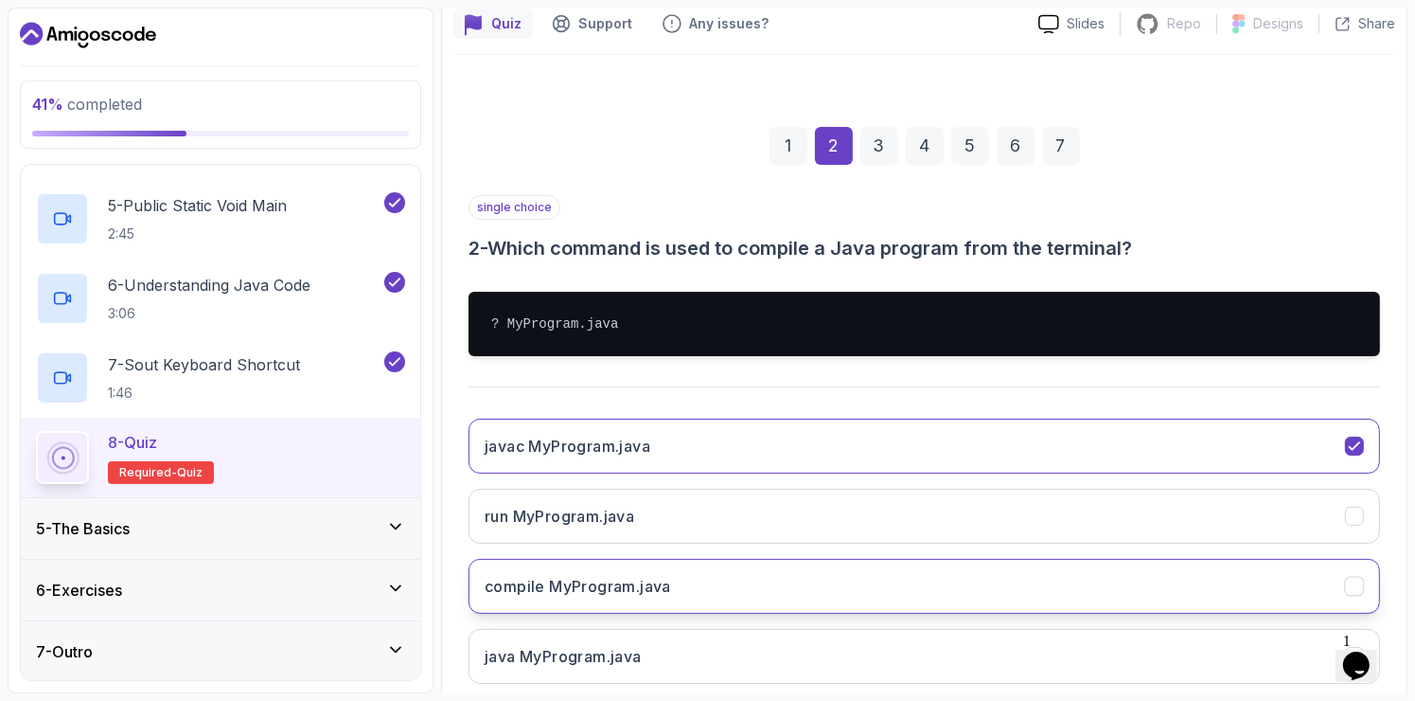
scroll to position [282, 0]
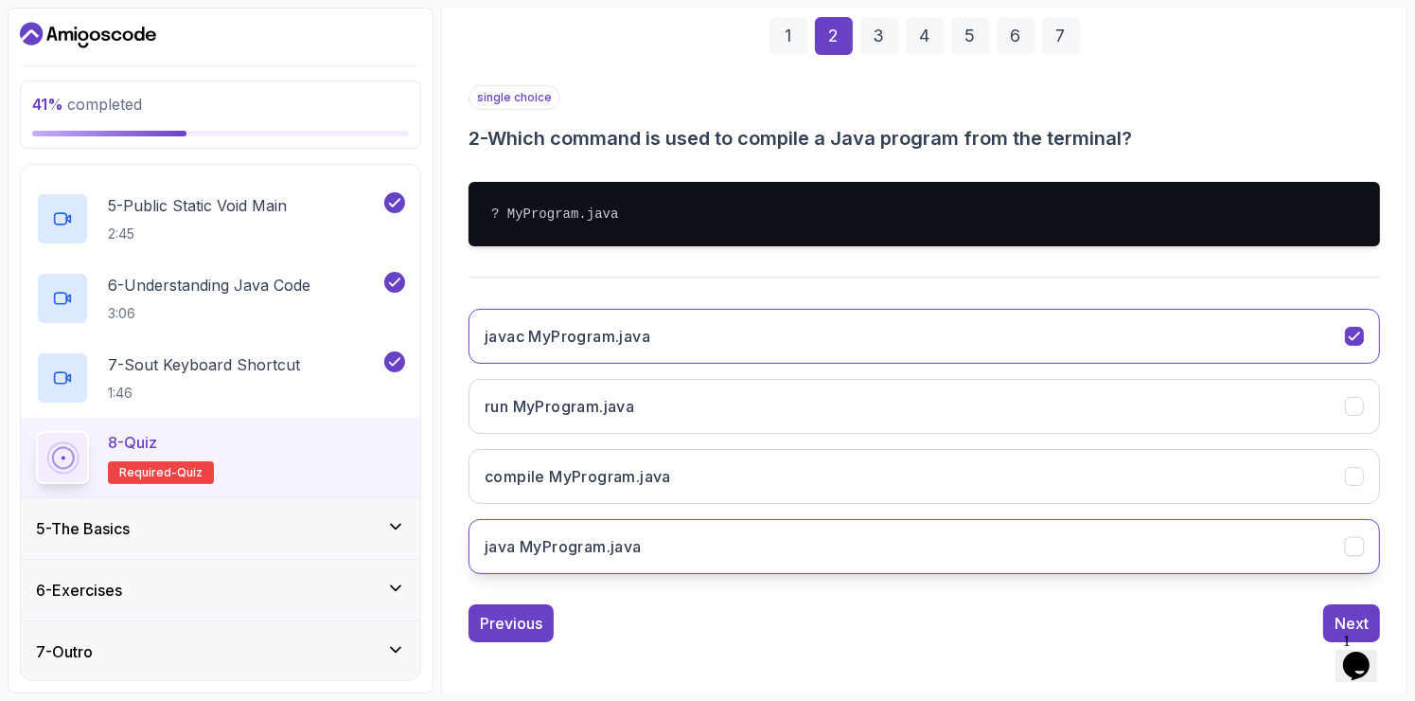
click at [961, 548] on button "java MyProgram.java" at bounding box center [925, 546] width 912 height 55
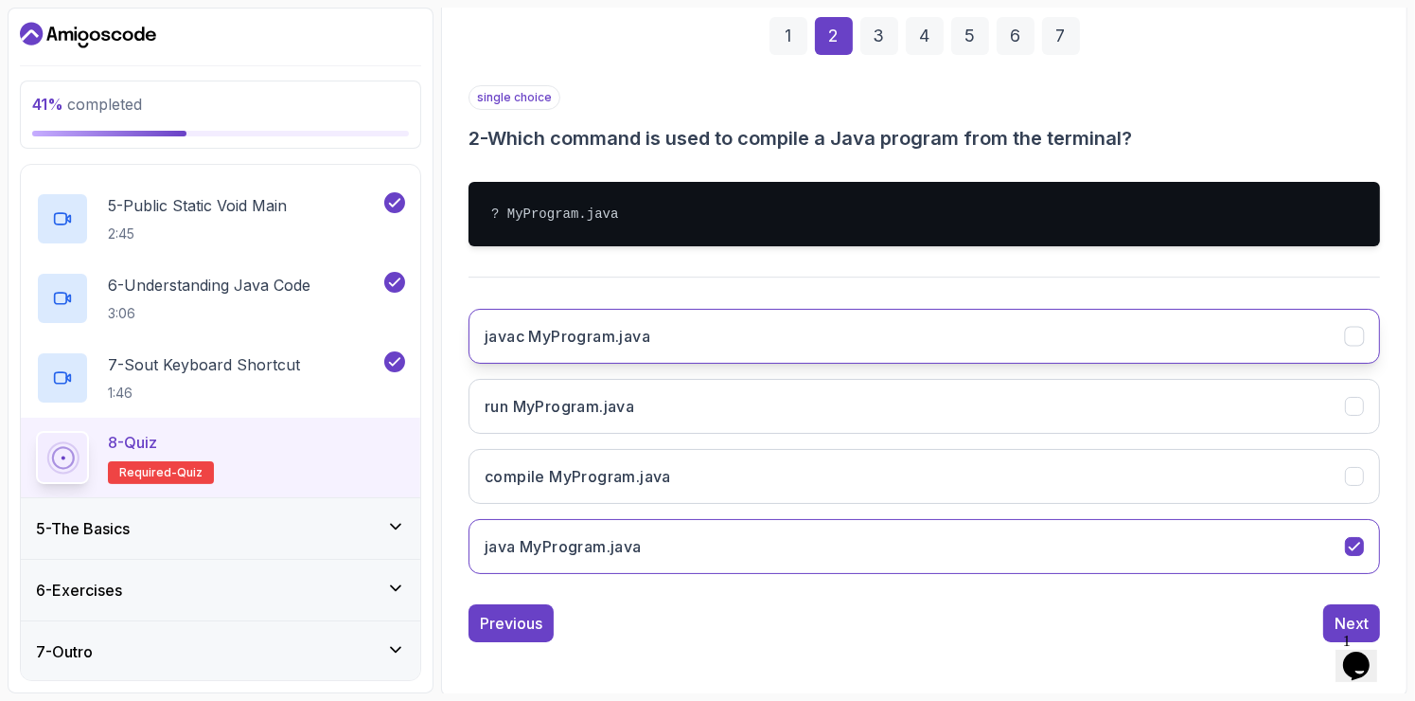
click at [773, 315] on button "javac MyProgram.java" at bounding box center [925, 336] width 912 height 55
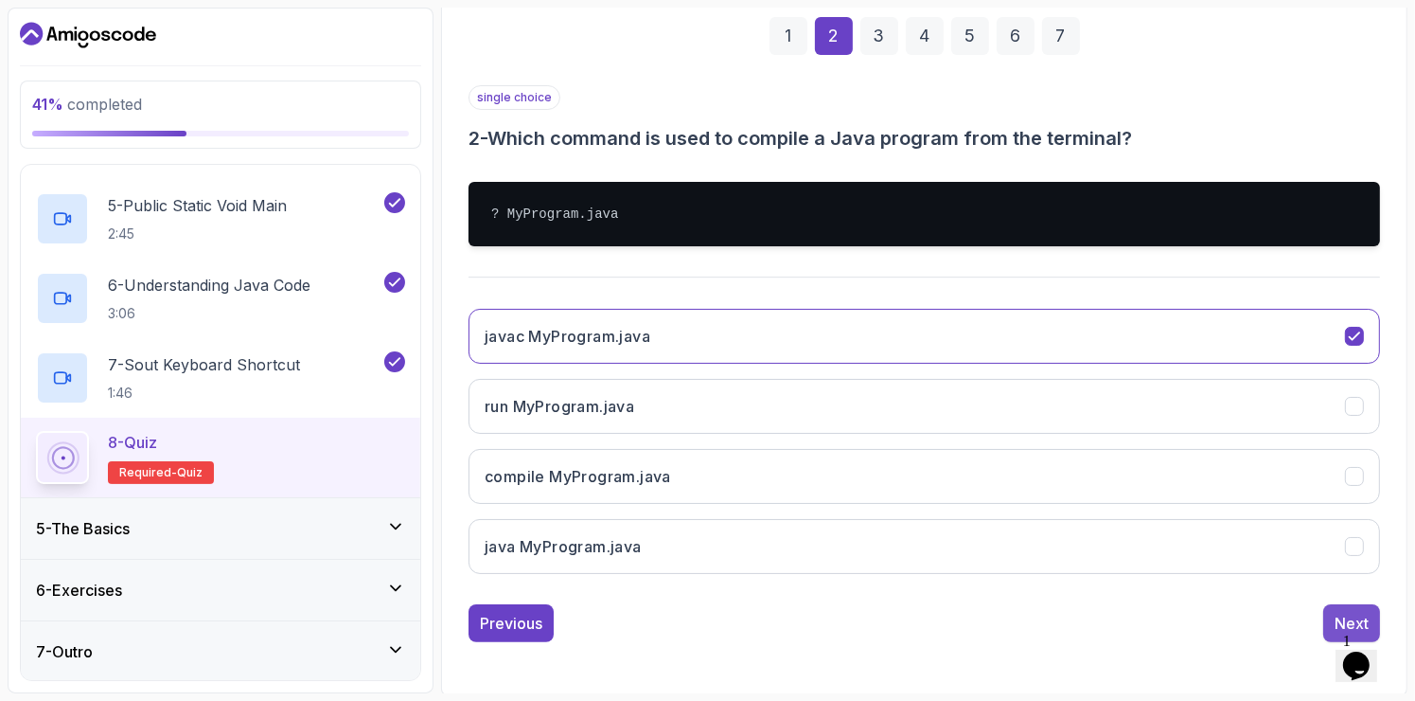
click at [1359, 617] on div "Next" at bounding box center [1352, 623] width 34 height 23
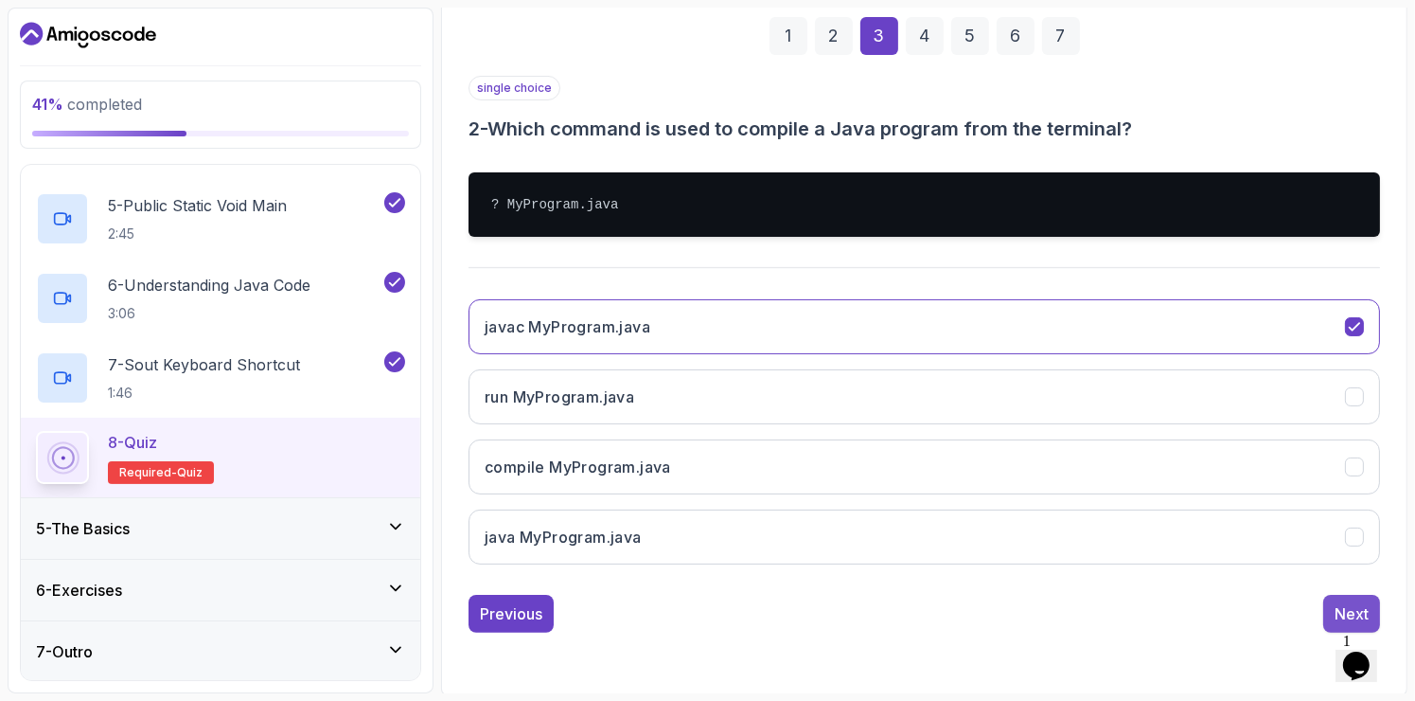
scroll to position [172, 0]
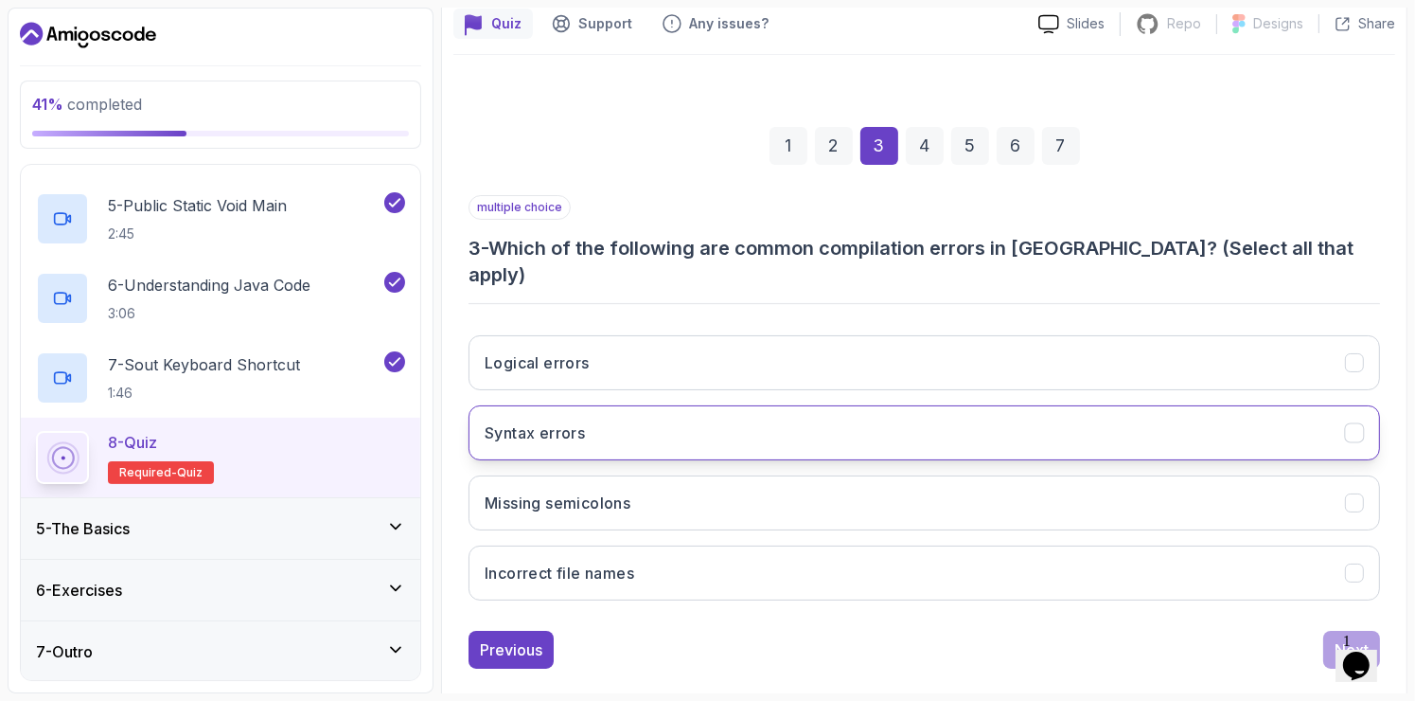
click at [758, 407] on button "Syntax errors" at bounding box center [925, 432] width 912 height 55
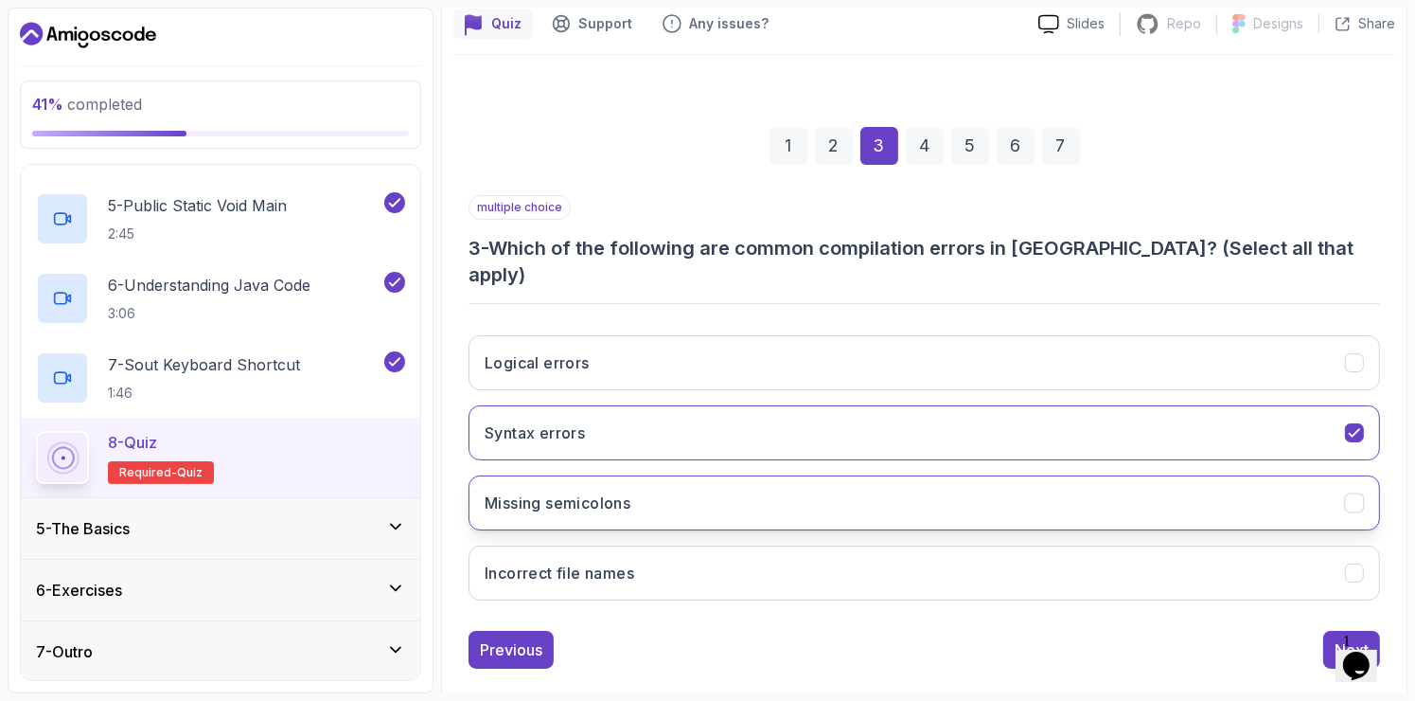
click at [736, 475] on button "Missing semicolons" at bounding box center [925, 502] width 912 height 55
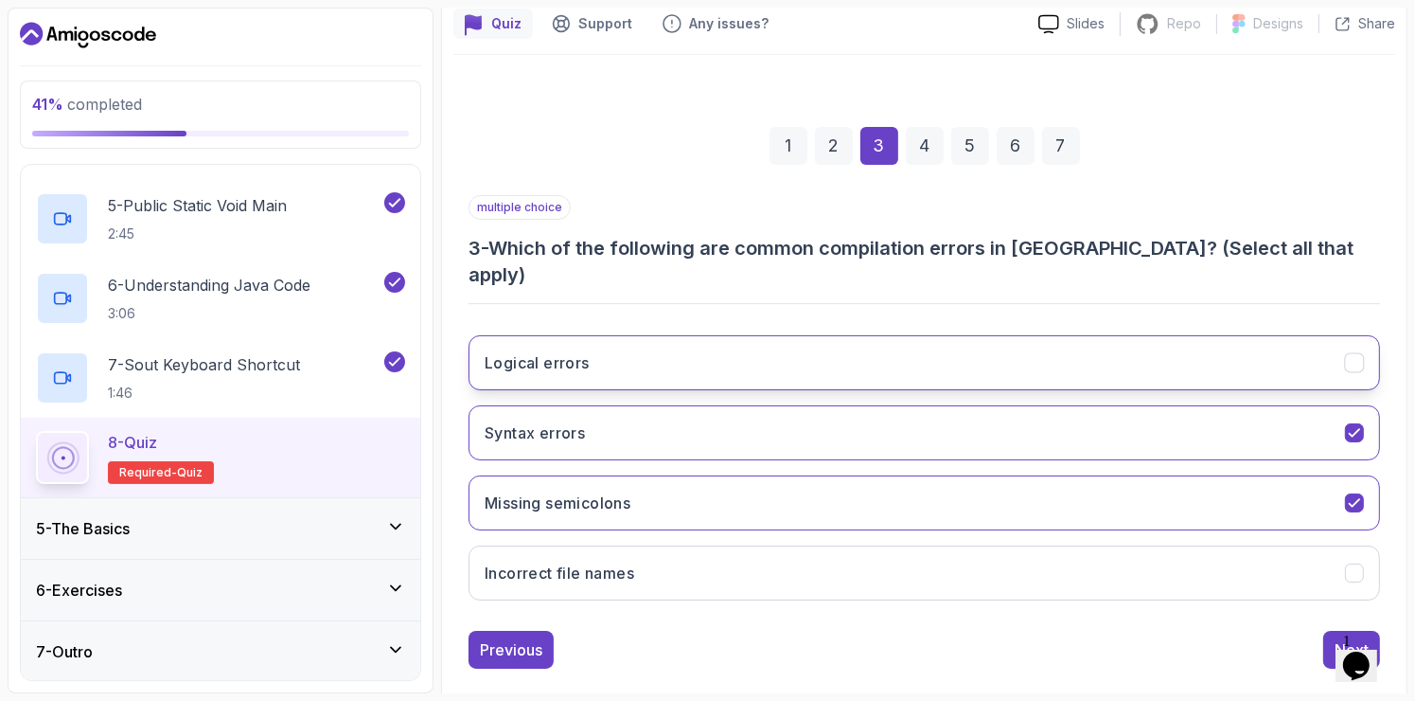
click at [792, 340] on button "Logical errors" at bounding box center [925, 362] width 912 height 55
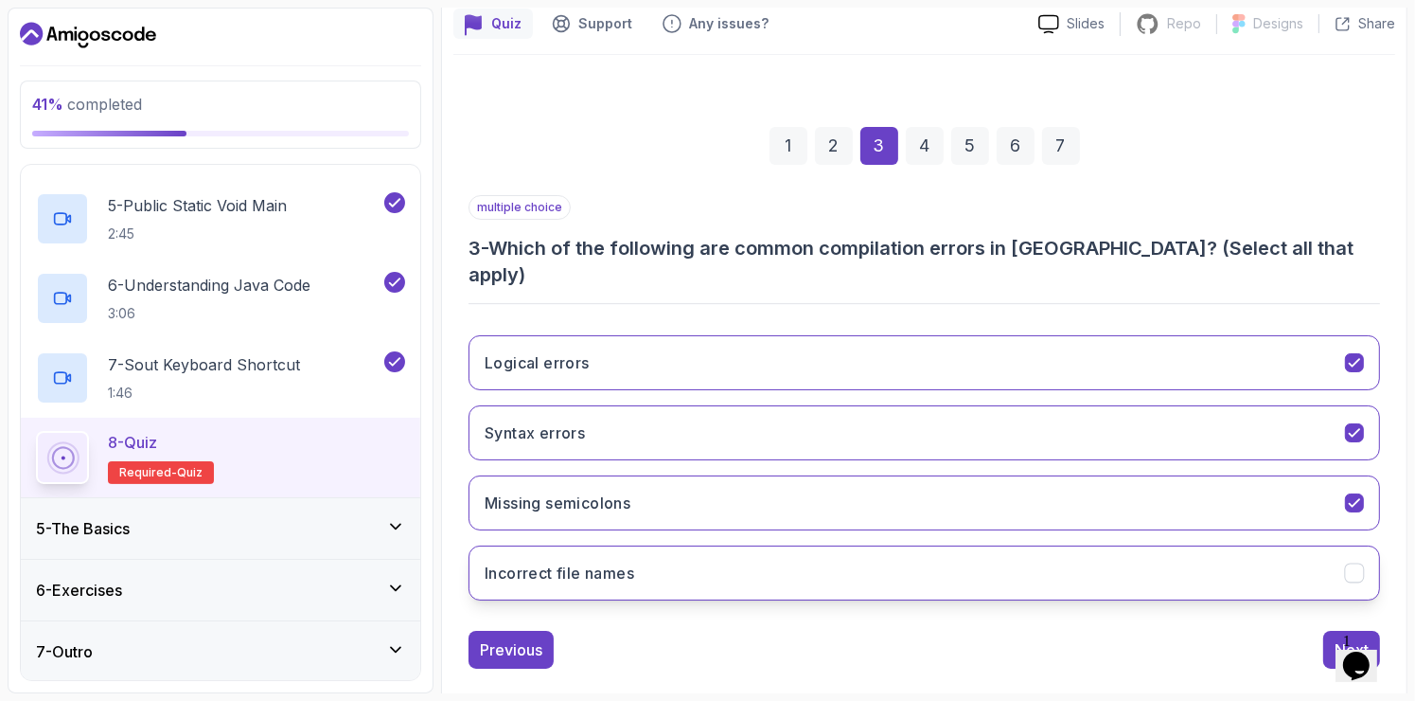
click at [885, 545] on button "Incorrect file names" at bounding box center [925, 572] width 912 height 55
click at [1333, 631] on button "Next" at bounding box center [1352, 650] width 57 height 38
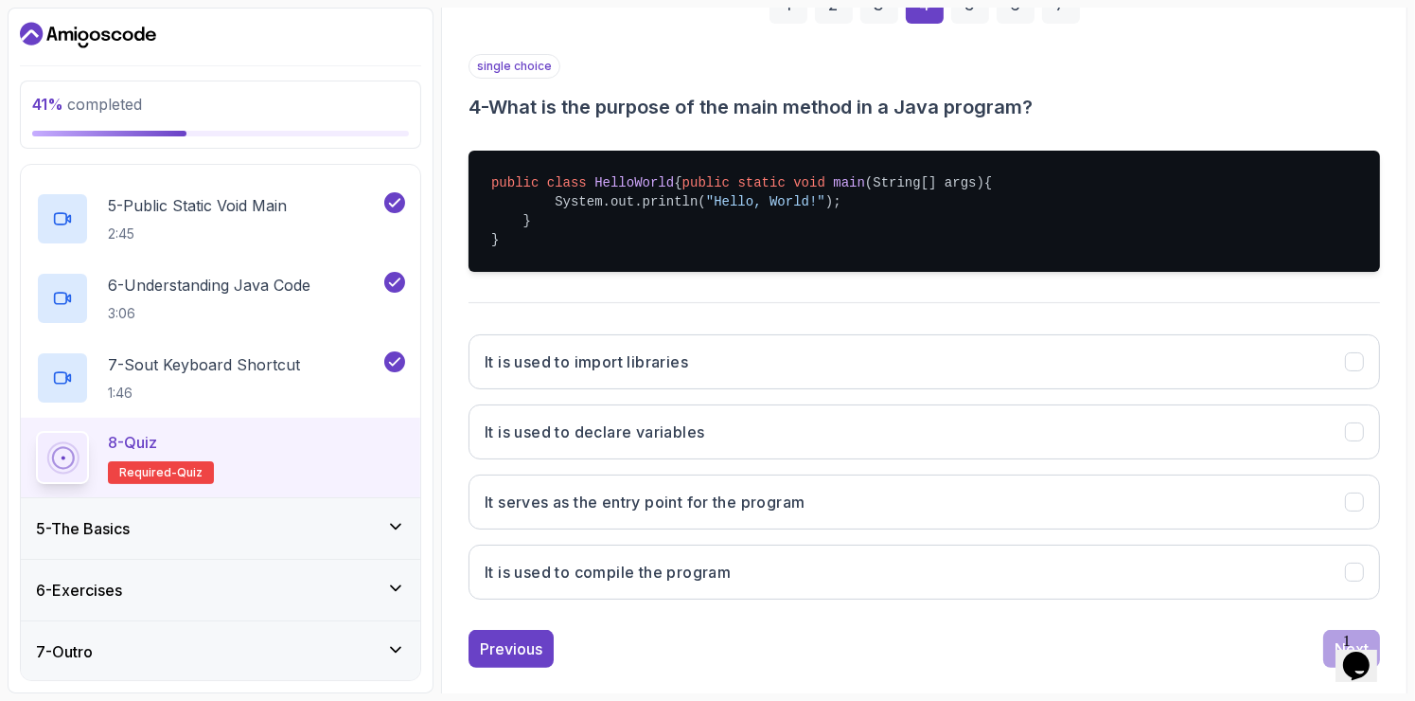
scroll to position [314, 0]
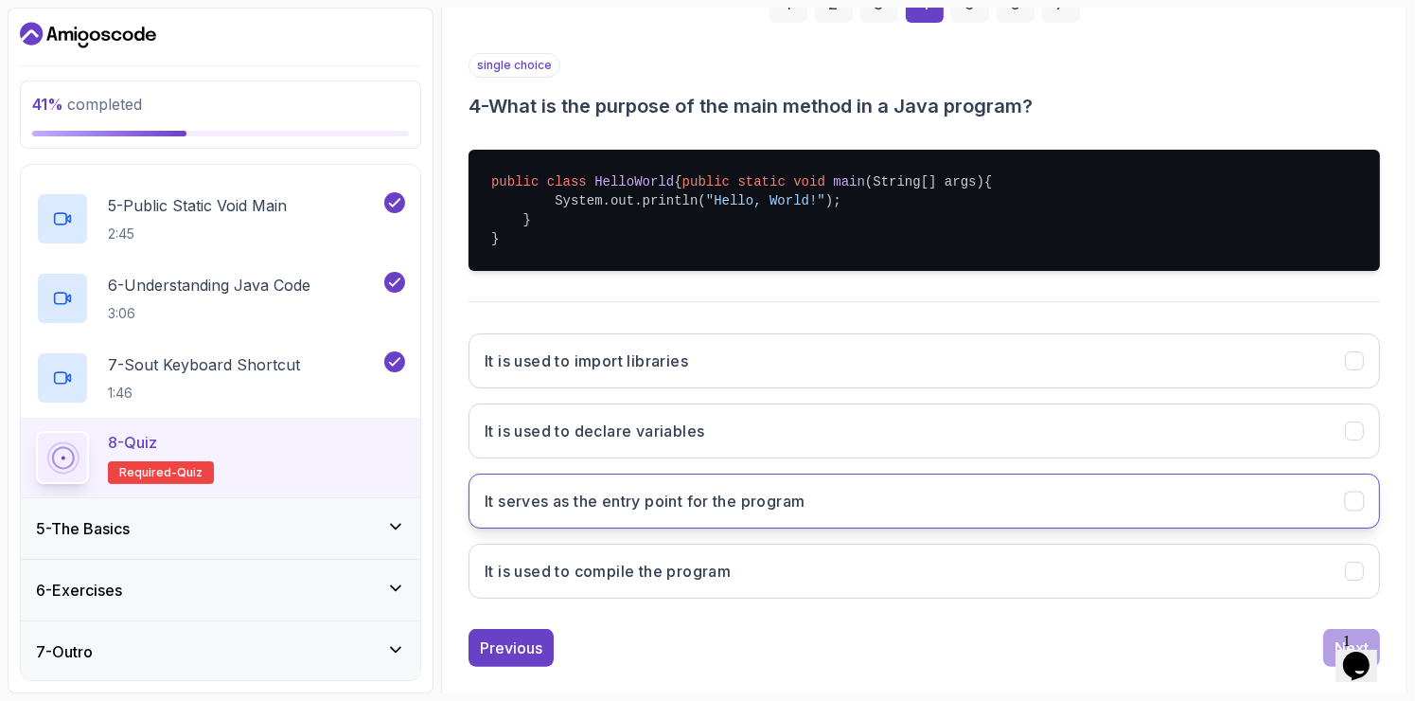
click at [961, 509] on button "It serves as the entry point for the program" at bounding box center [925, 500] width 912 height 55
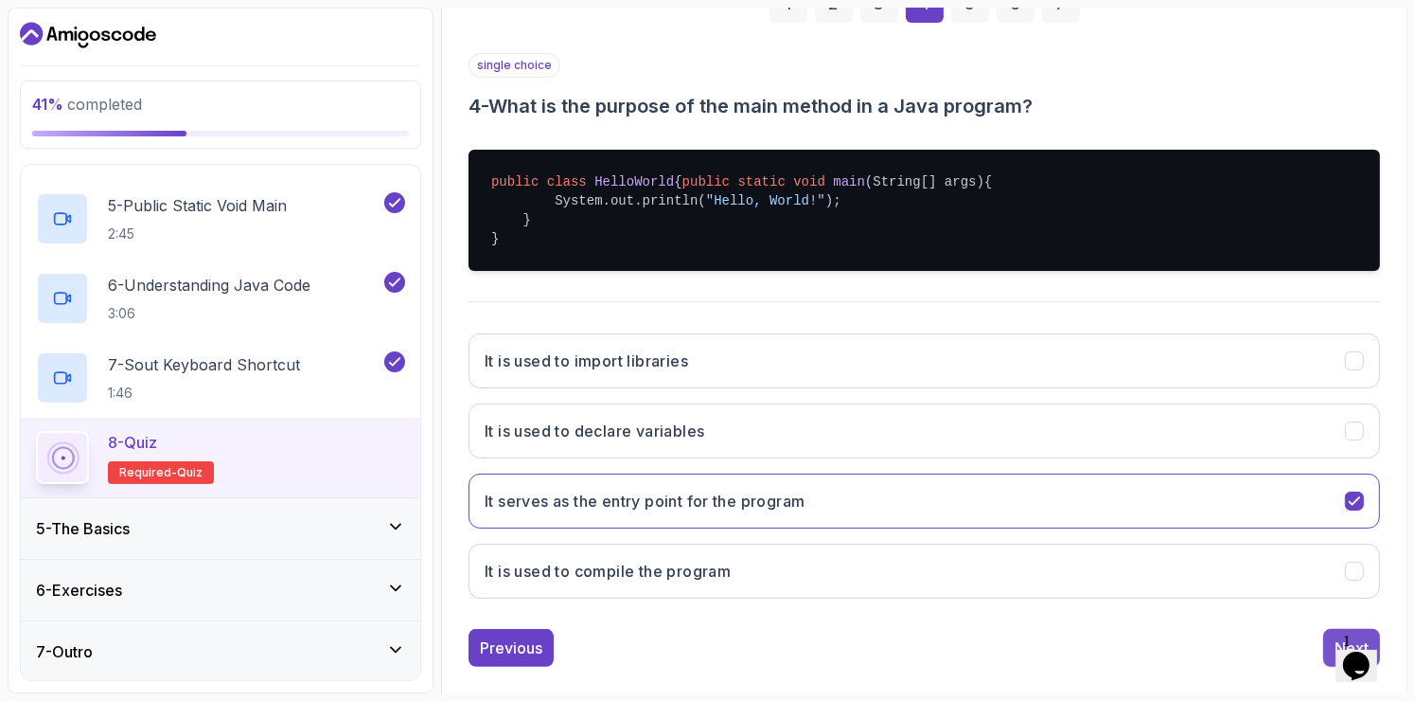
click at [1329, 667] on button "Next" at bounding box center [1352, 648] width 57 height 38
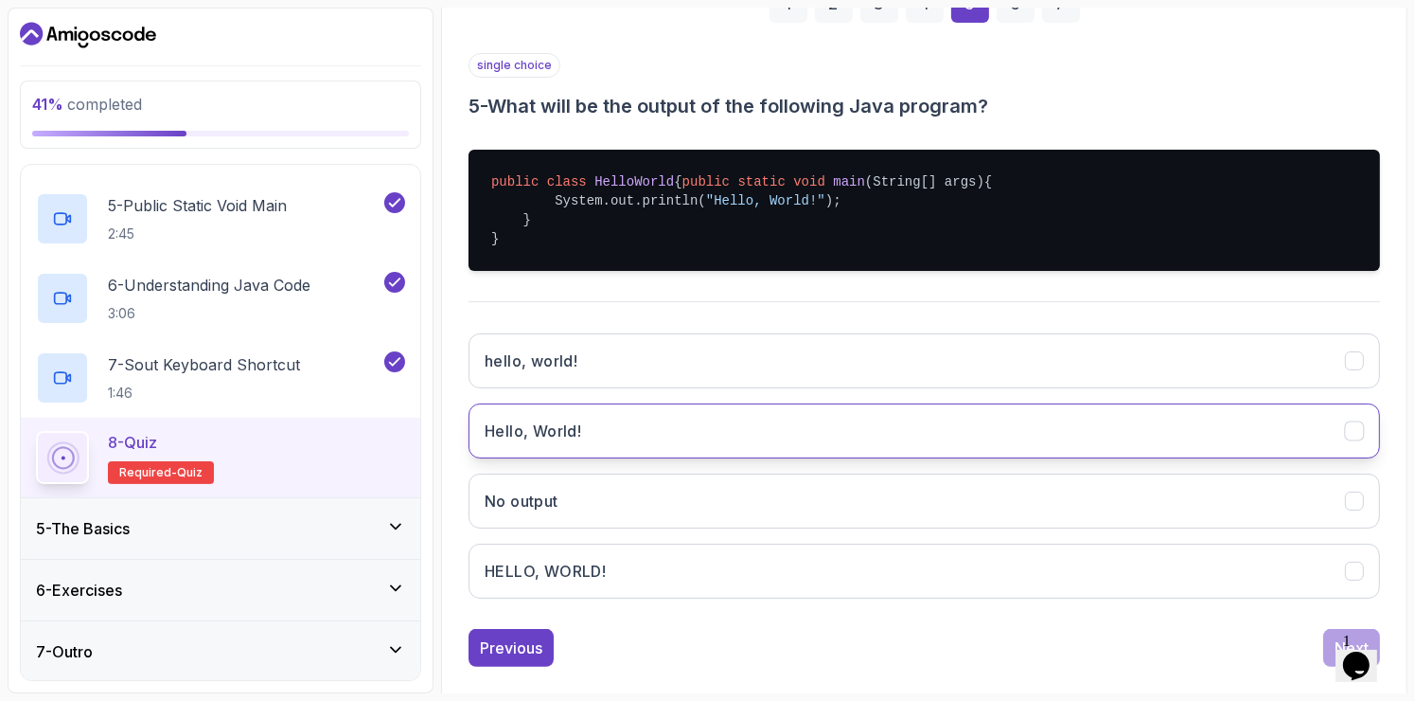
click at [800, 437] on button "Hello, World!" at bounding box center [925, 430] width 912 height 55
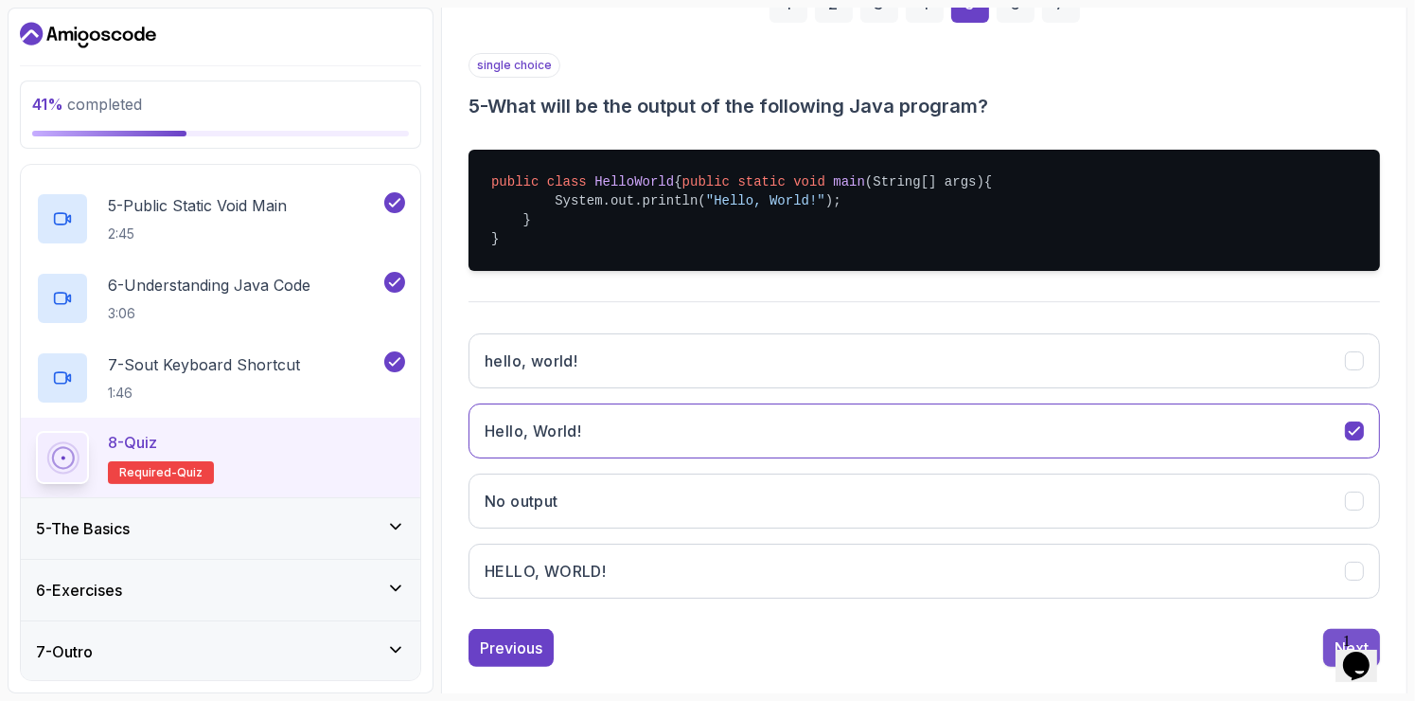
click at [1325, 661] on button "Next" at bounding box center [1352, 648] width 57 height 38
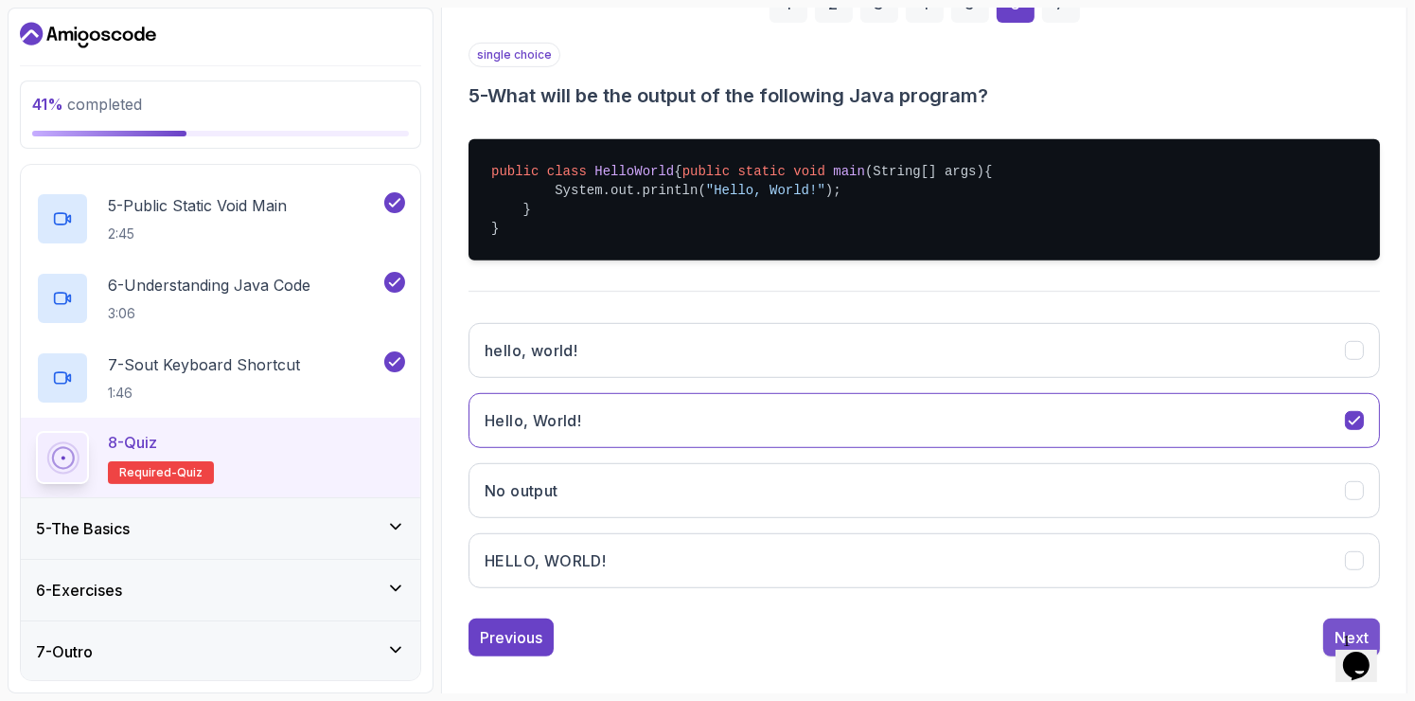
scroll to position [172, 0]
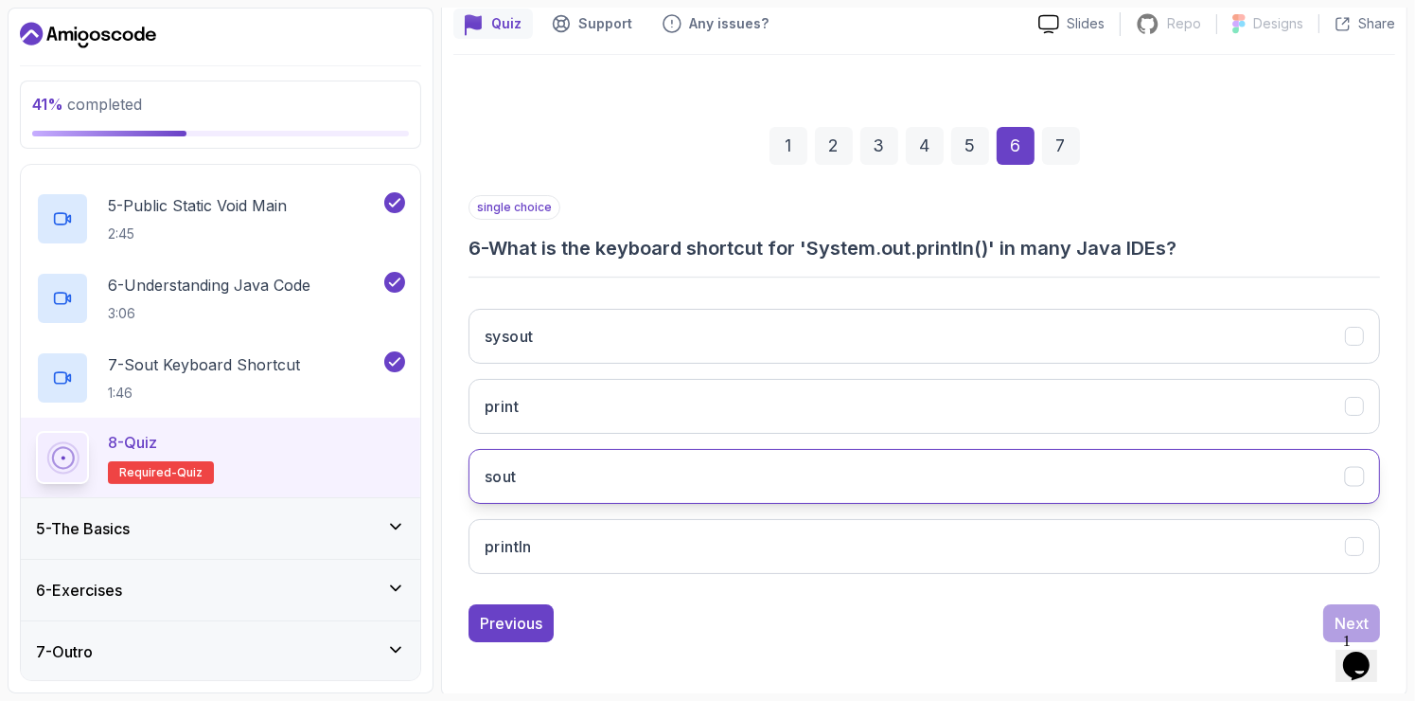
click at [1009, 458] on button "sout" at bounding box center [925, 476] width 912 height 55
click at [1328, 606] on button "Next" at bounding box center [1352, 623] width 57 height 38
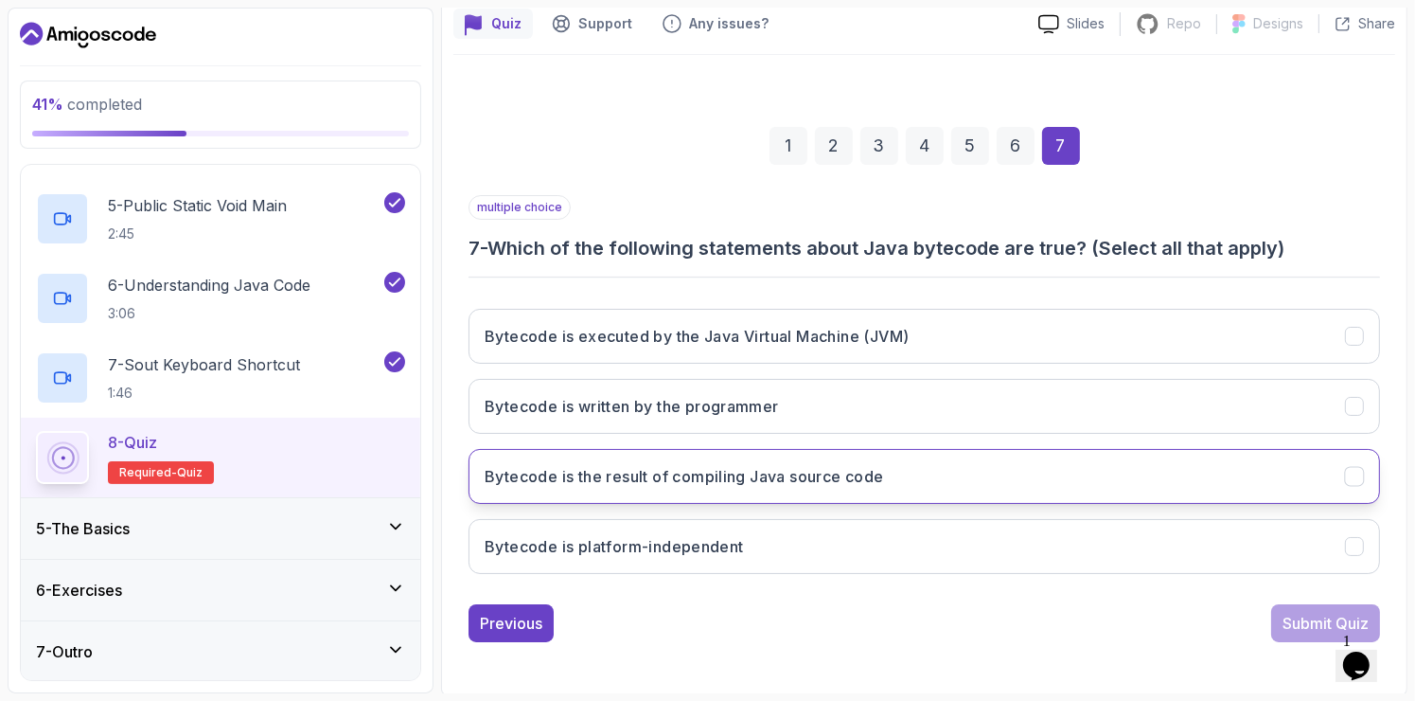
click at [1037, 464] on button "Bytecode is the result of compiling Java source code" at bounding box center [925, 476] width 912 height 55
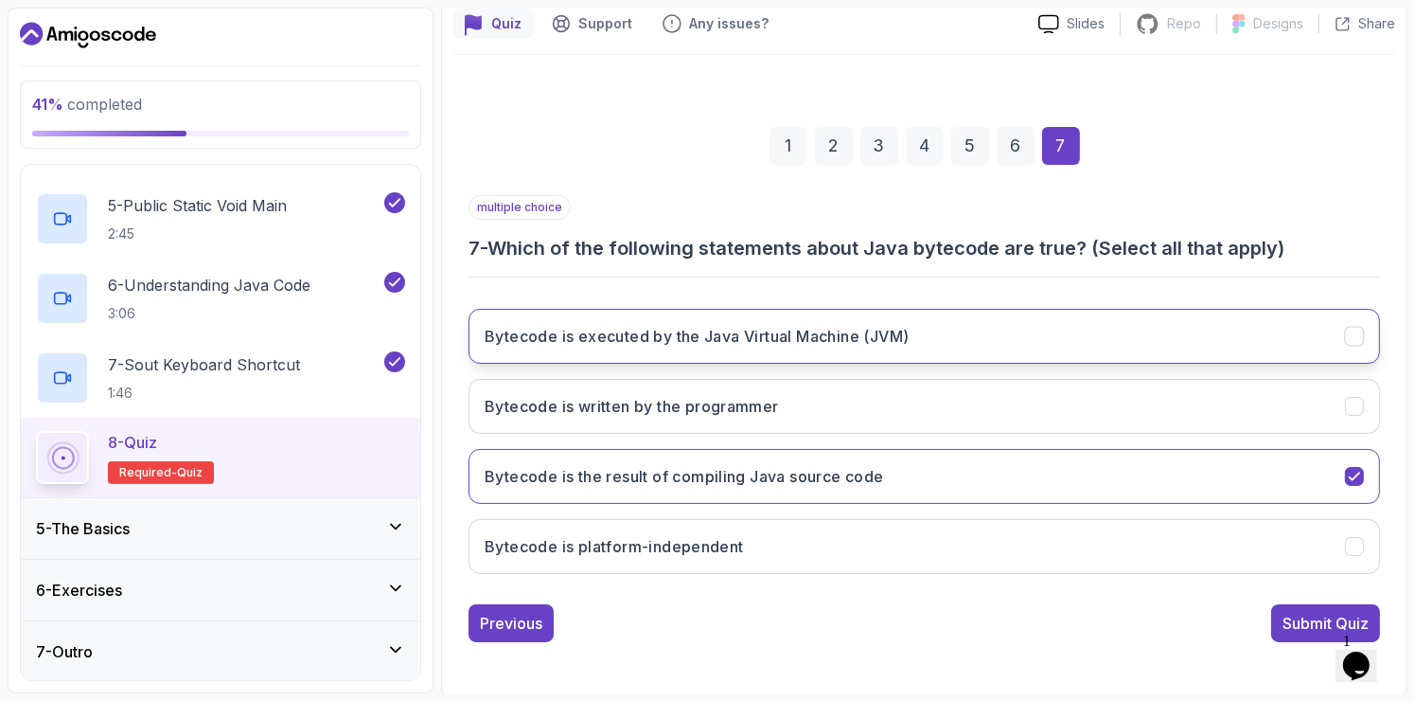
click at [798, 337] on h3 "Bytecode is executed by the Java Virtual Machine (JVM)" at bounding box center [697, 336] width 425 height 23
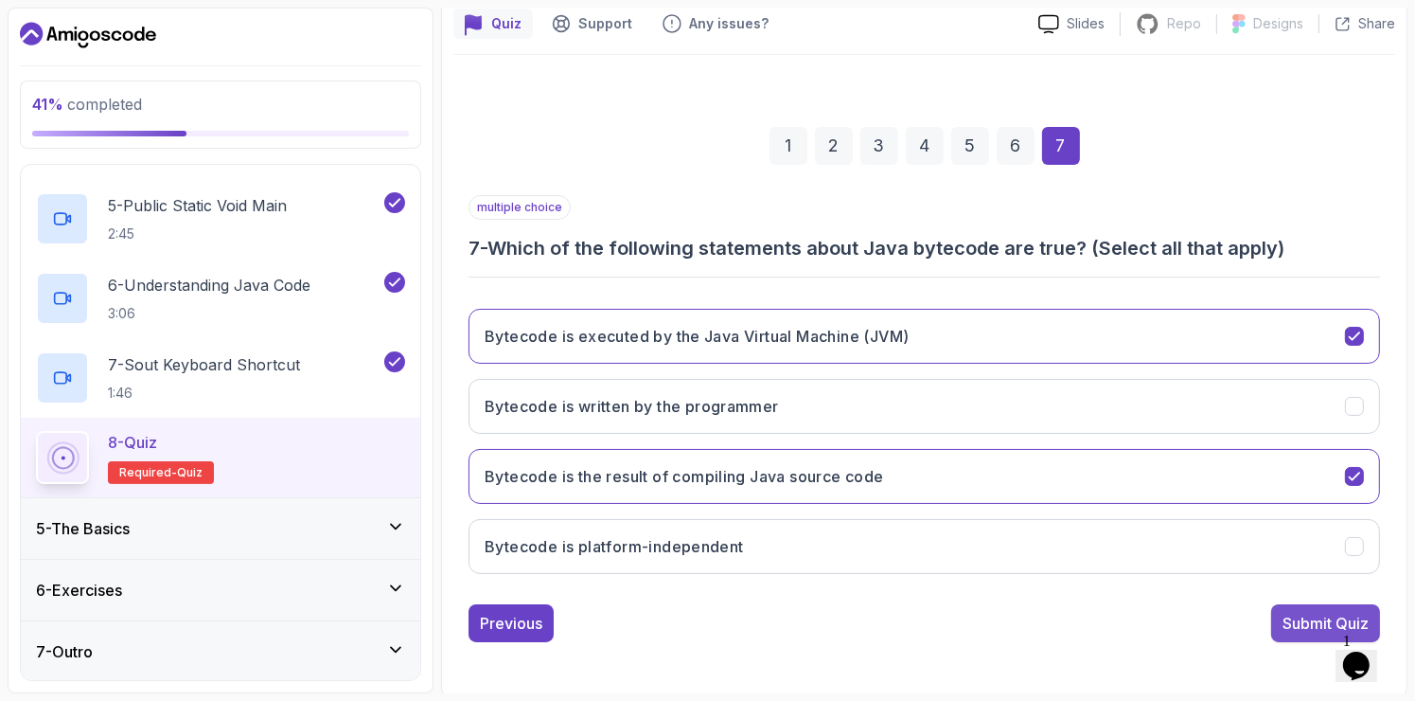
click at [1302, 632] on button "Submit Quiz" at bounding box center [1326, 623] width 109 height 38
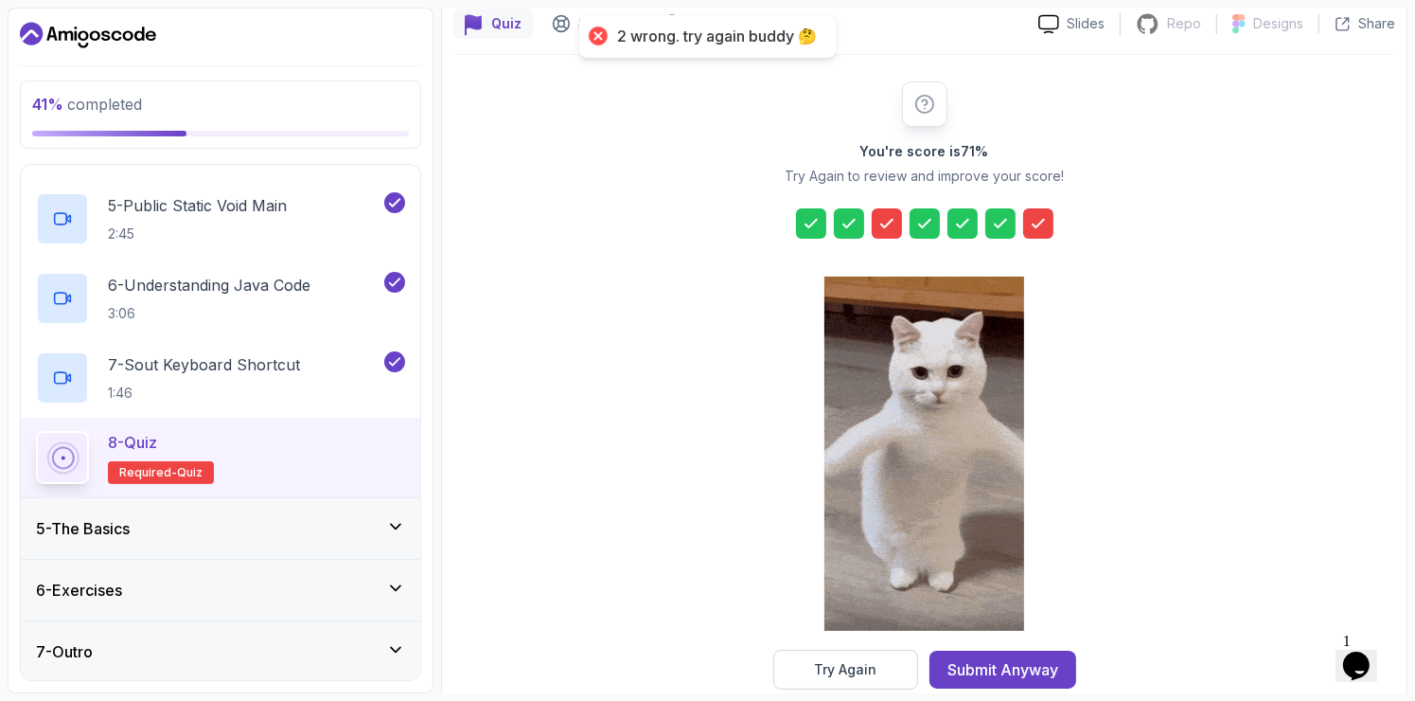
scroll to position [205, 0]
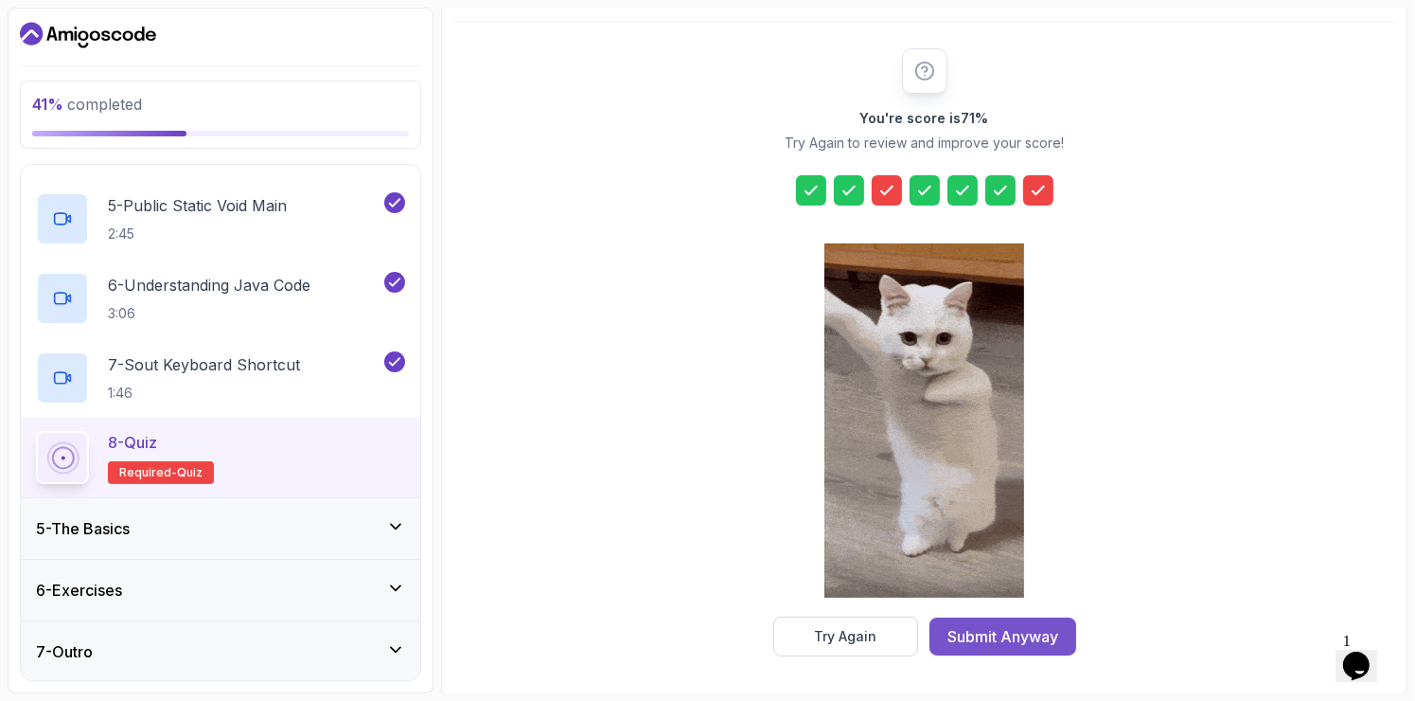
click at [1003, 640] on div "Submit Anyway" at bounding box center [1003, 636] width 111 height 23
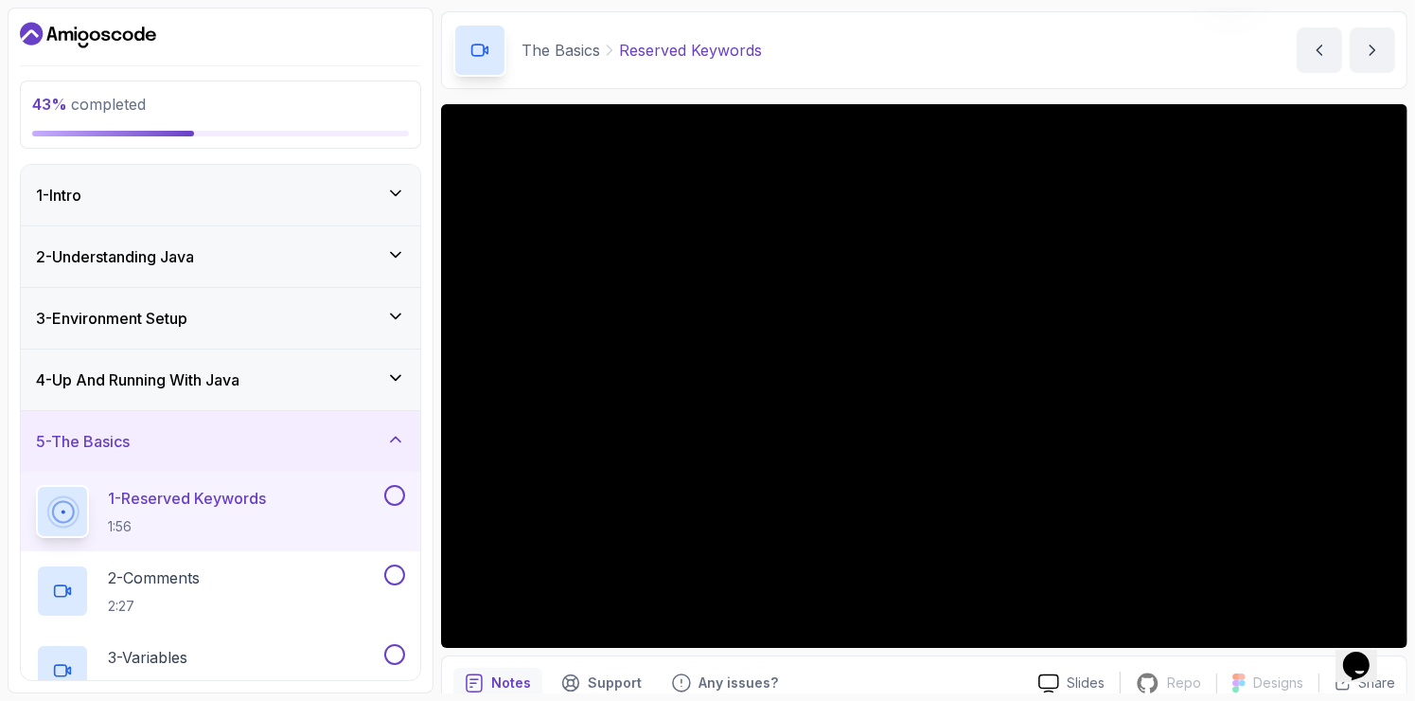
scroll to position [66, 0]
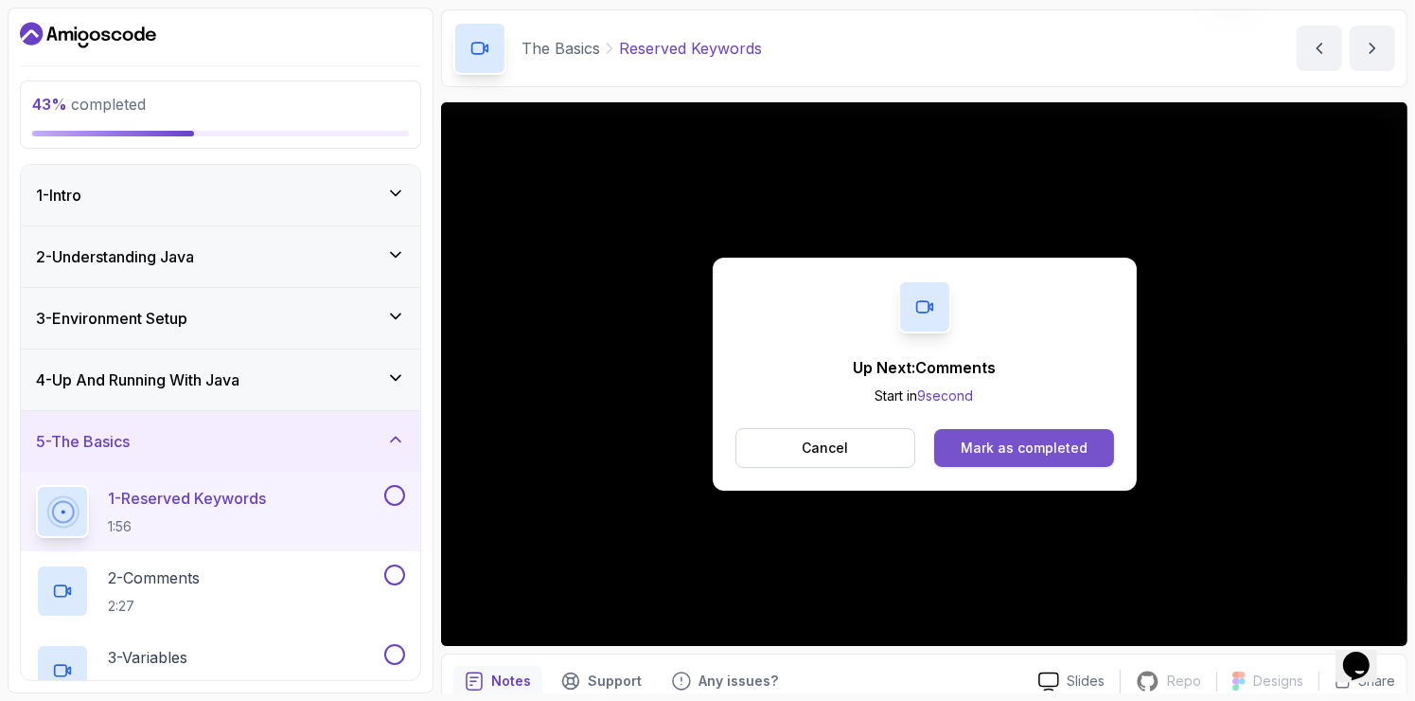
click at [1046, 448] on div "Mark as completed" at bounding box center [1024, 447] width 127 height 19
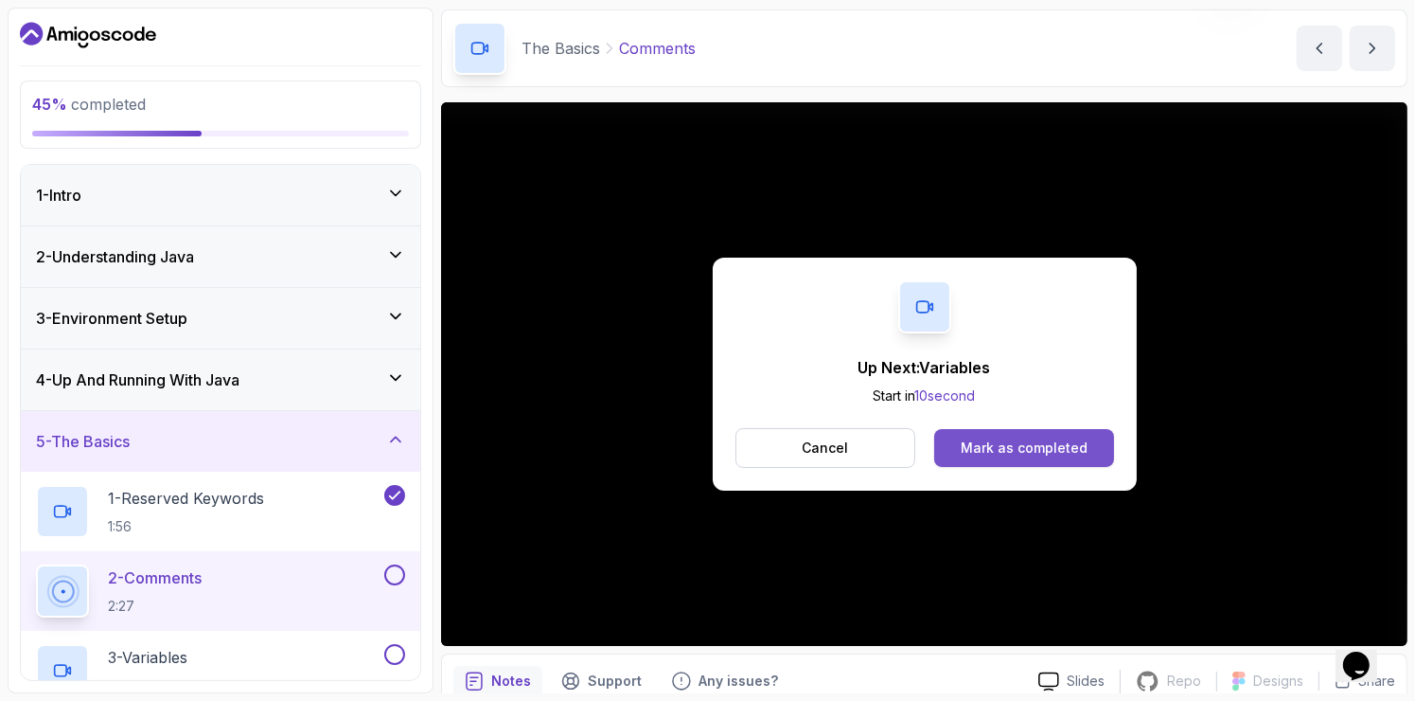
click at [1048, 436] on button "Mark as completed" at bounding box center [1024, 448] width 179 height 38
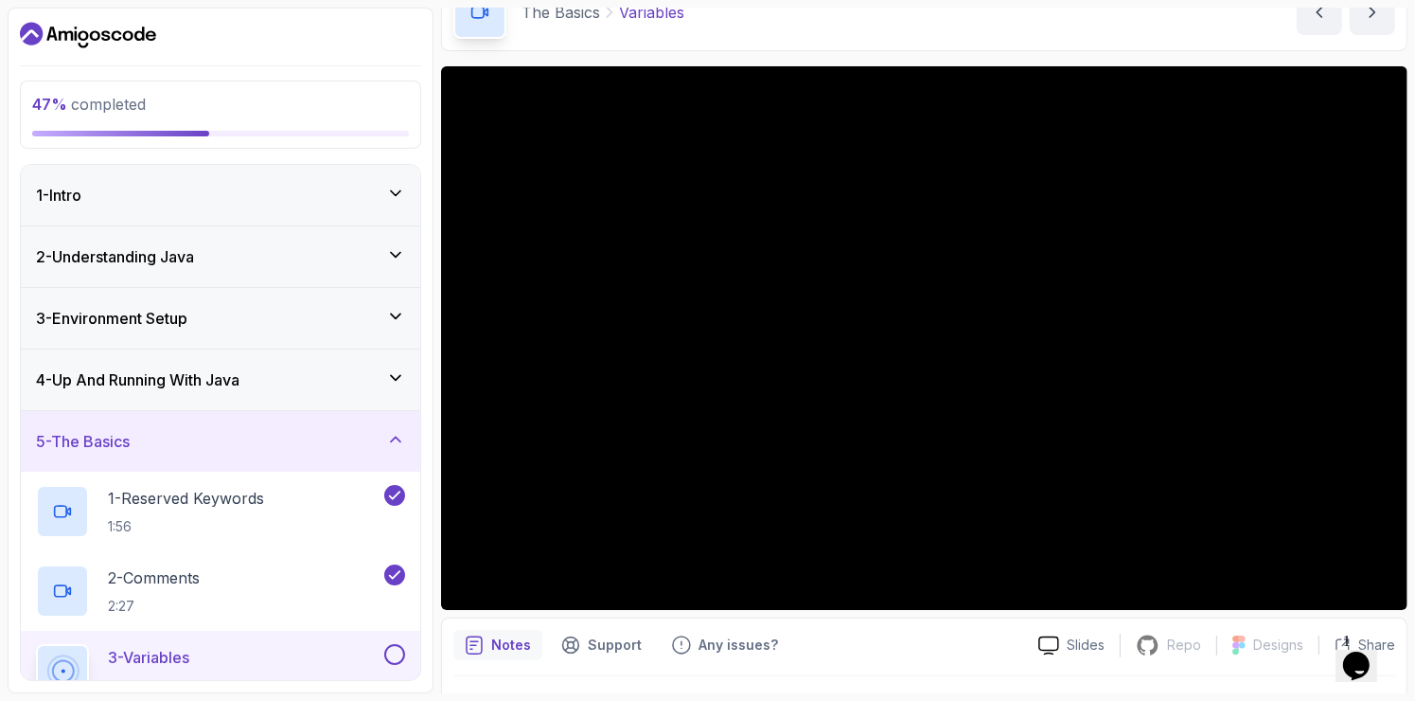
scroll to position [105, 0]
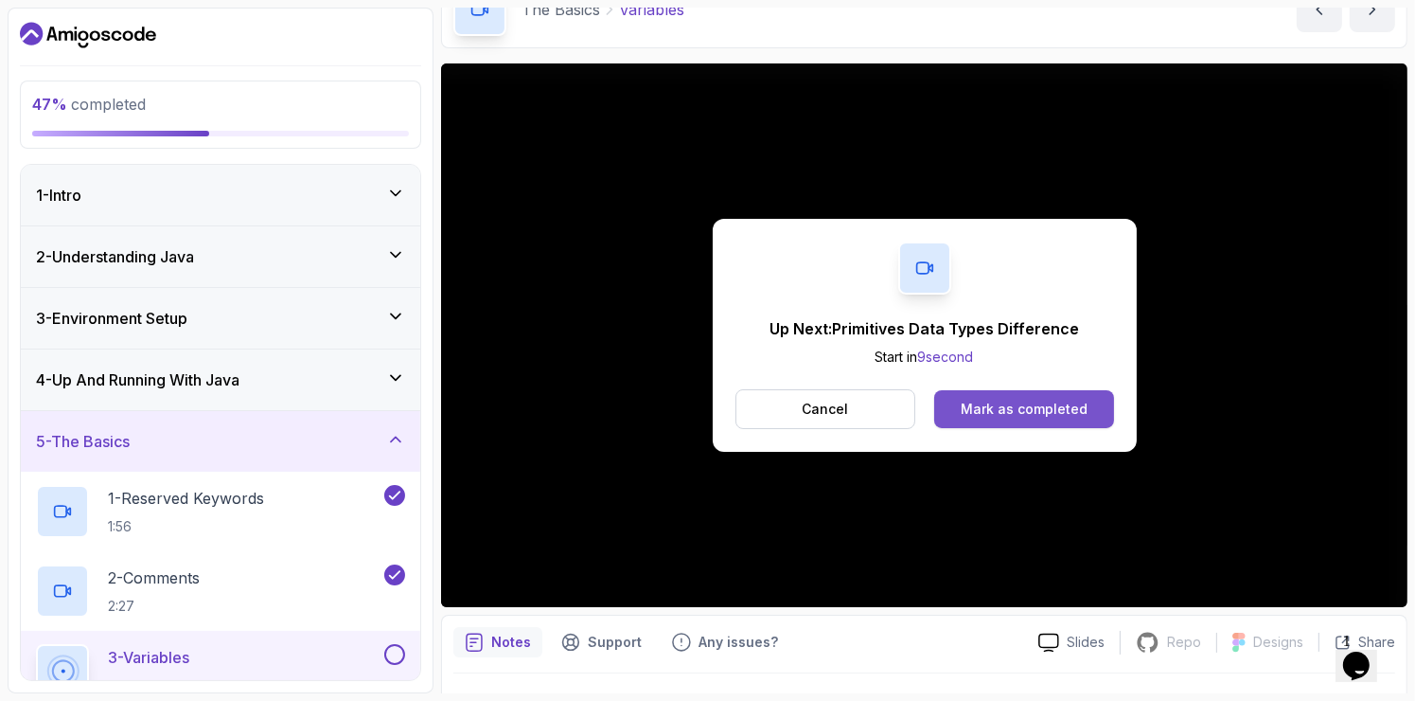
click at [1050, 412] on div "Mark as completed" at bounding box center [1024, 409] width 127 height 19
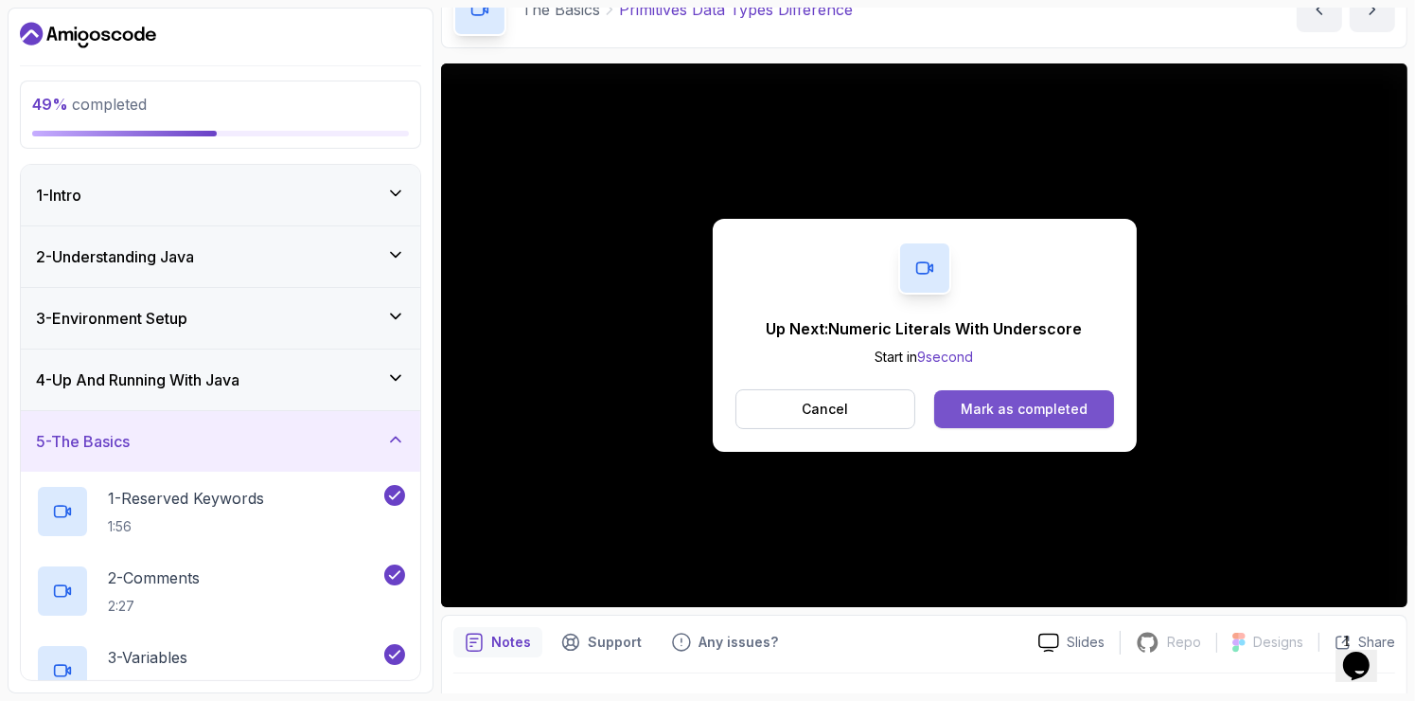
click at [1052, 400] on div "Mark as completed" at bounding box center [1024, 409] width 127 height 19
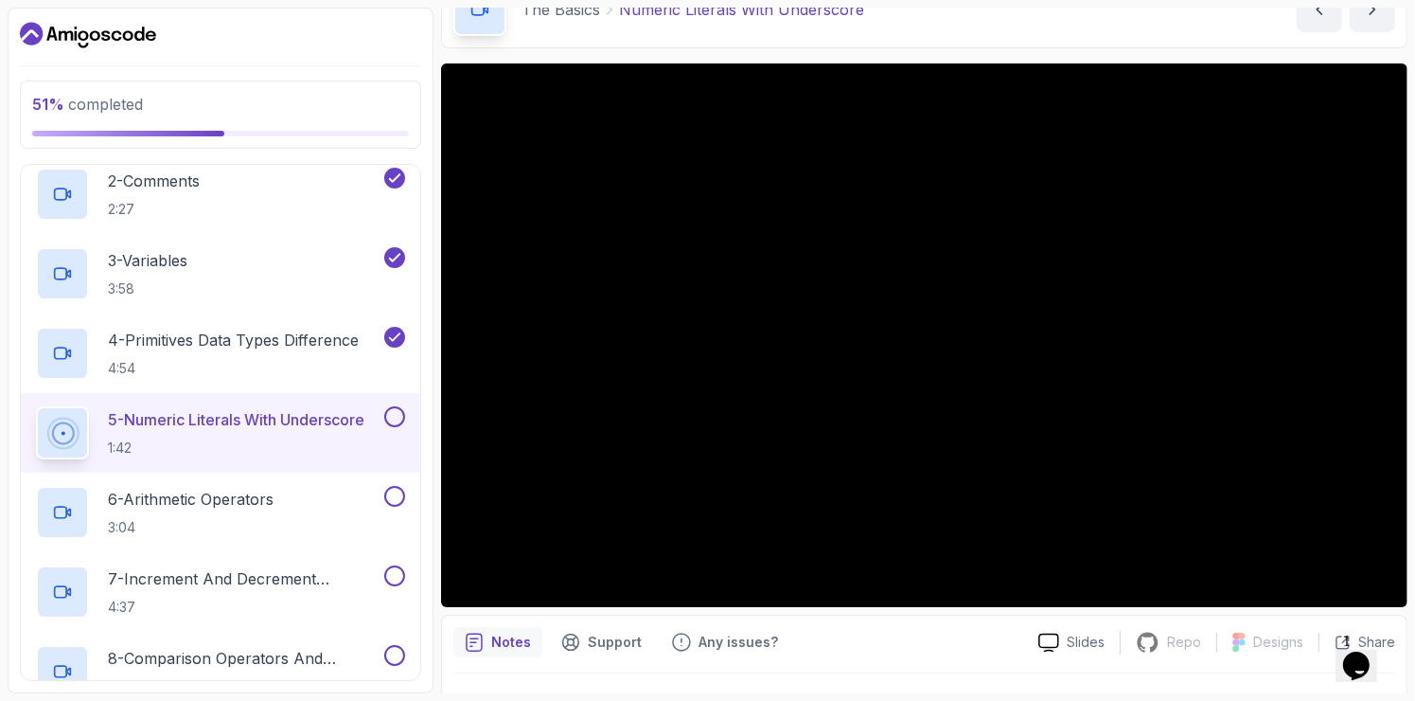
scroll to position [398, 0]
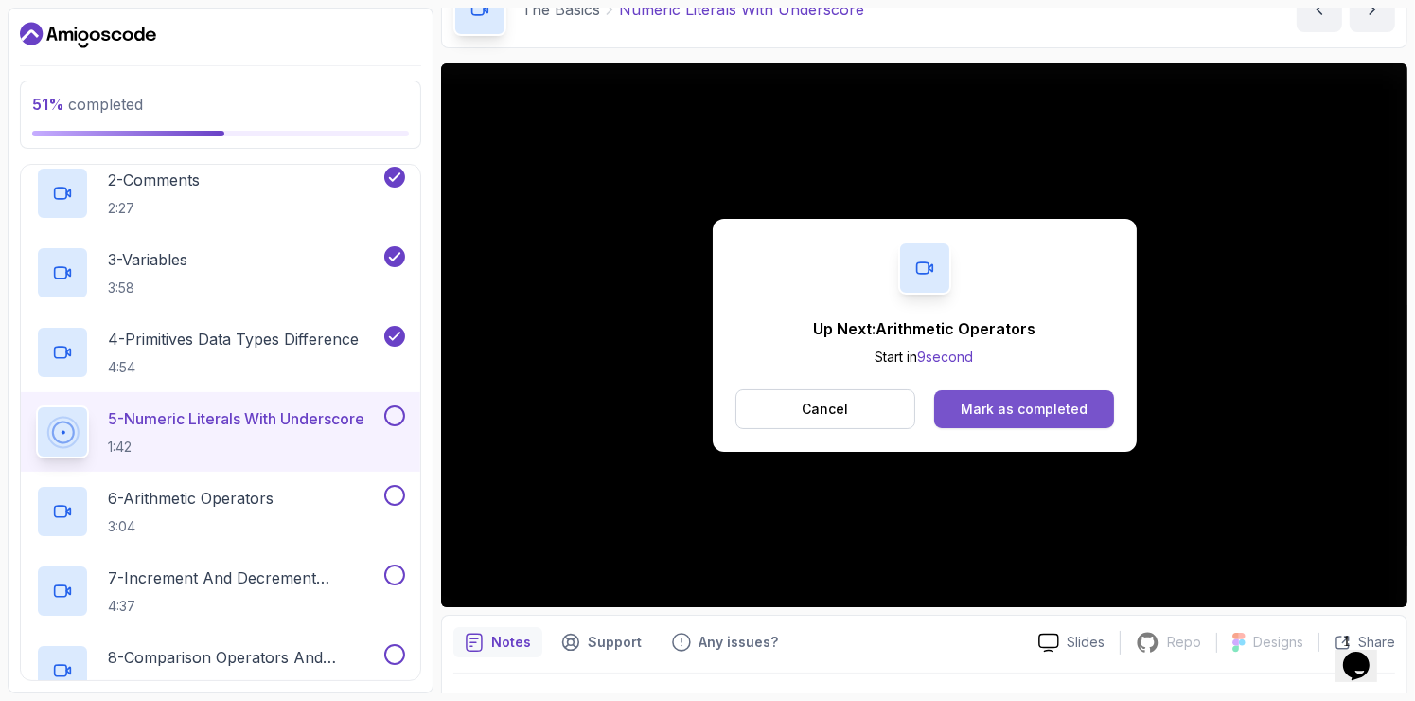
click at [1014, 418] on button "Mark as completed" at bounding box center [1024, 409] width 179 height 38
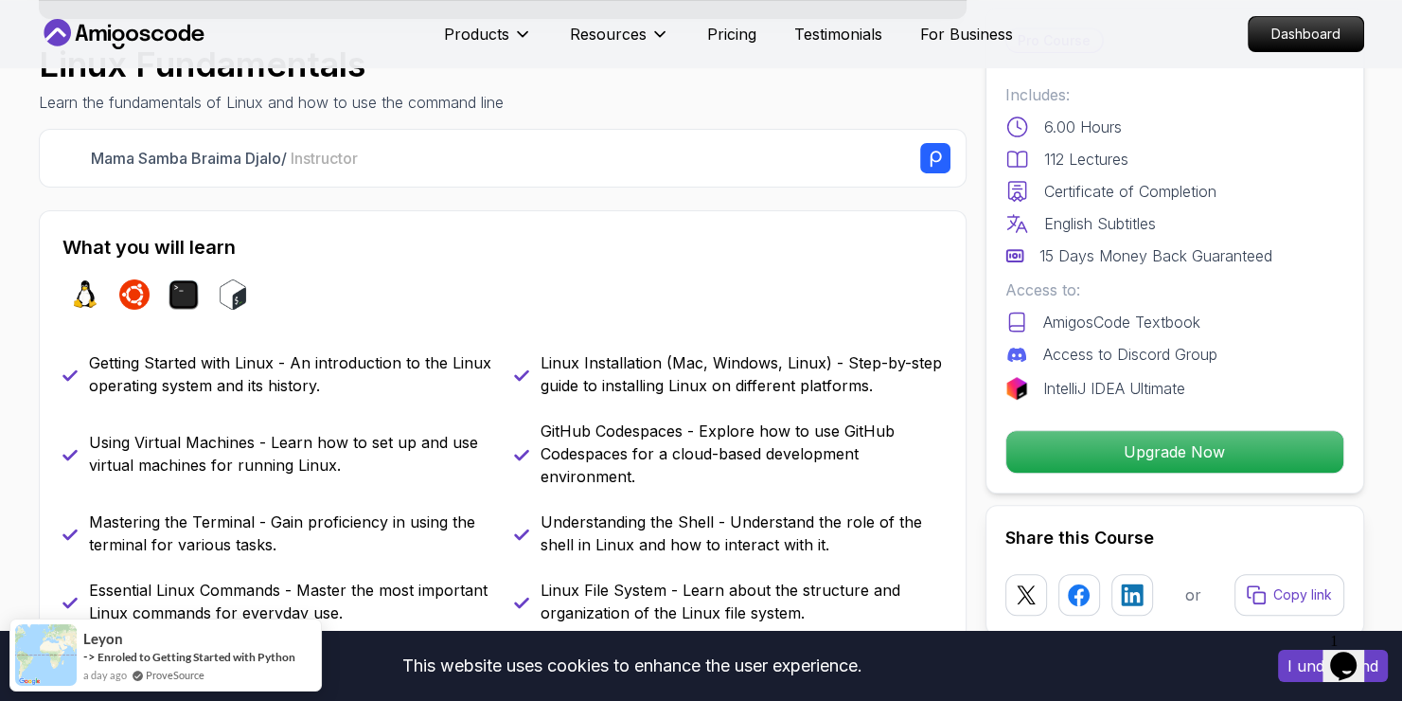
scroll to position [617, 0]
